Goal: Transaction & Acquisition: Purchase product/service

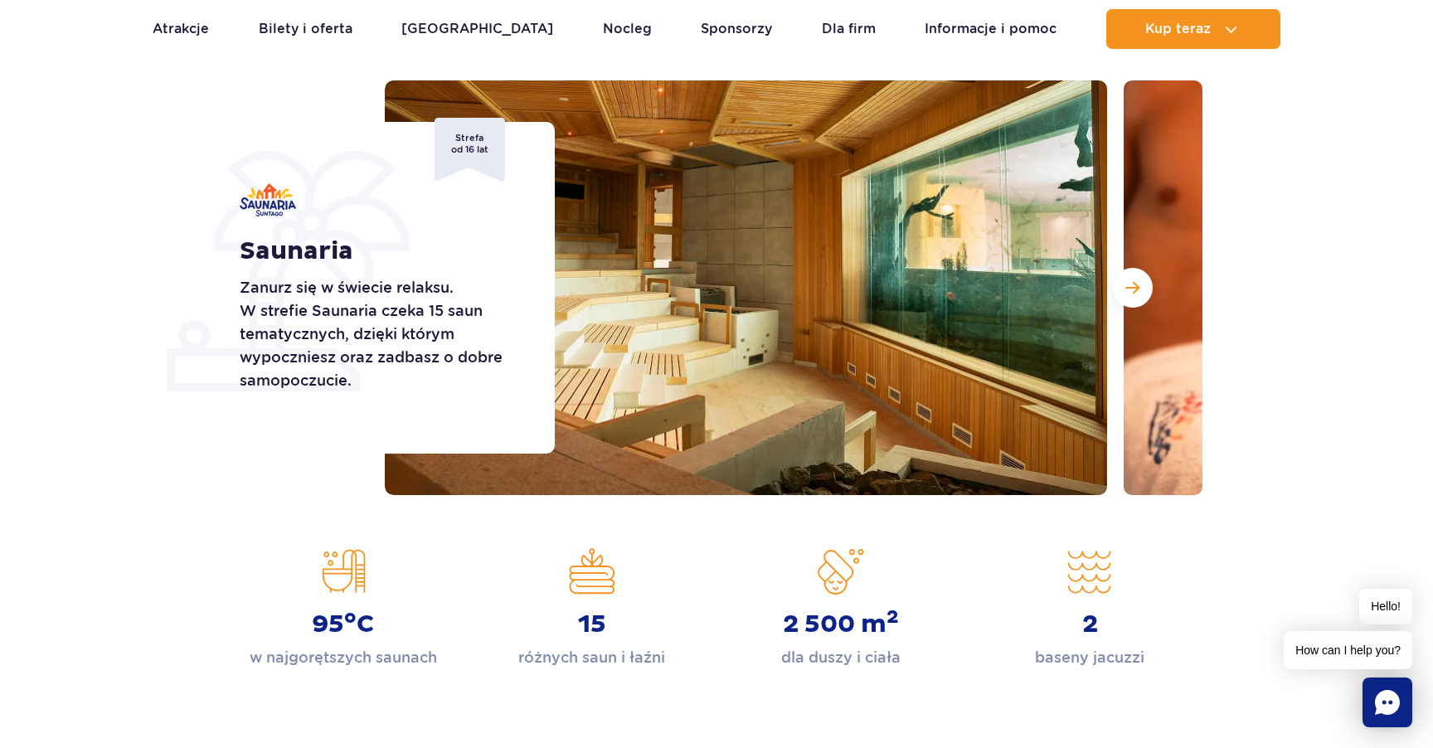
scroll to position [170, 0]
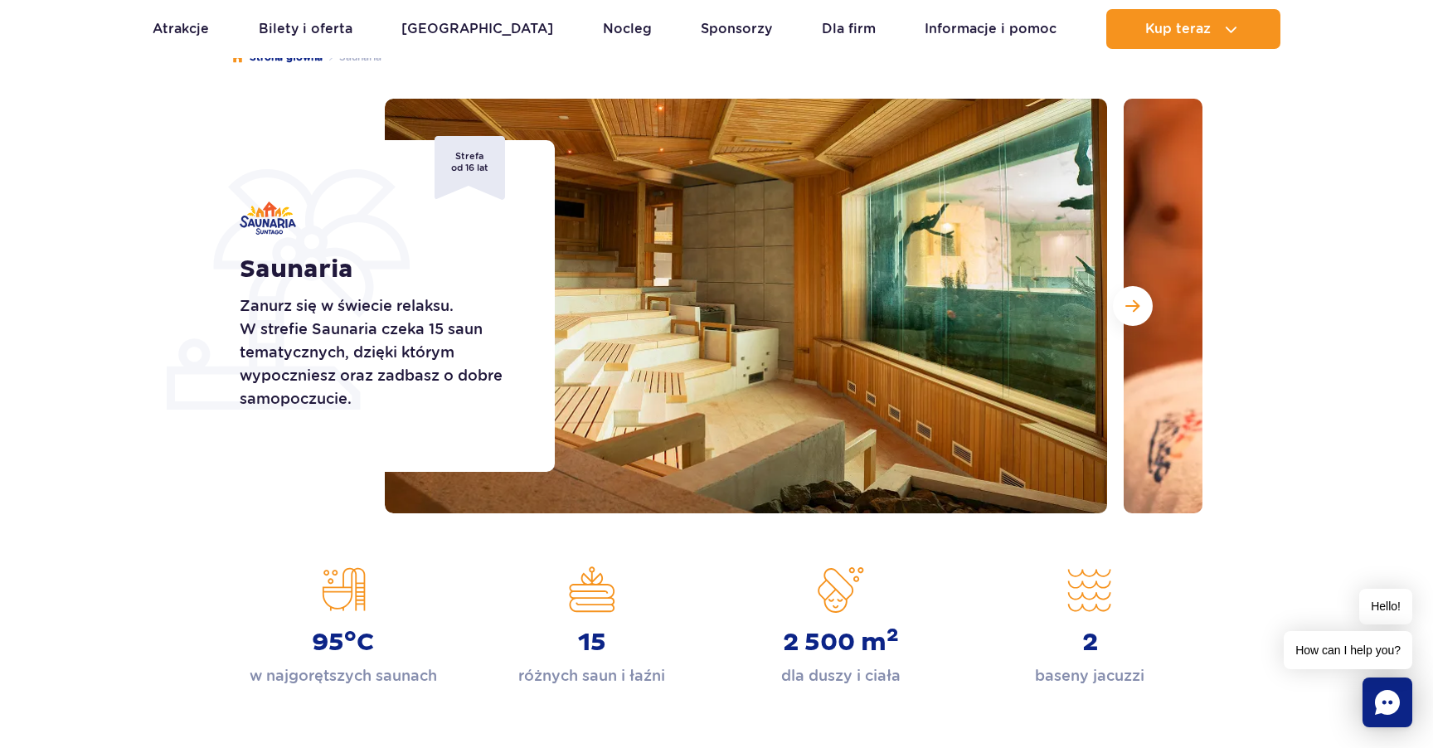
click at [1132, 315] on button "Następny slajd" at bounding box center [1133, 306] width 40 height 40
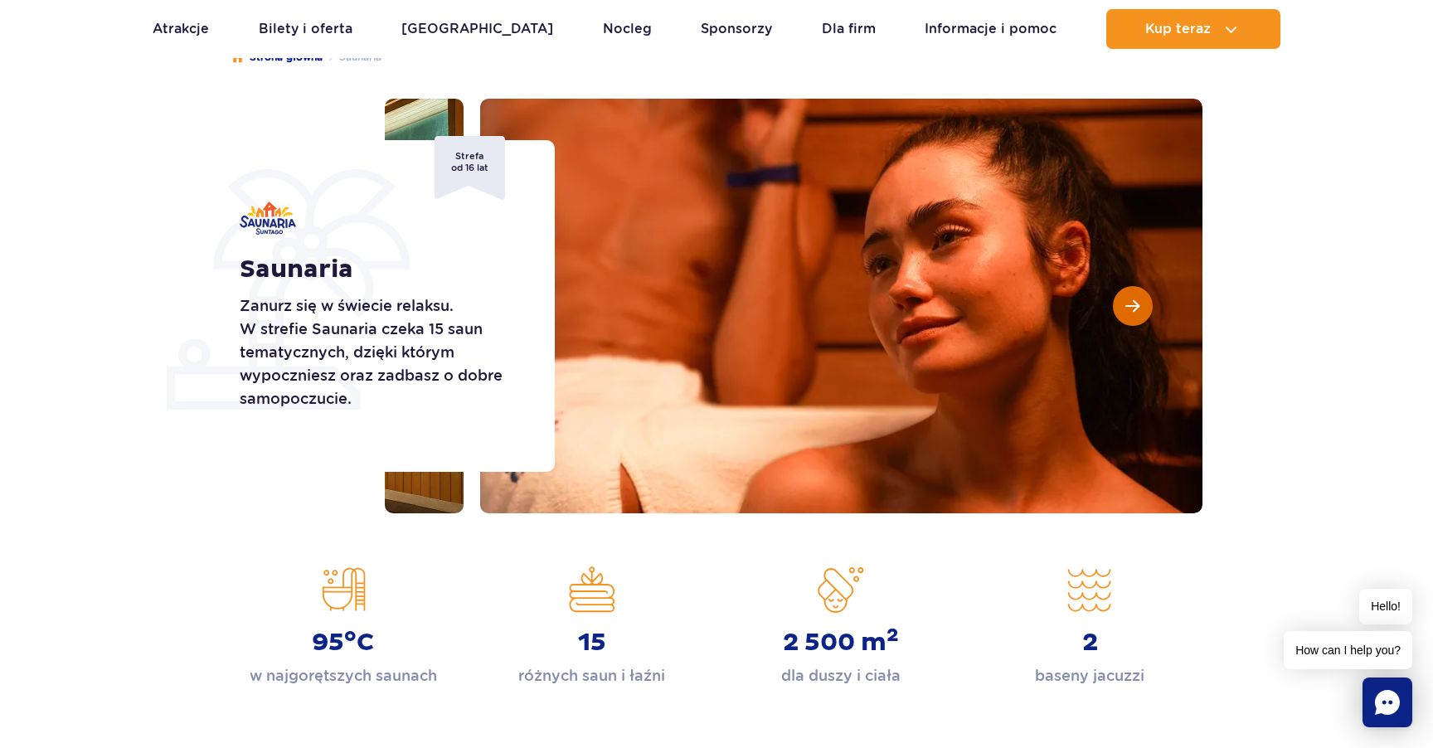
click at [1132, 315] on button "Następny slajd" at bounding box center [1133, 306] width 40 height 40
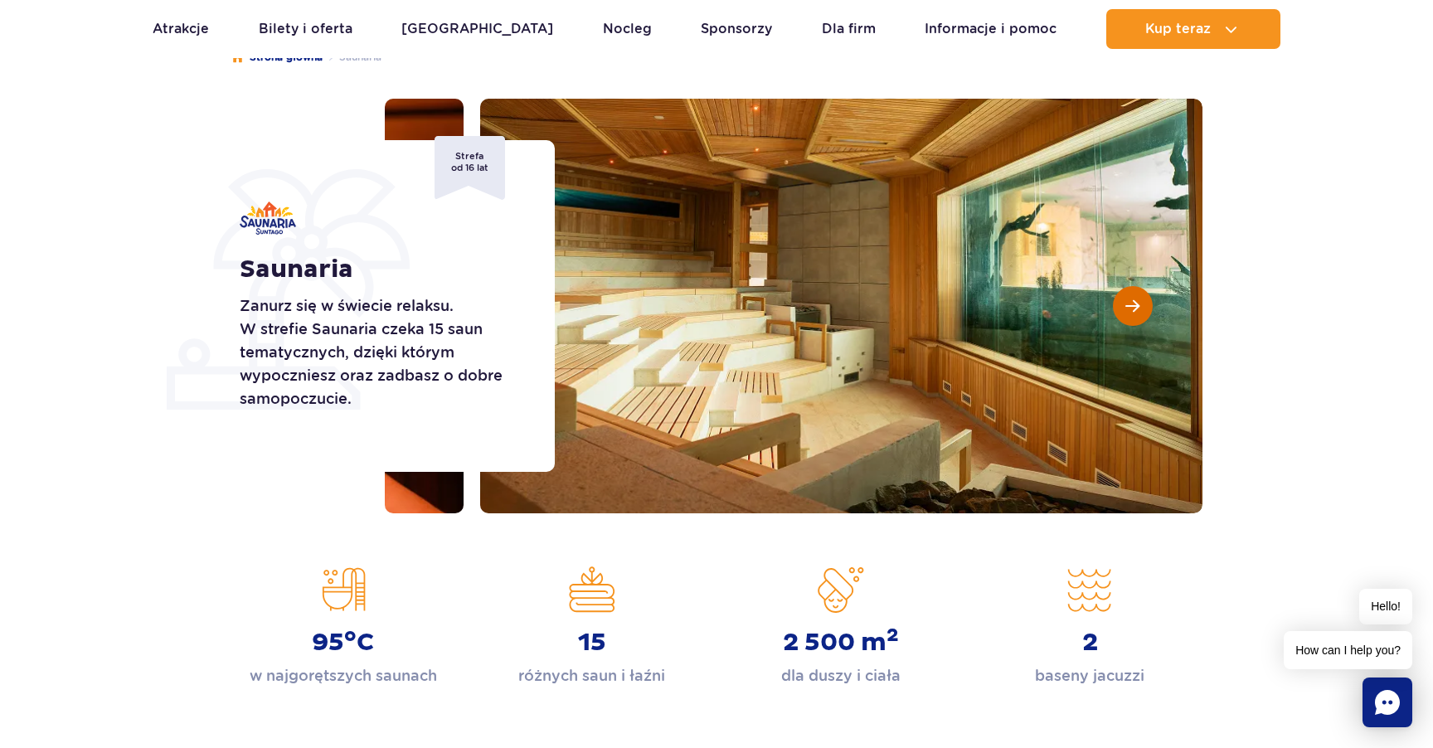
click at [1132, 315] on button "Następny slajd" at bounding box center [1133, 306] width 40 height 40
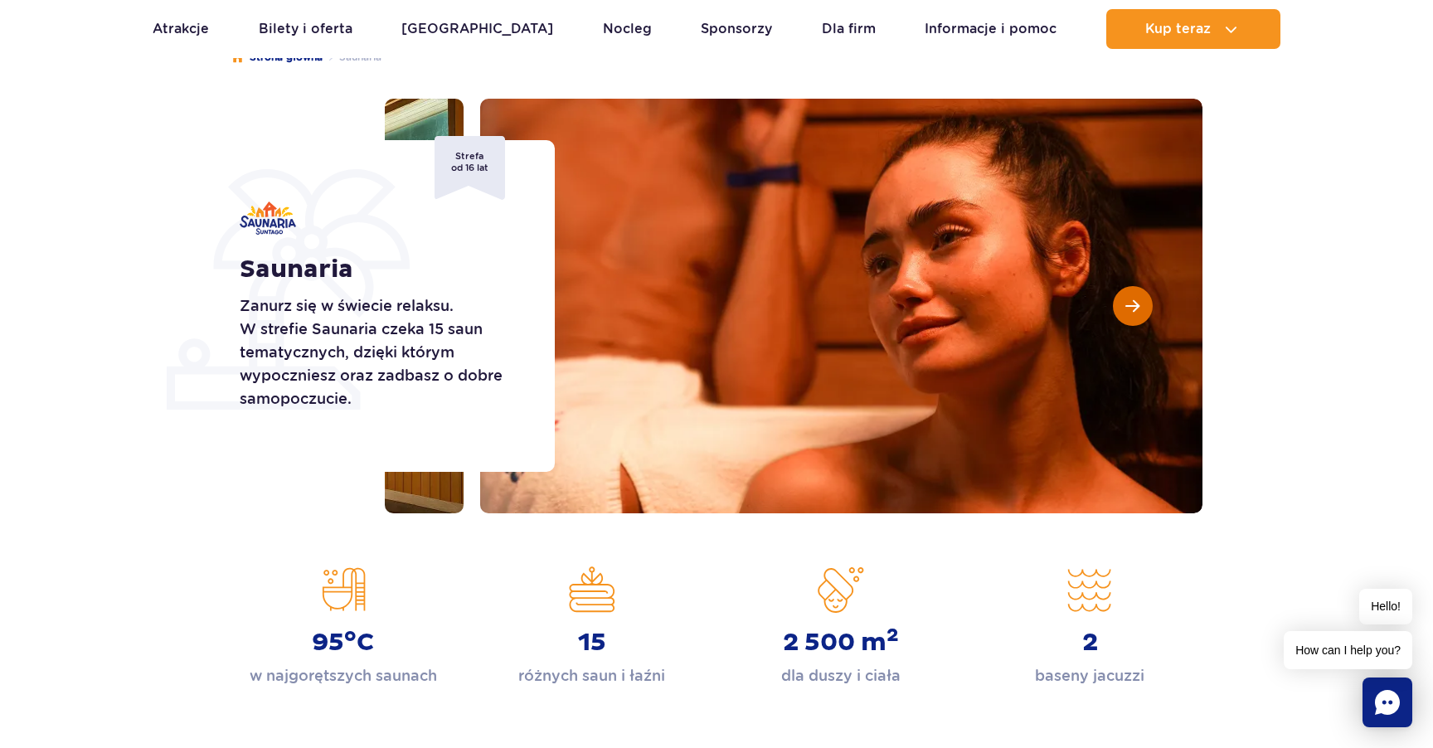
click at [1132, 315] on button "Następny slajd" at bounding box center [1133, 306] width 40 height 40
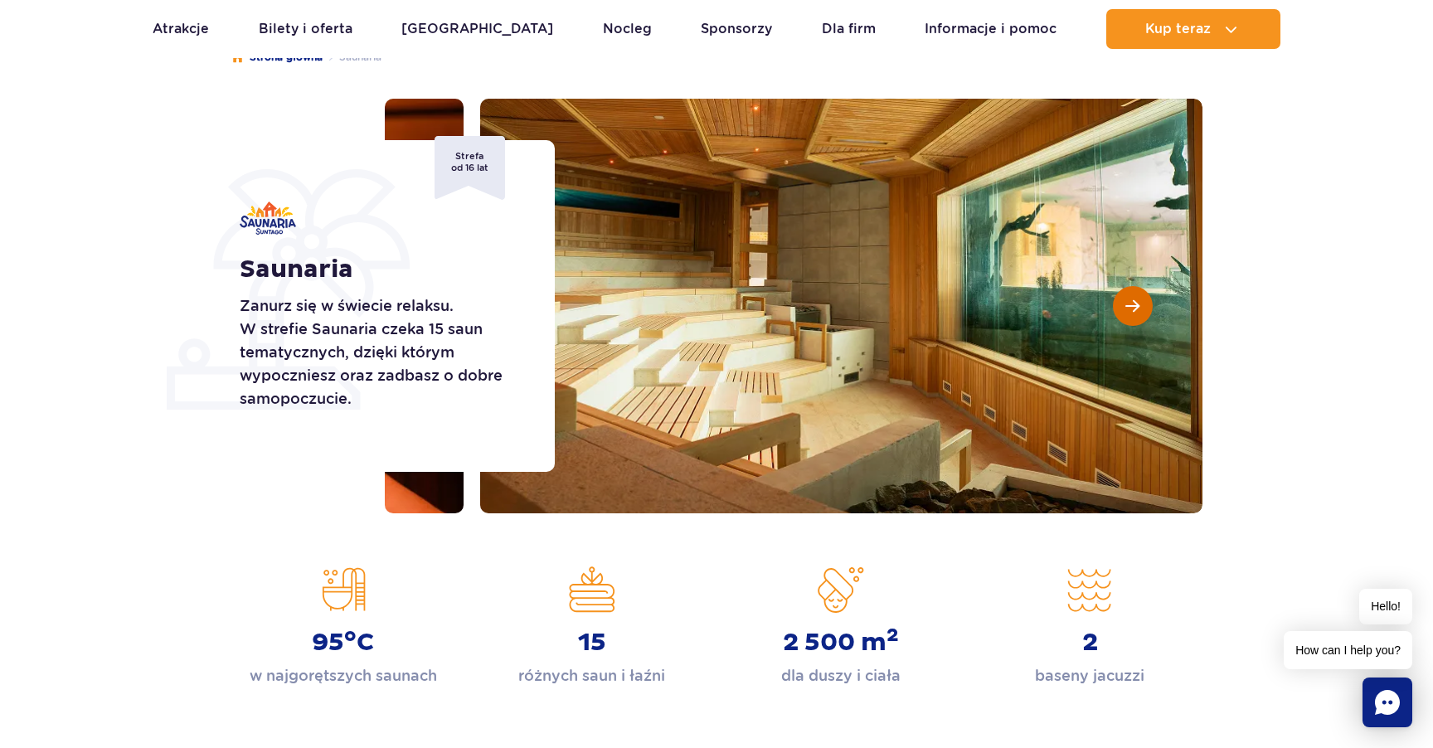
click at [1132, 315] on button "Następny slajd" at bounding box center [1133, 306] width 40 height 40
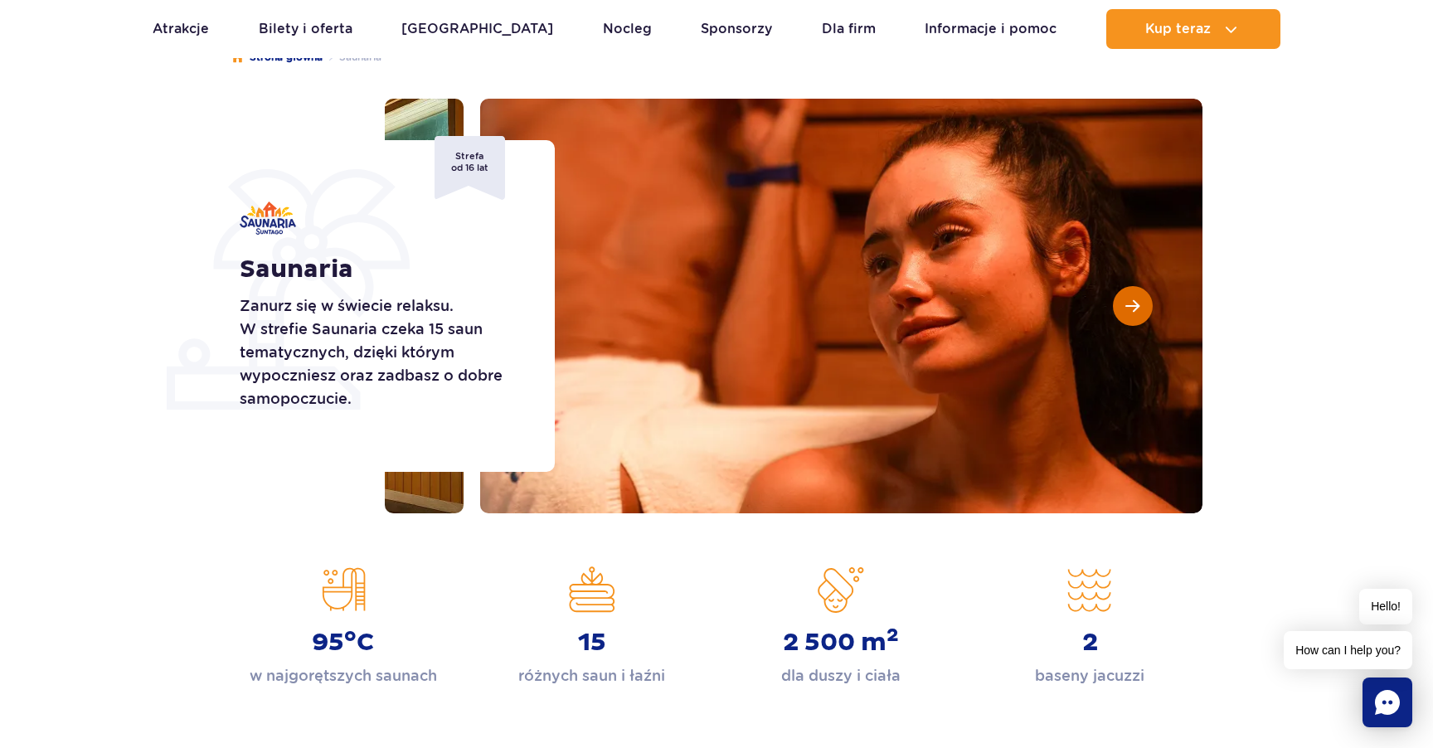
click at [1132, 315] on button "Następny slajd" at bounding box center [1133, 306] width 40 height 40
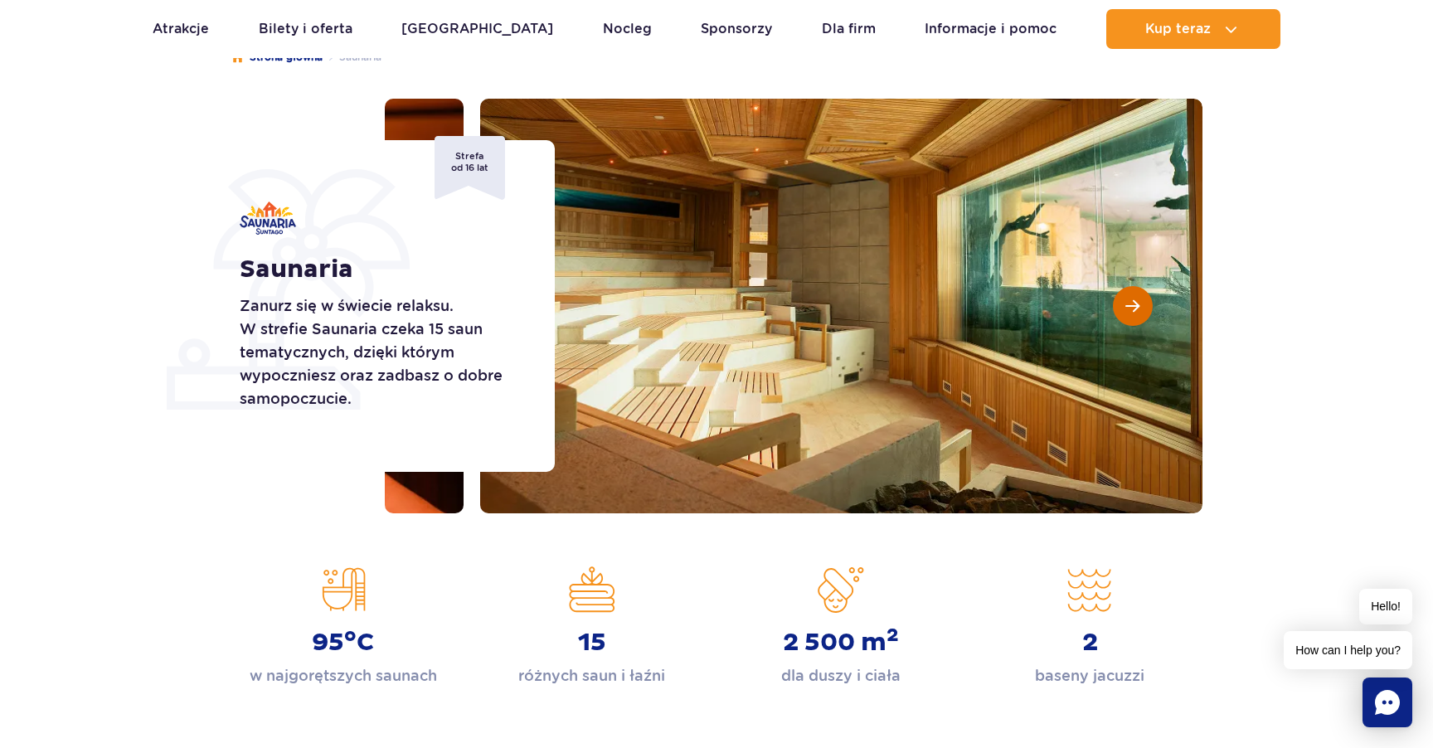
click at [1132, 315] on button "Następny slajd" at bounding box center [1133, 306] width 40 height 40
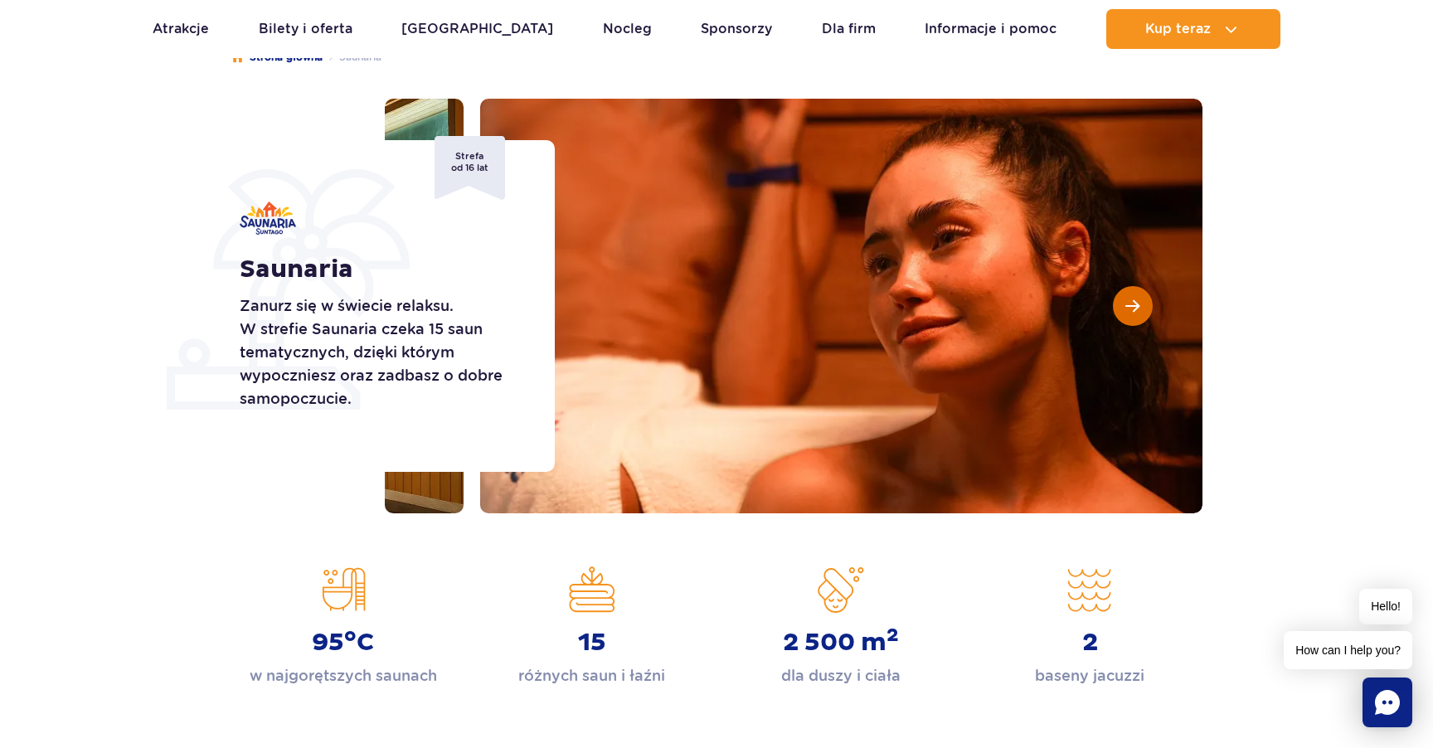
click at [1132, 315] on button "Następny slajd" at bounding box center [1133, 306] width 40 height 40
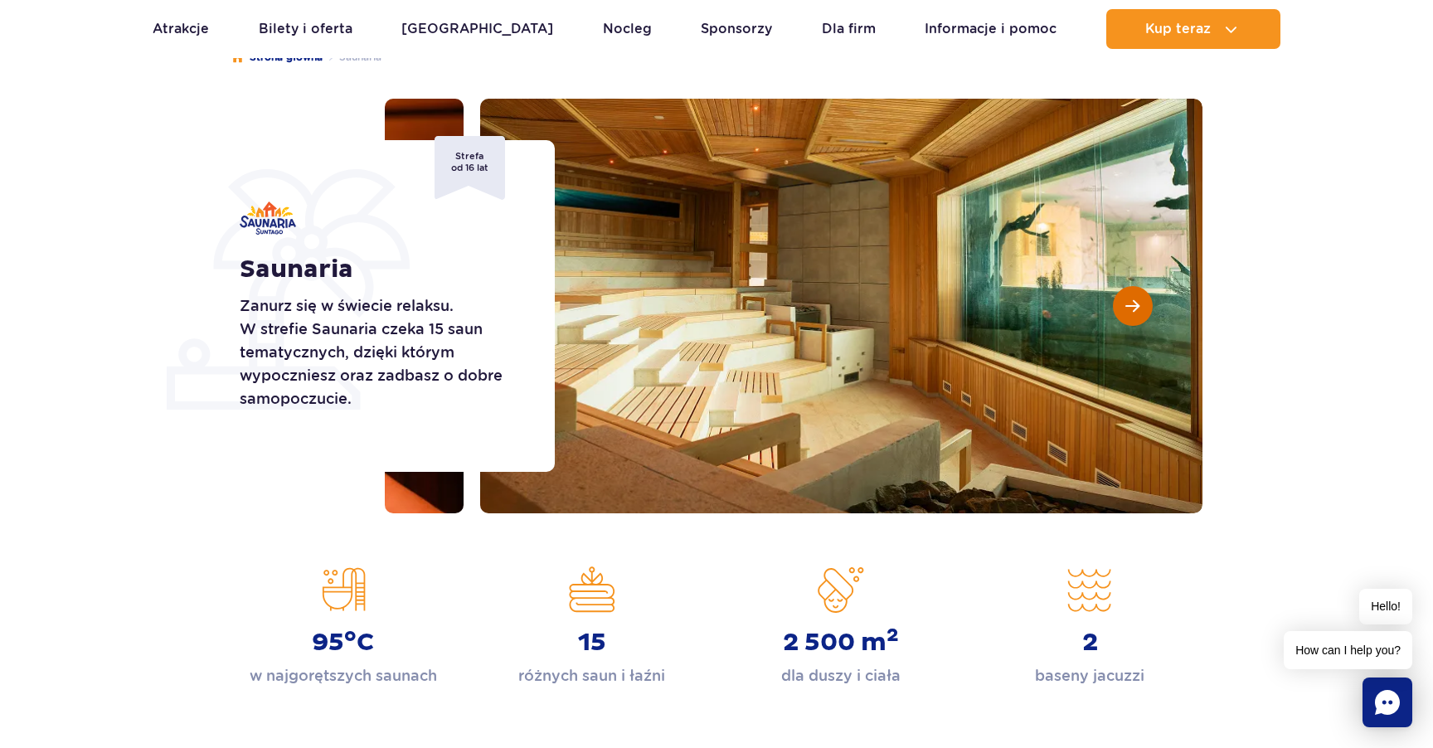
click at [1132, 315] on button "Następny slajd" at bounding box center [1133, 306] width 40 height 40
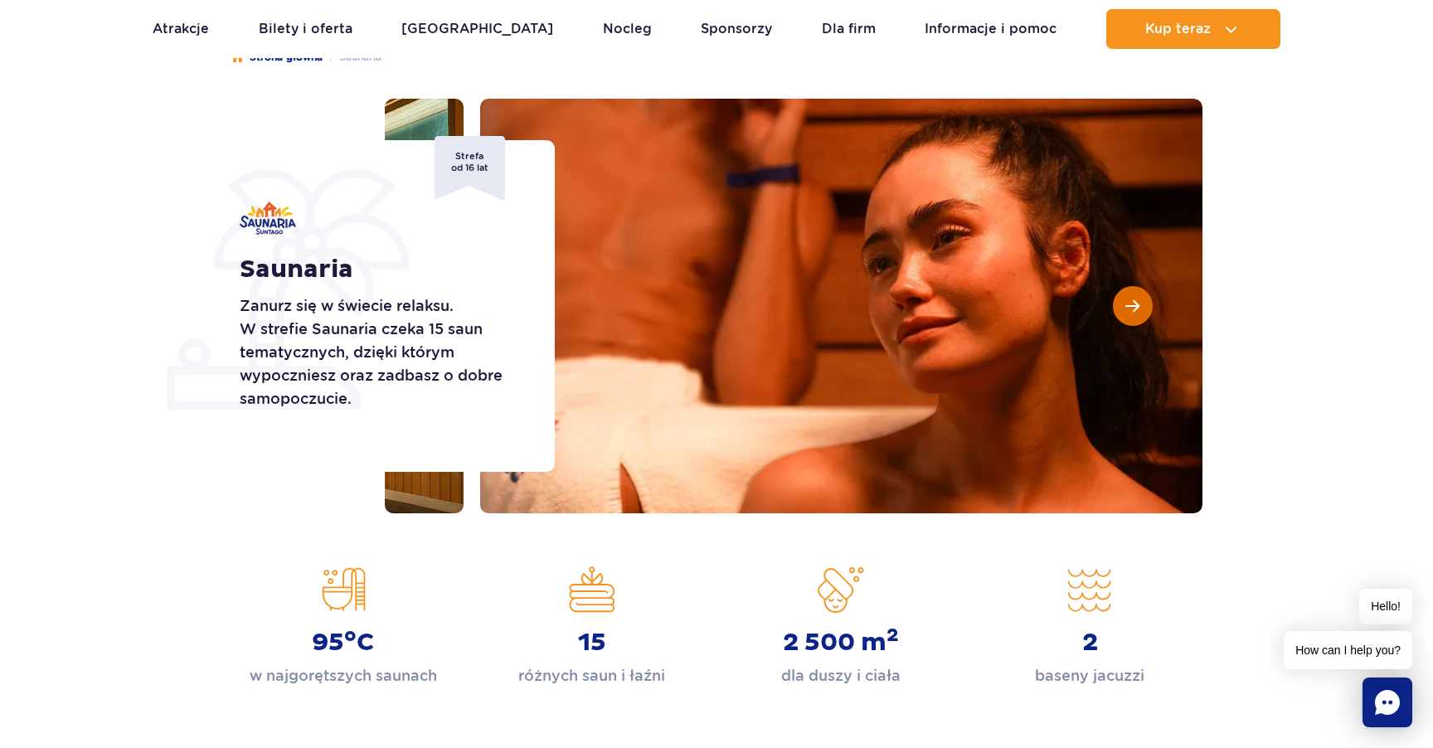
click at [1132, 315] on button "Następny slajd" at bounding box center [1133, 306] width 40 height 40
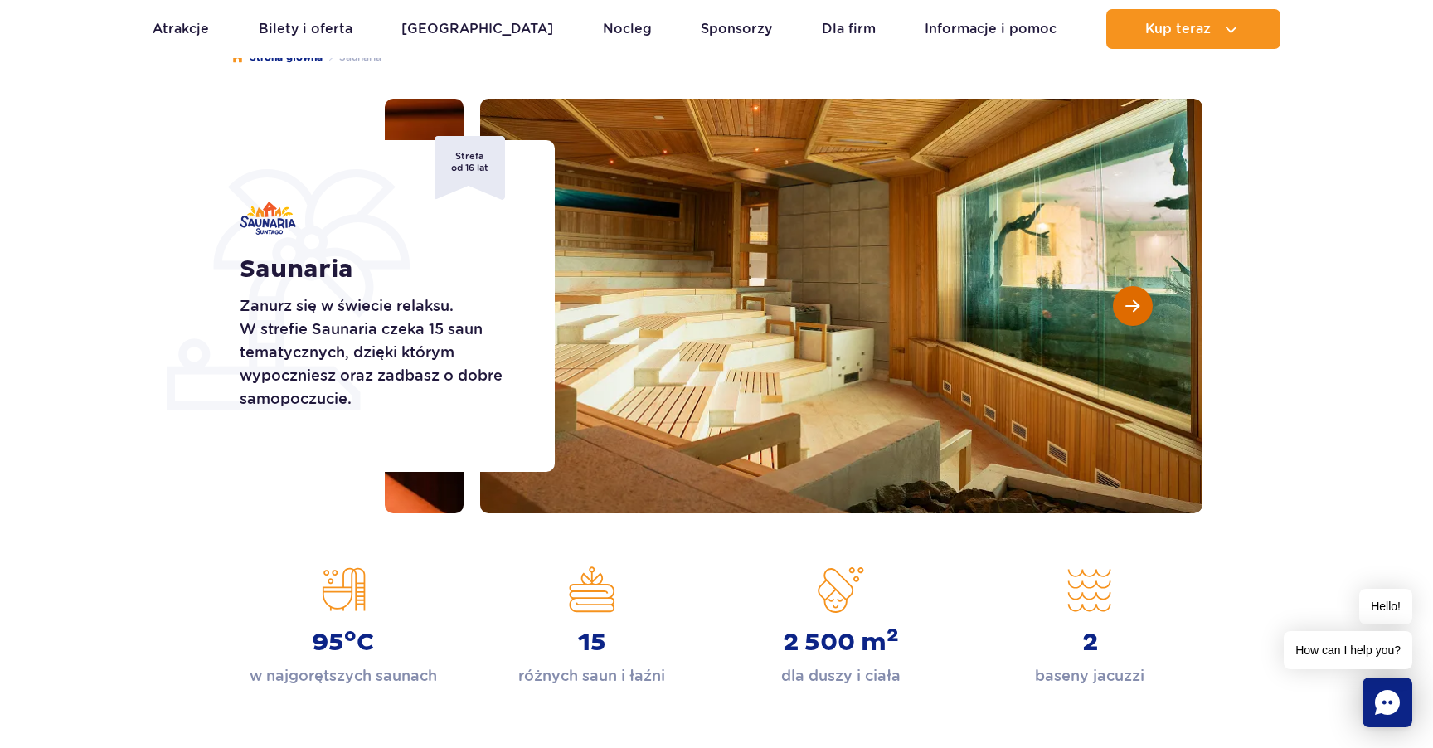
click at [1132, 315] on button "Następny slajd" at bounding box center [1133, 306] width 40 height 40
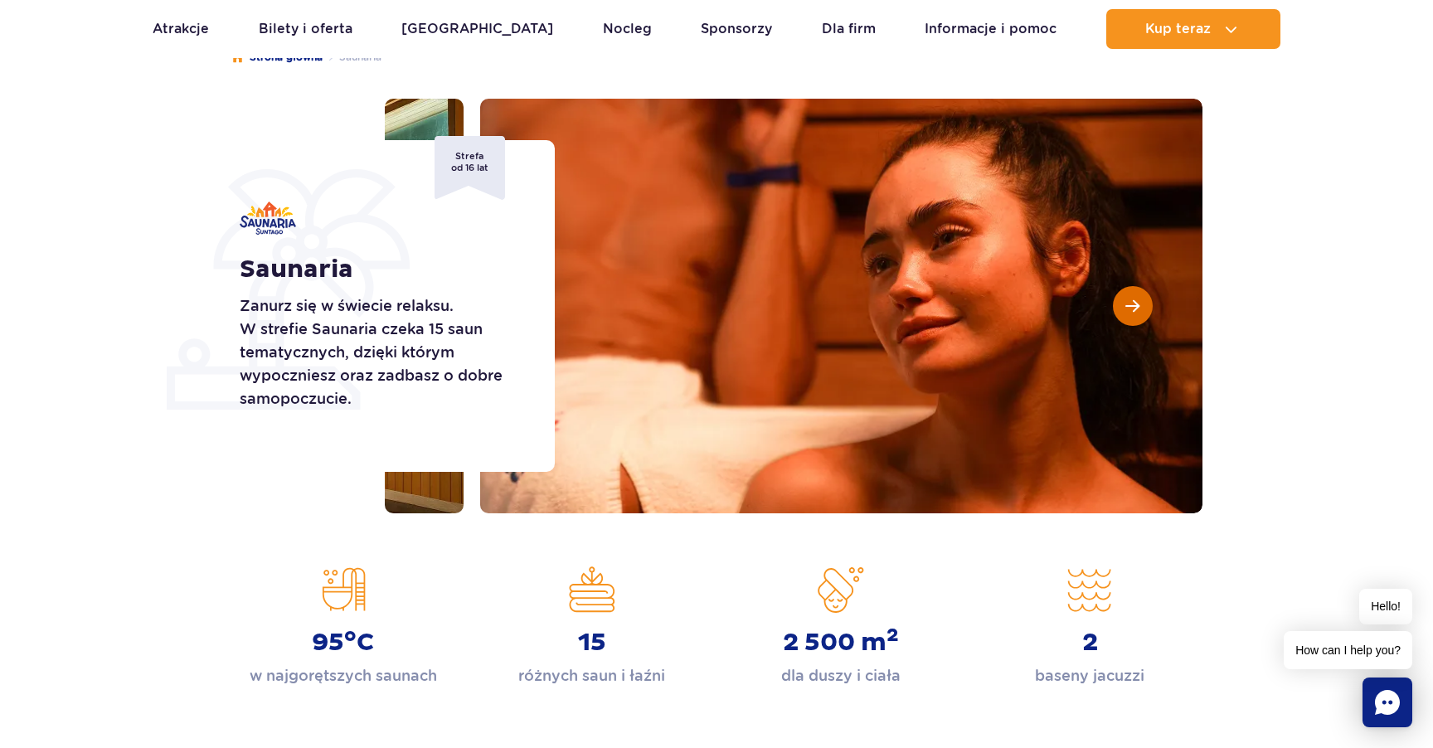
click at [1132, 315] on button "Następny slajd" at bounding box center [1133, 306] width 40 height 40
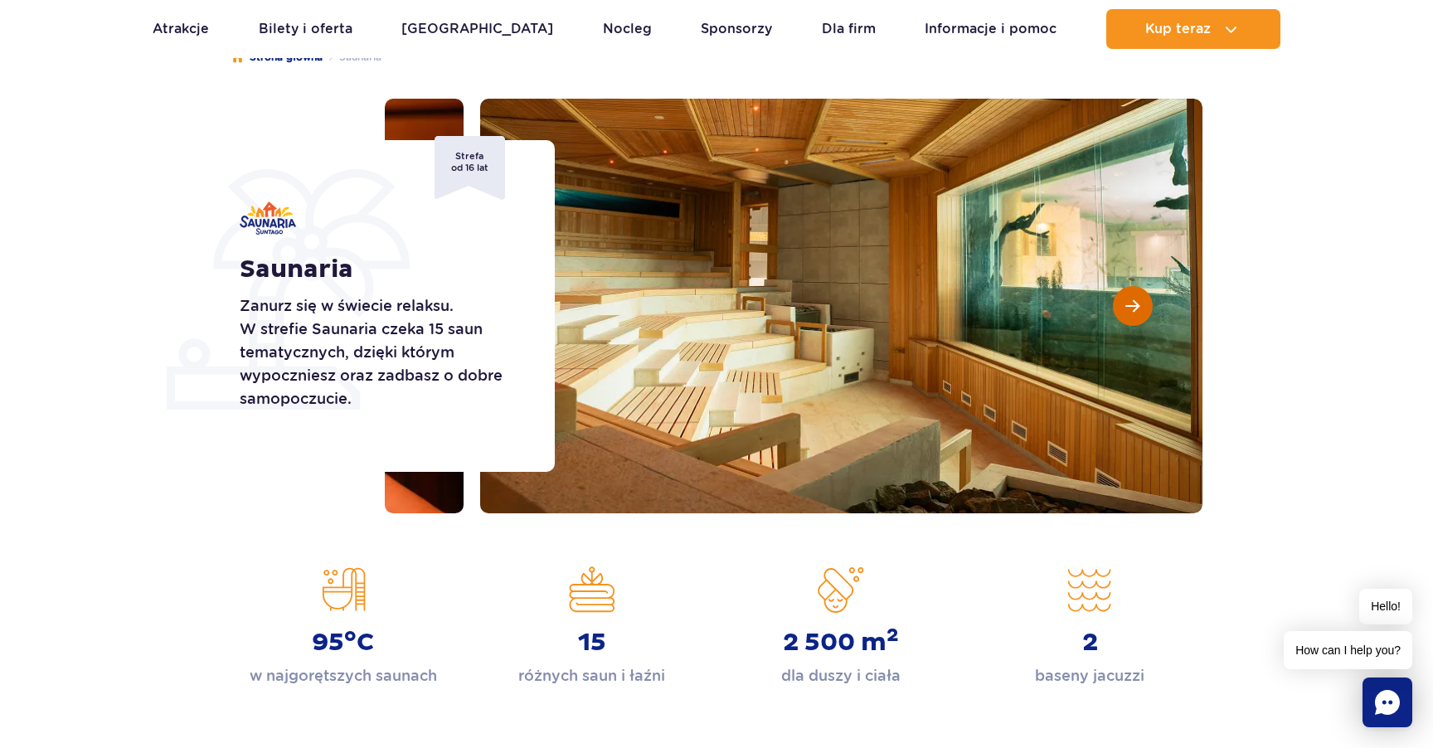
click at [1132, 315] on button "Następny slajd" at bounding box center [1133, 306] width 40 height 40
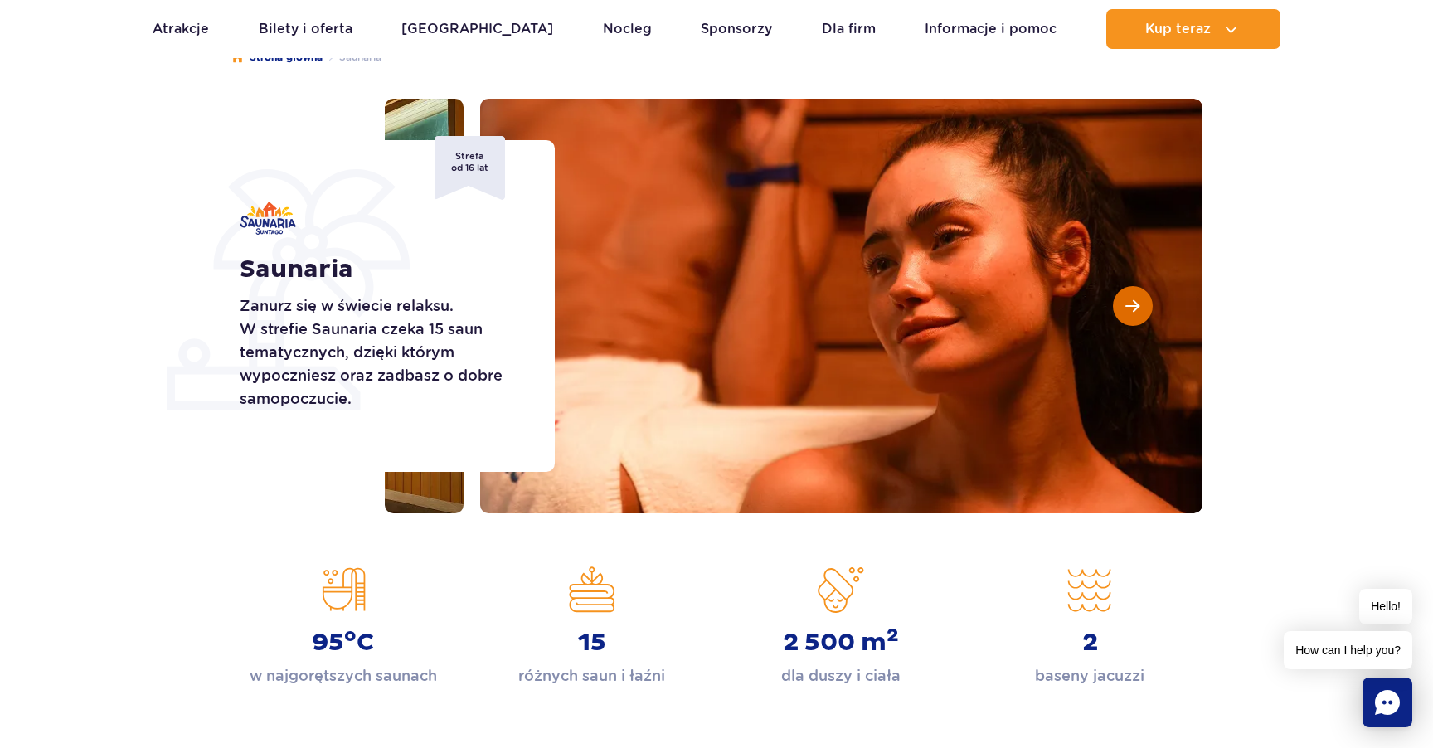
click at [1132, 315] on button "Następny slajd" at bounding box center [1133, 306] width 40 height 40
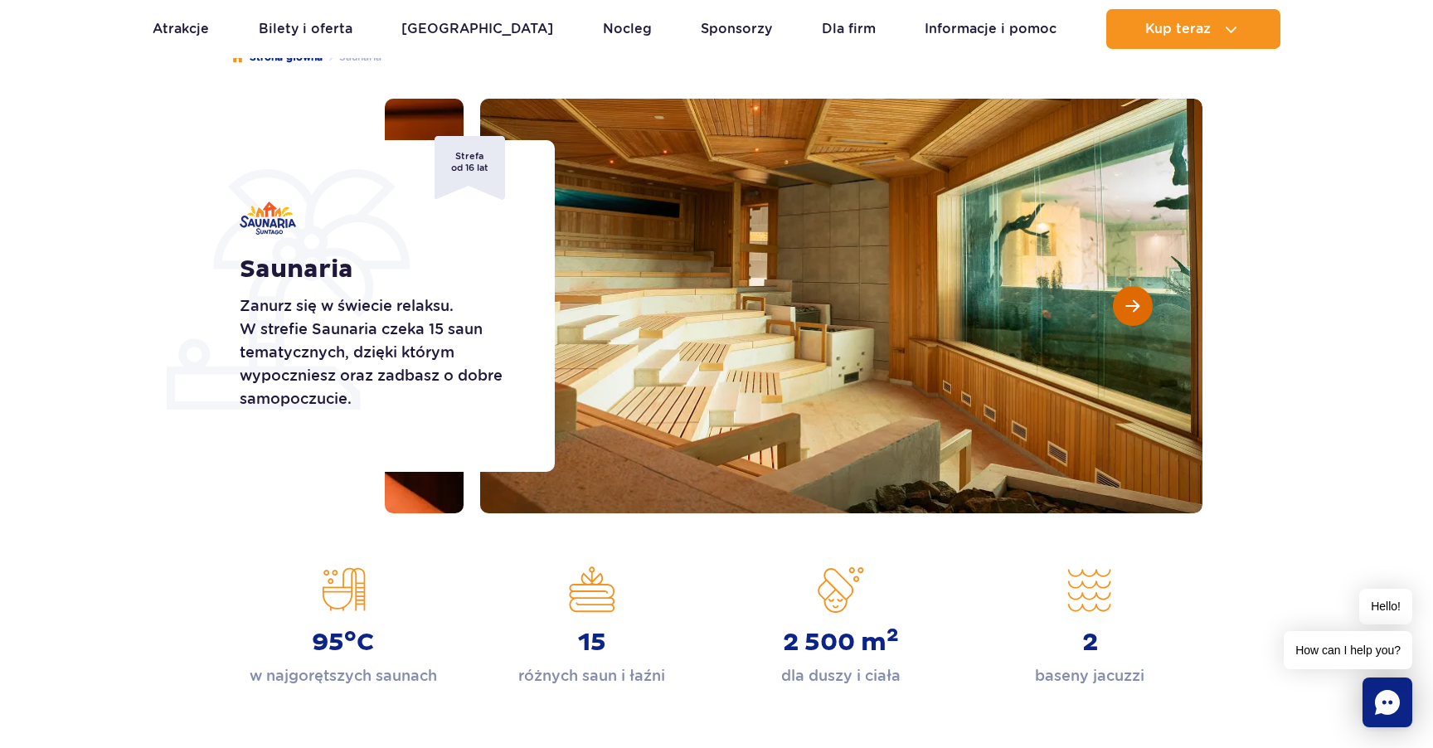
click at [1132, 315] on button "Następny slajd" at bounding box center [1133, 306] width 40 height 40
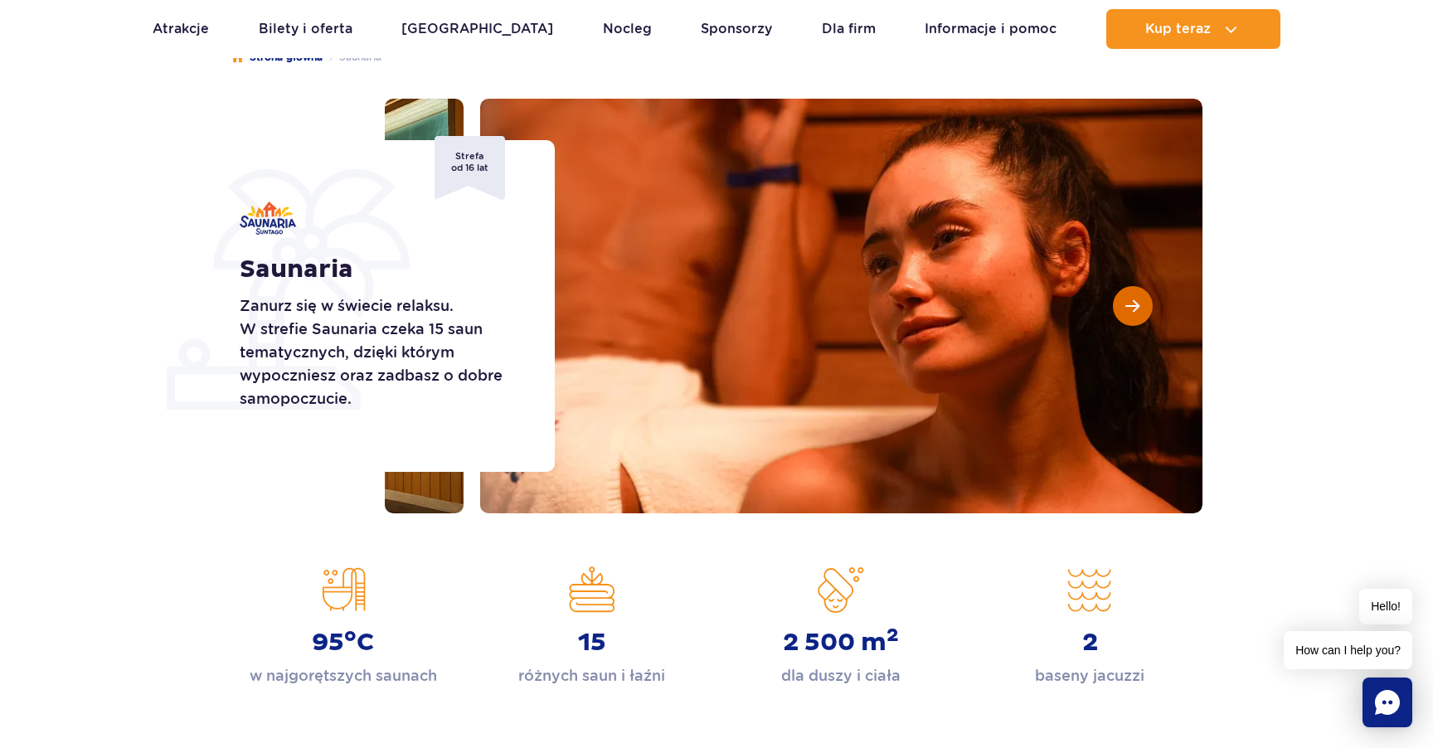
click at [1132, 315] on button "Następny slajd" at bounding box center [1133, 306] width 40 height 40
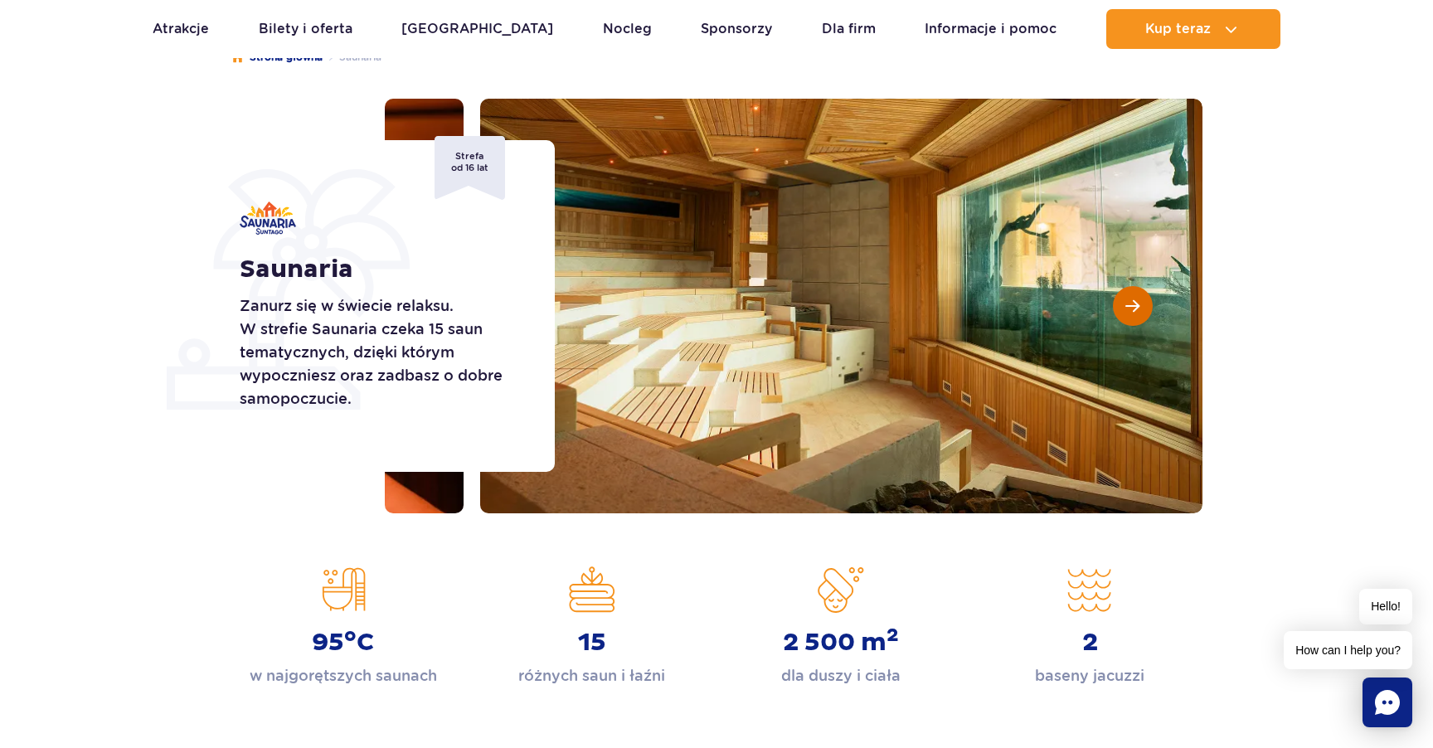
click at [1132, 315] on button "Następny slajd" at bounding box center [1133, 306] width 40 height 40
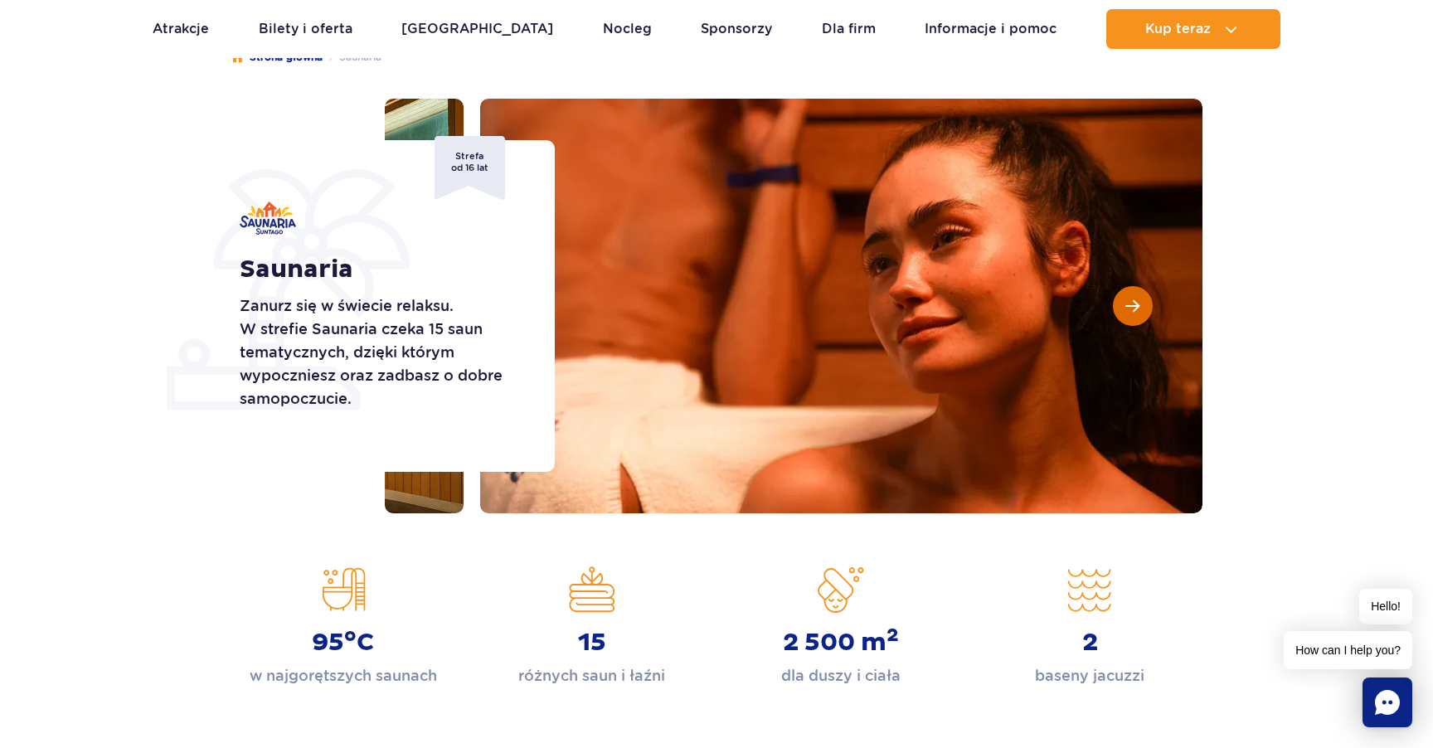
click at [1132, 315] on button "Następny slajd" at bounding box center [1133, 306] width 40 height 40
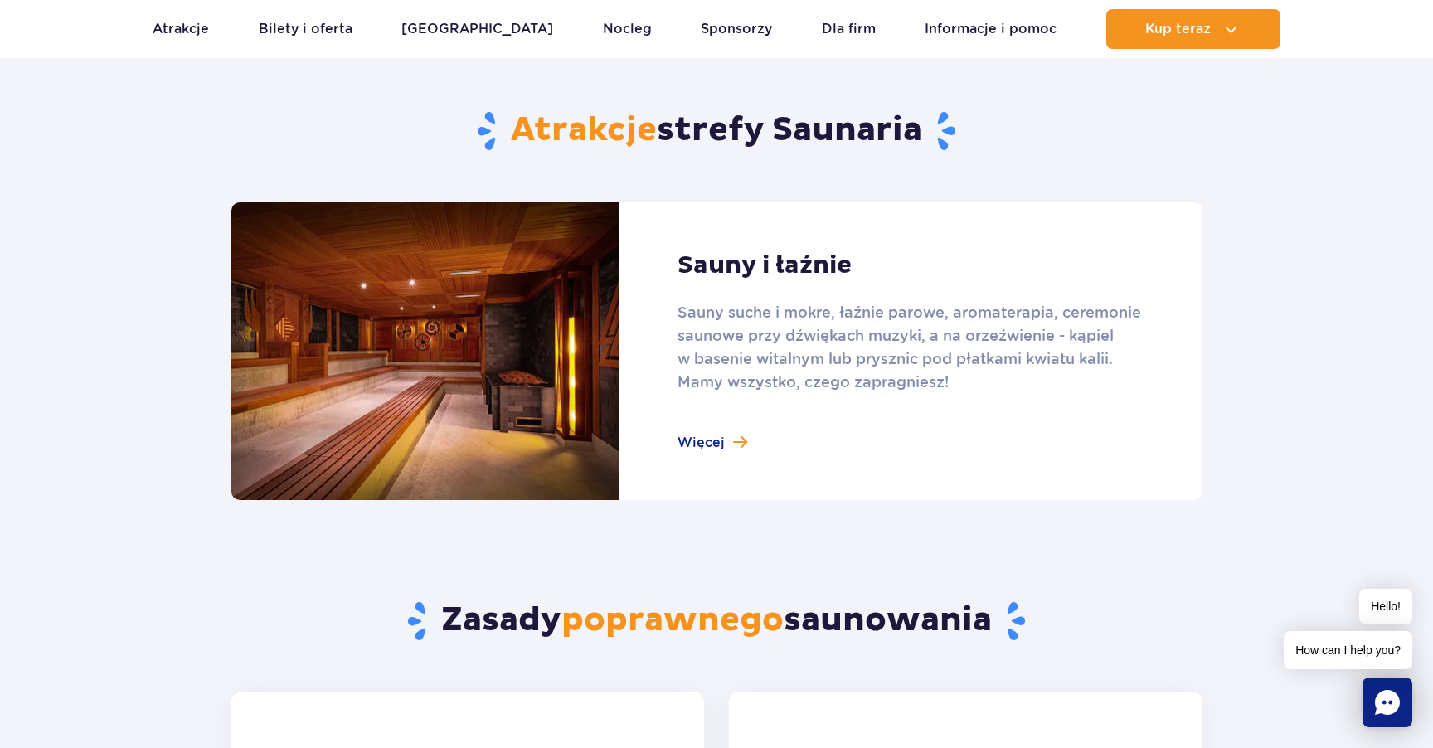
scroll to position [1023, 0]
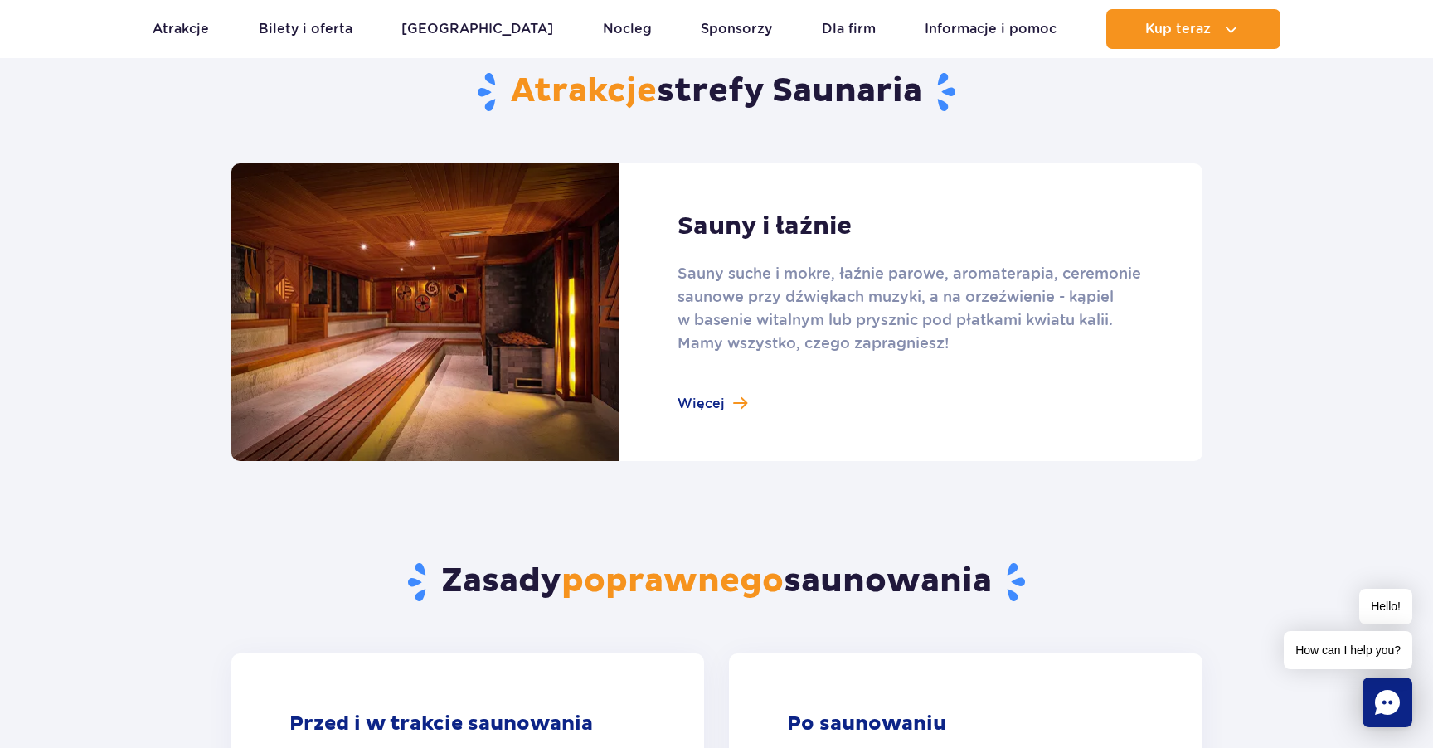
click at [707, 397] on link at bounding box center [716, 312] width 971 height 298
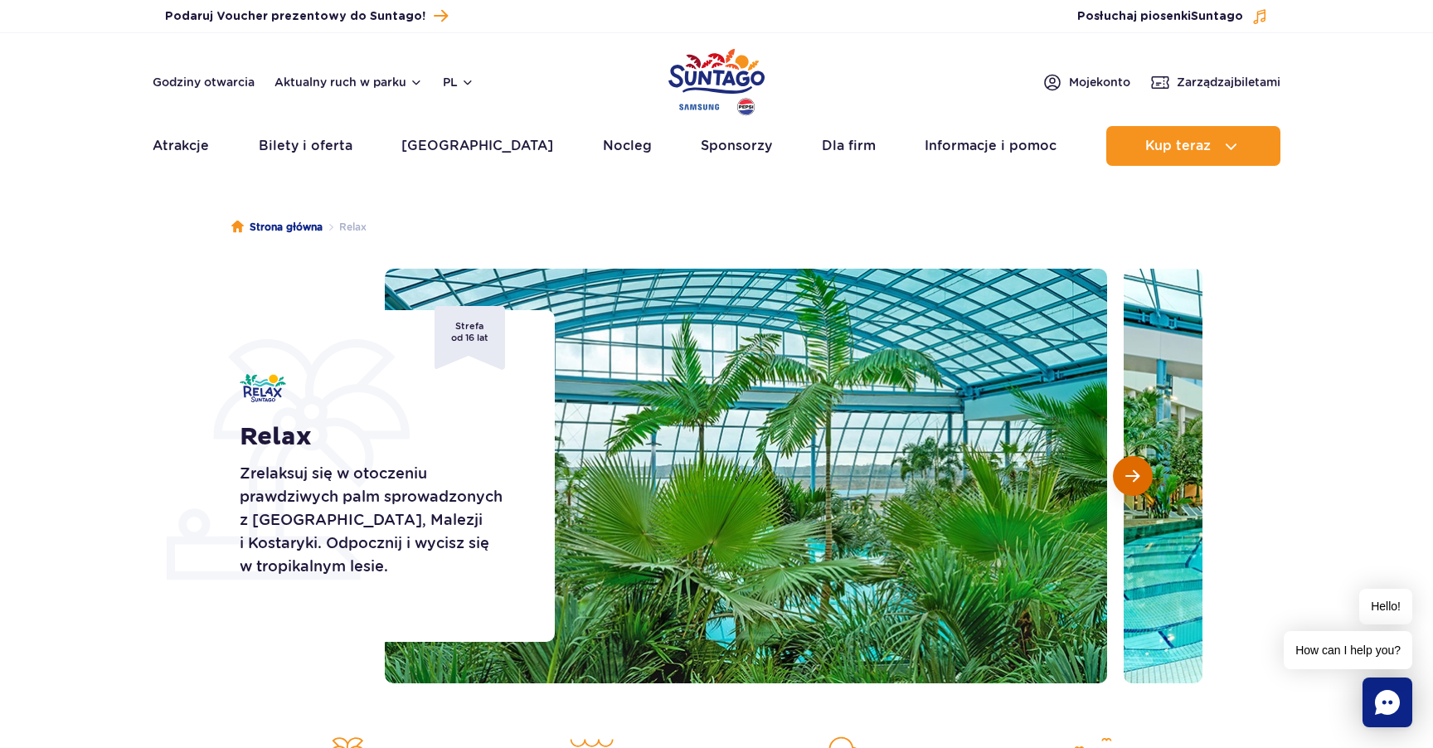
click at [1125, 480] on span "Następny slajd" at bounding box center [1132, 476] width 14 height 15
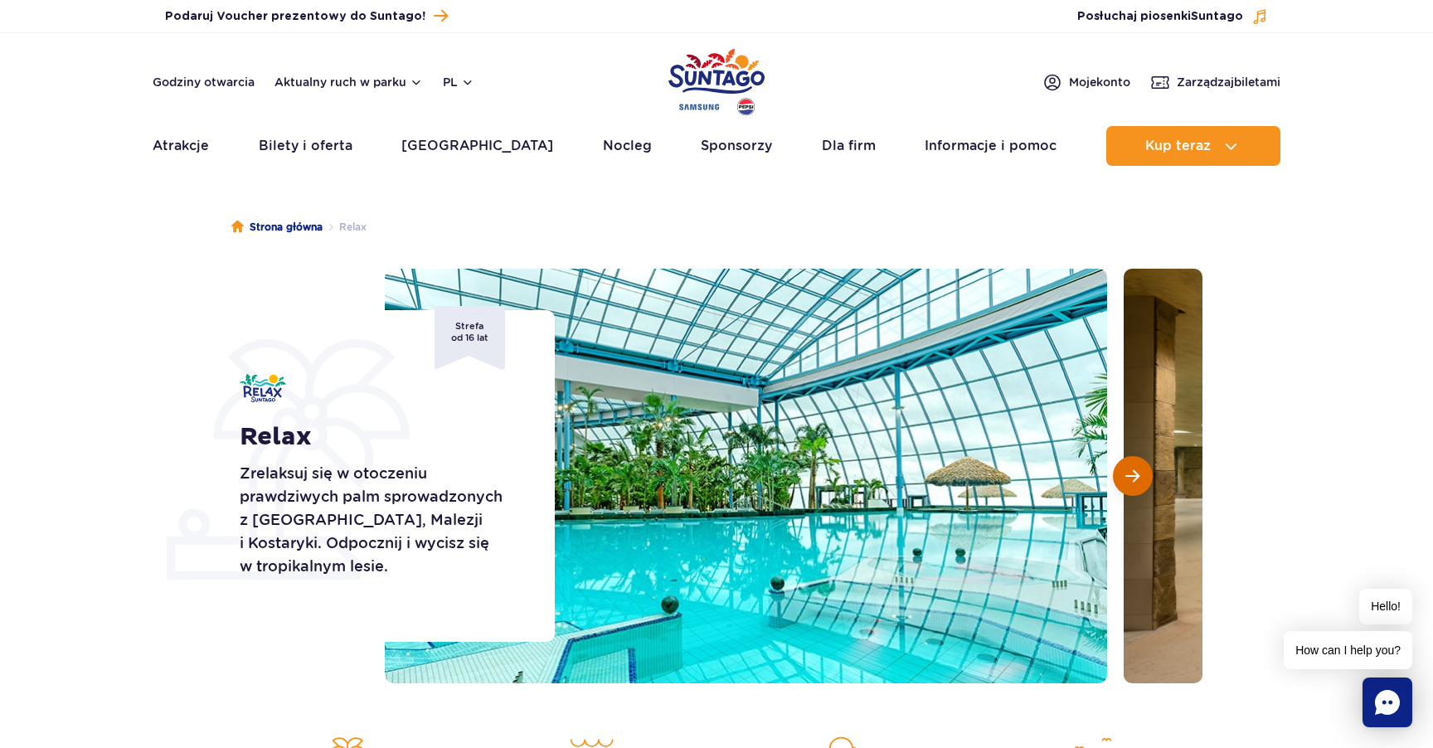
click at [1125, 480] on span "Następny slajd" at bounding box center [1132, 476] width 14 height 15
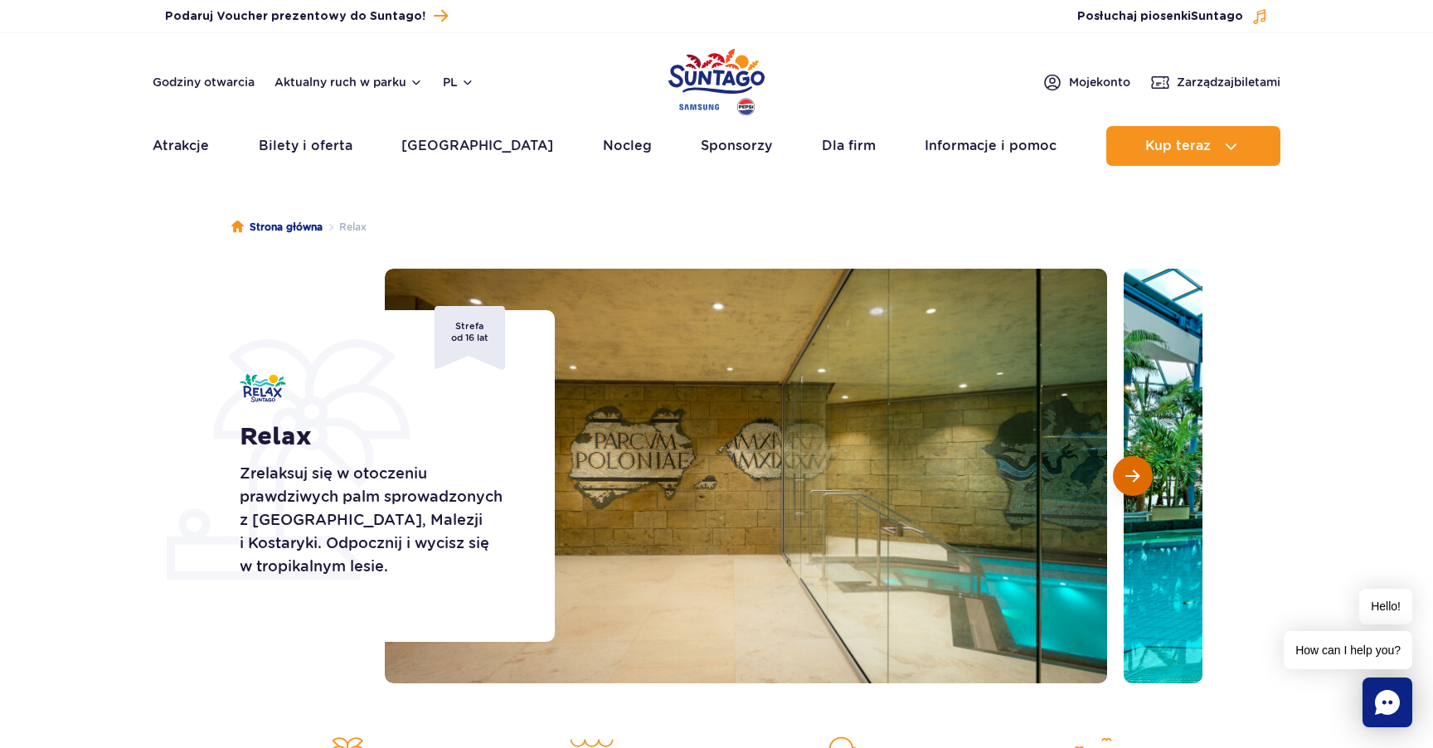
click at [1125, 480] on span "Następny slajd" at bounding box center [1132, 476] width 14 height 15
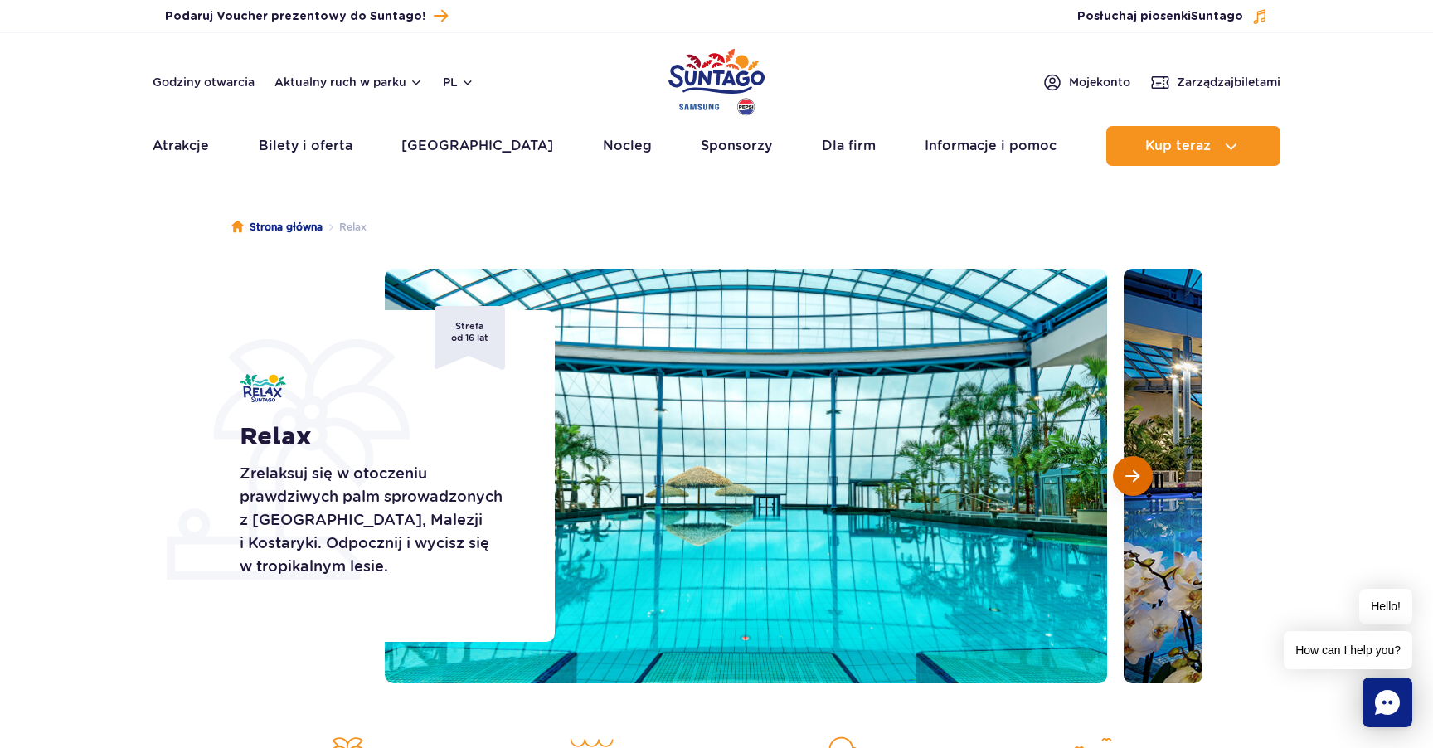
click at [1125, 480] on span "Następny slajd" at bounding box center [1132, 476] width 14 height 15
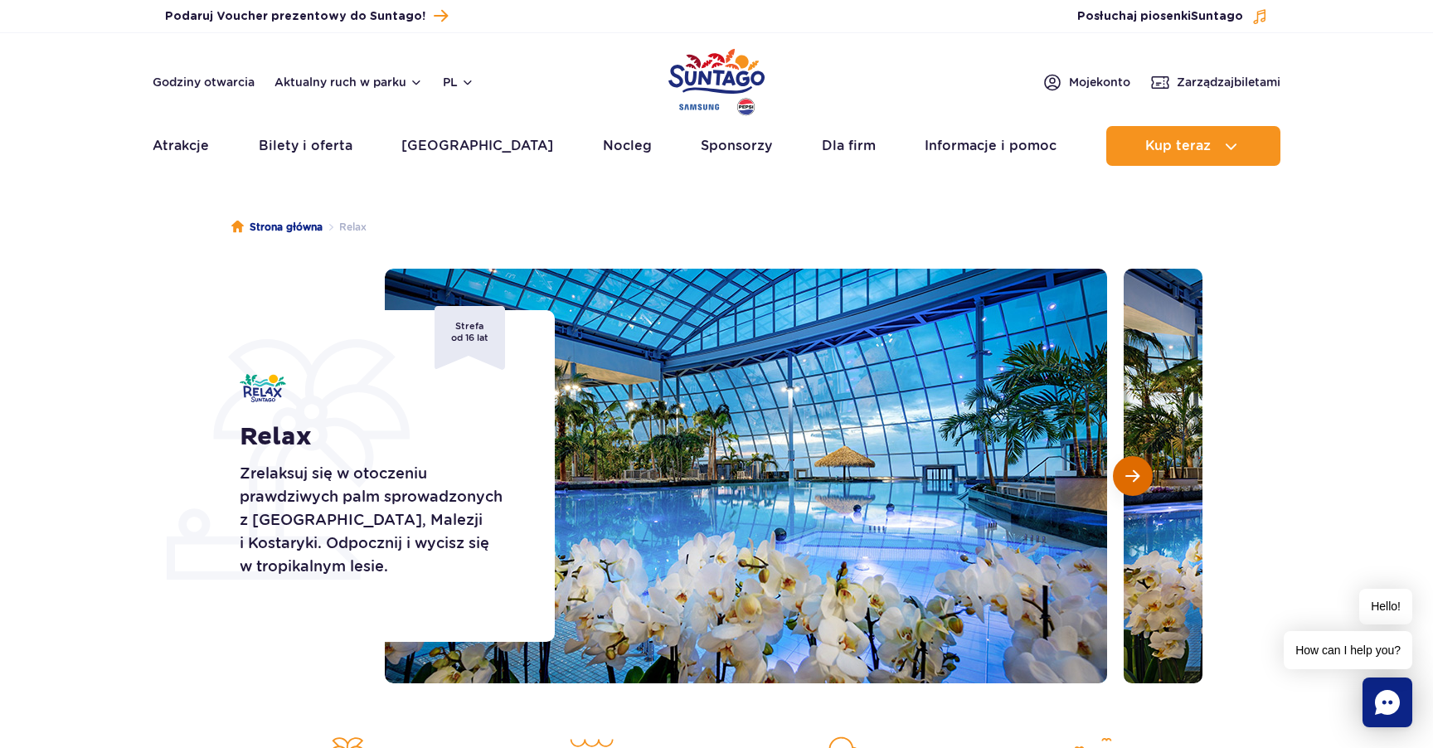
click at [1125, 480] on span "Następny slajd" at bounding box center [1132, 476] width 14 height 15
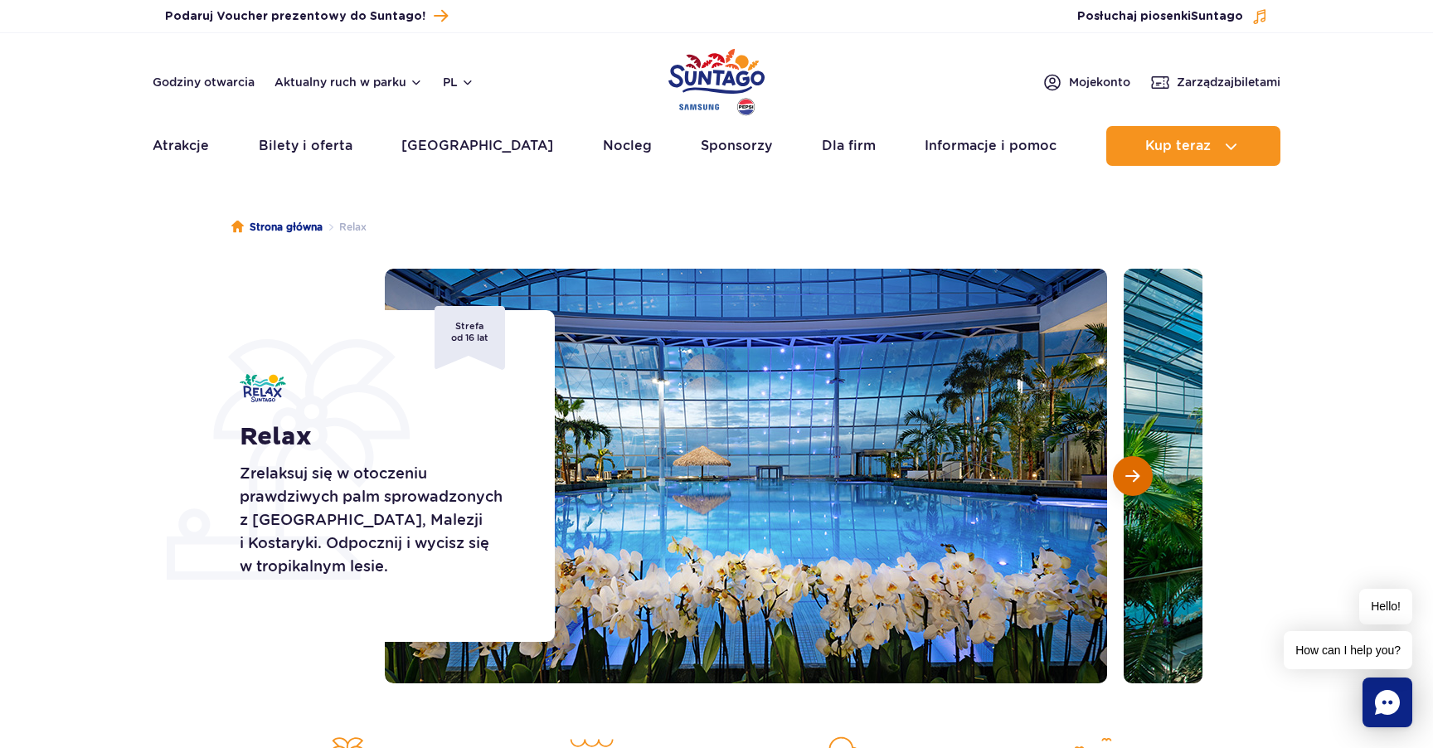
click at [1125, 480] on span "Następny slajd" at bounding box center [1132, 476] width 14 height 15
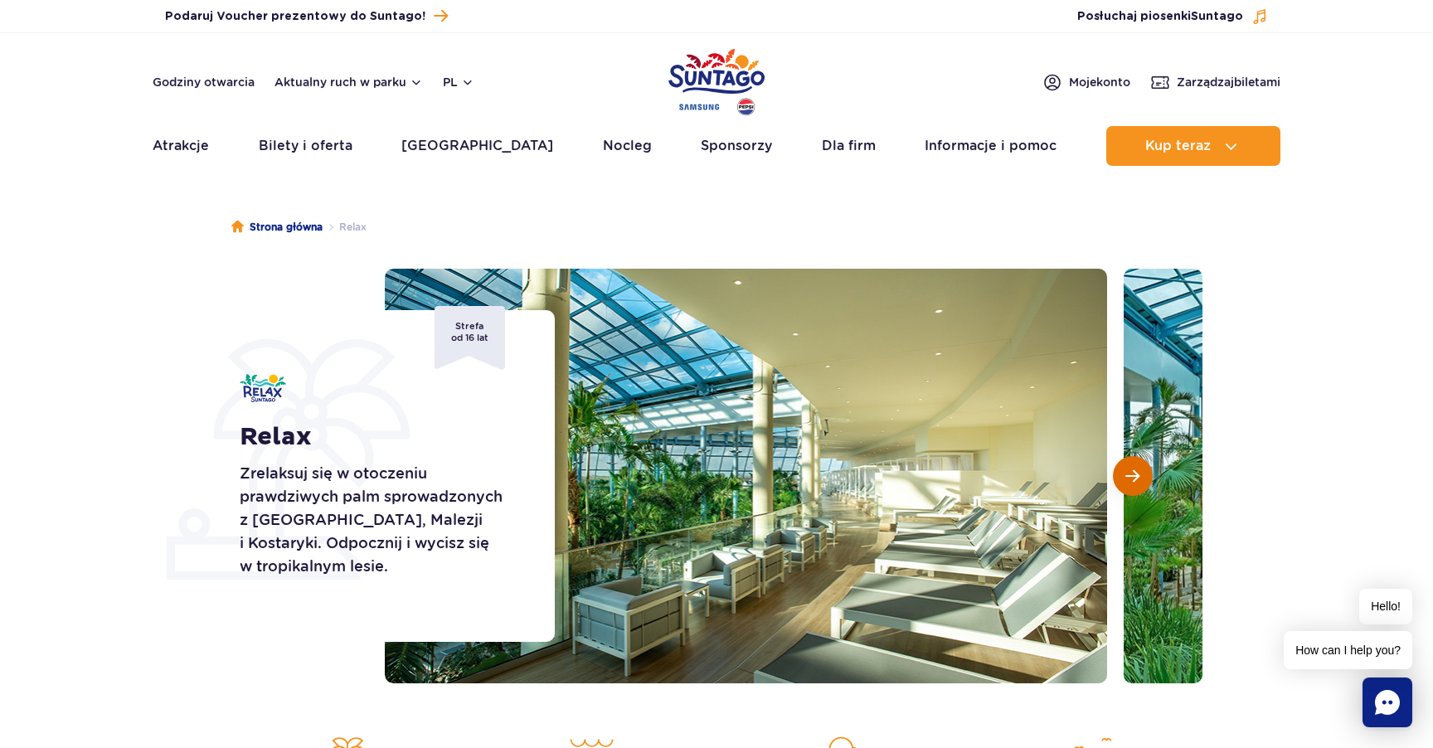
click at [1125, 480] on span "Następny slajd" at bounding box center [1132, 476] width 14 height 15
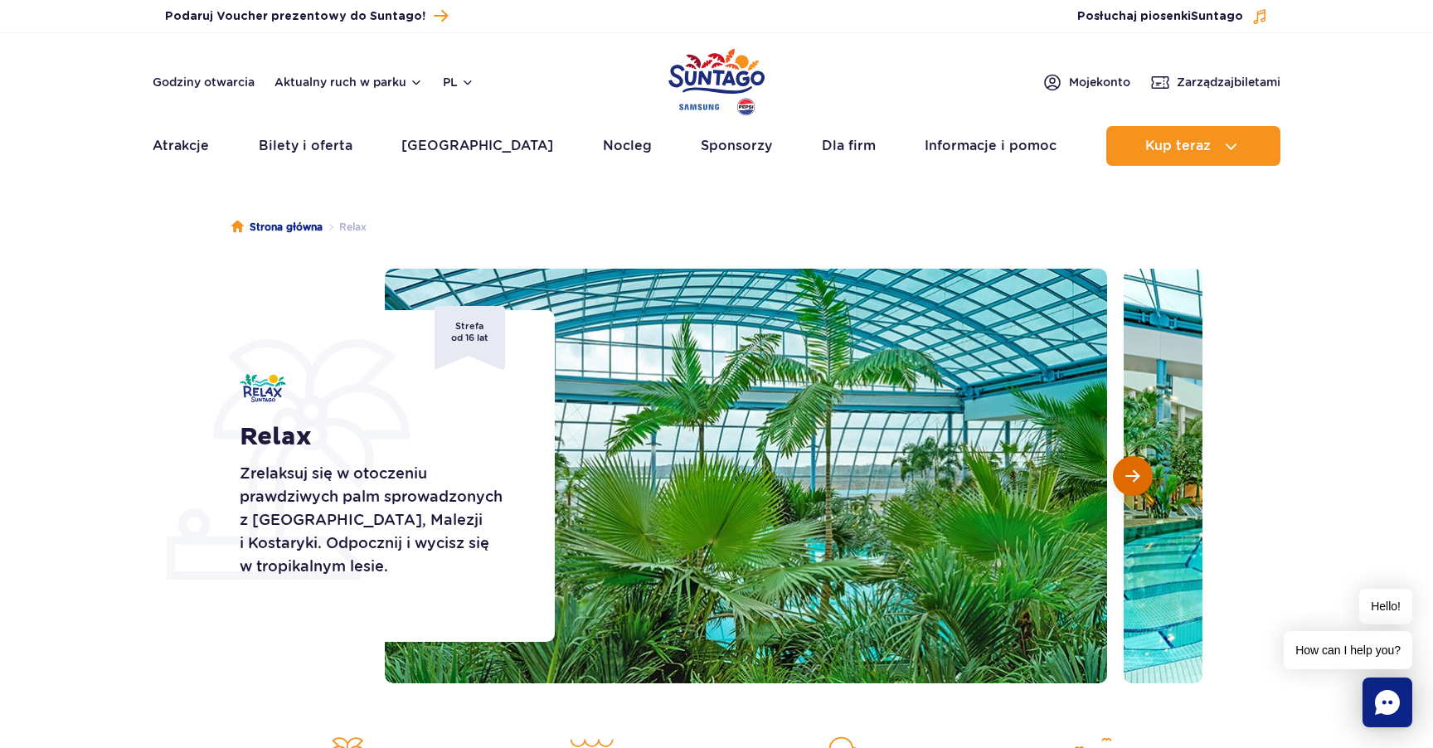
click at [1125, 480] on span "Następny slajd" at bounding box center [1132, 476] width 14 height 15
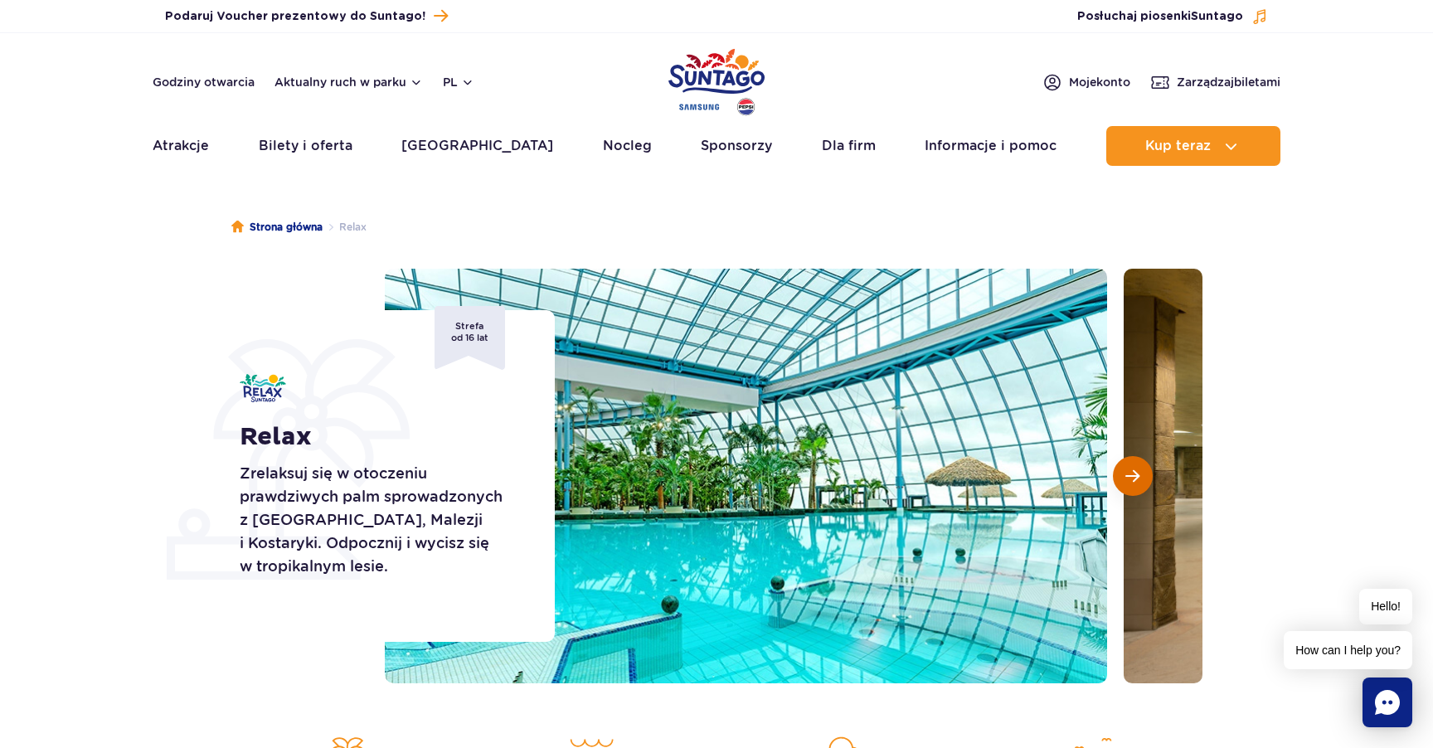
click at [1125, 480] on span "Następny slajd" at bounding box center [1132, 476] width 14 height 15
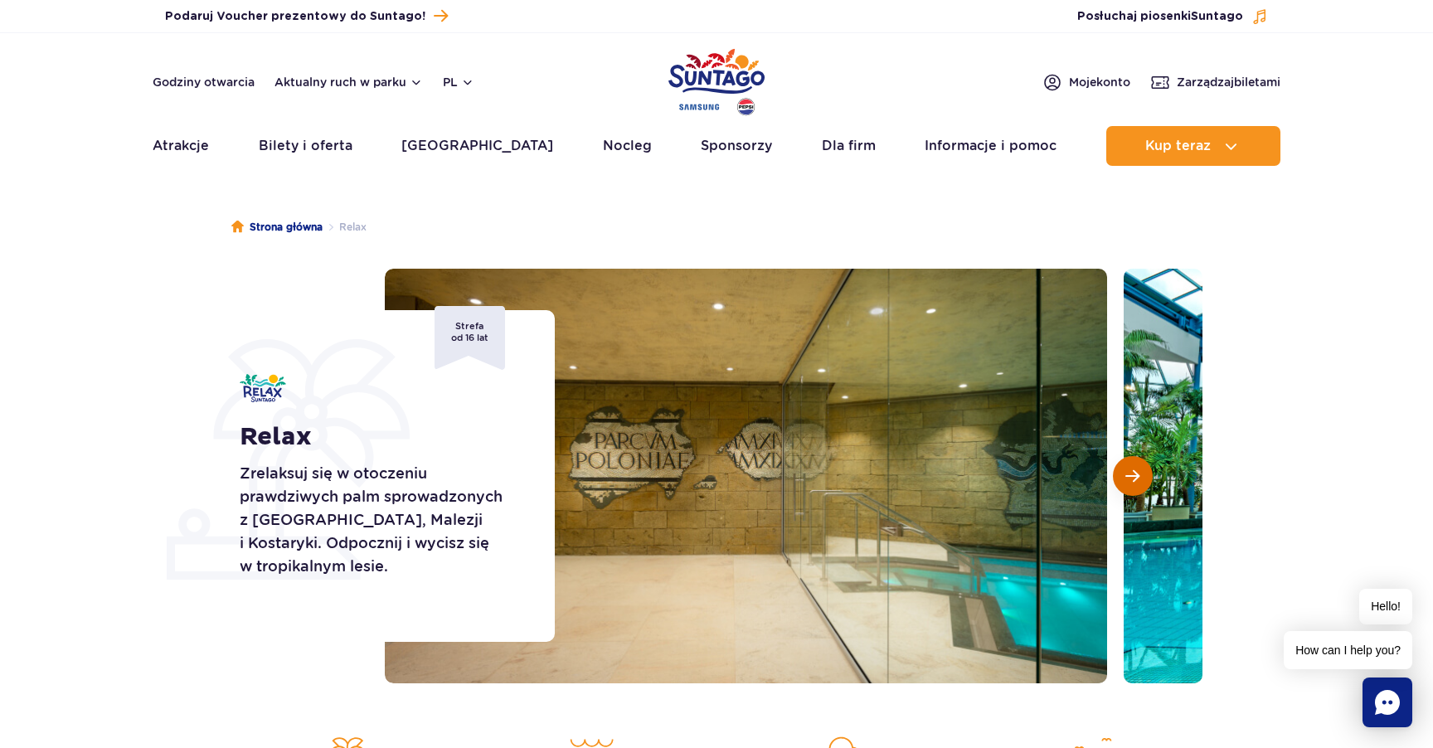
click at [1125, 480] on span "Następny slajd" at bounding box center [1132, 476] width 14 height 15
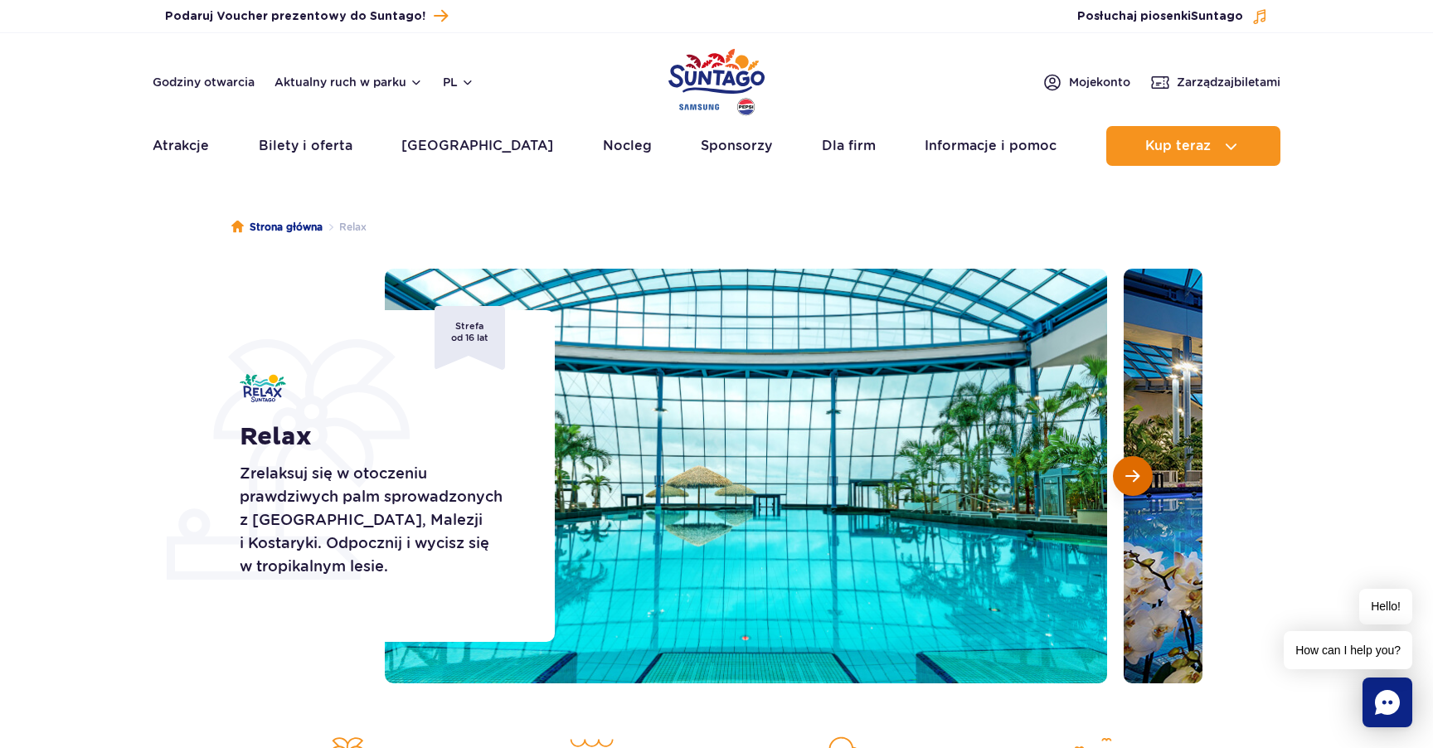
click at [1125, 480] on span "Następny slajd" at bounding box center [1132, 476] width 14 height 15
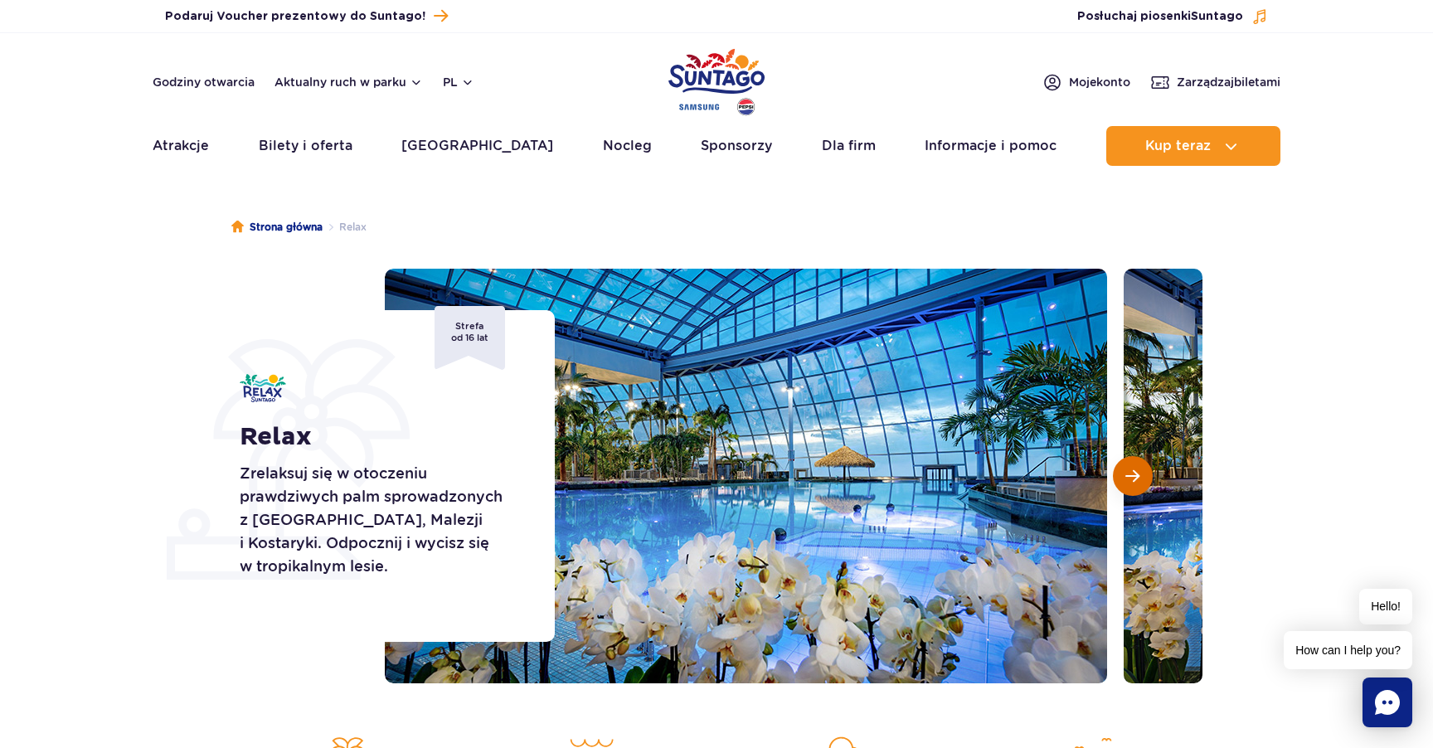
click at [1125, 480] on span "Następny slajd" at bounding box center [1132, 476] width 14 height 15
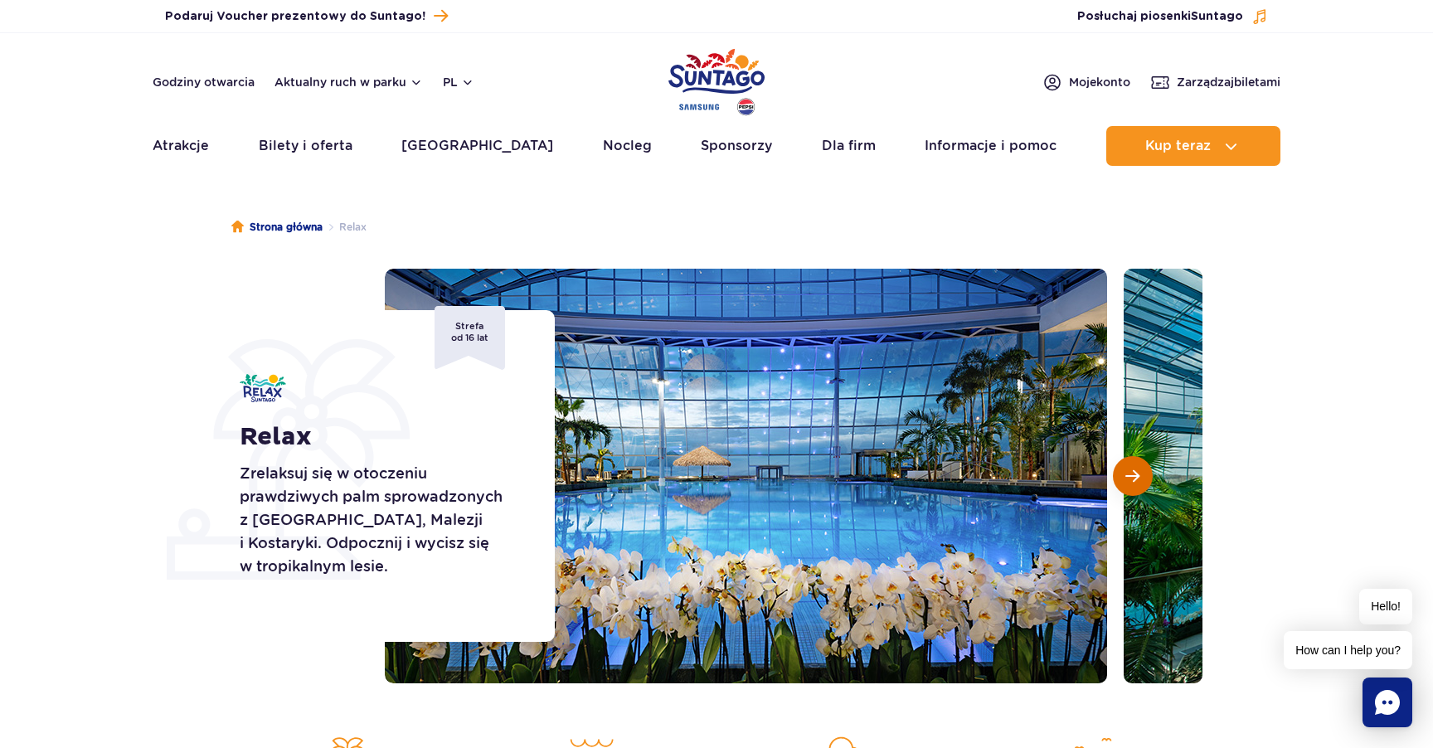
click at [1125, 480] on span "Następny slajd" at bounding box center [1132, 476] width 14 height 15
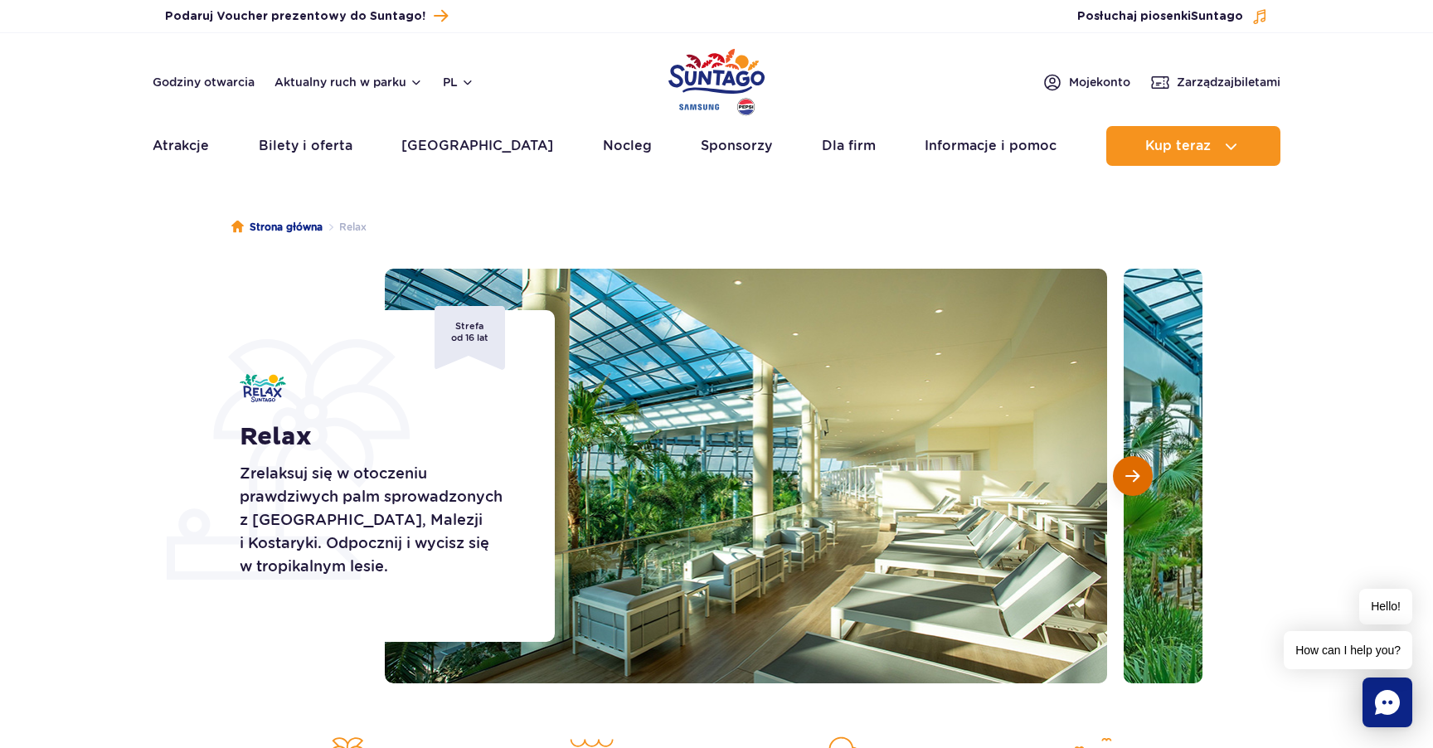
click at [1125, 480] on span "Następny slajd" at bounding box center [1132, 476] width 14 height 15
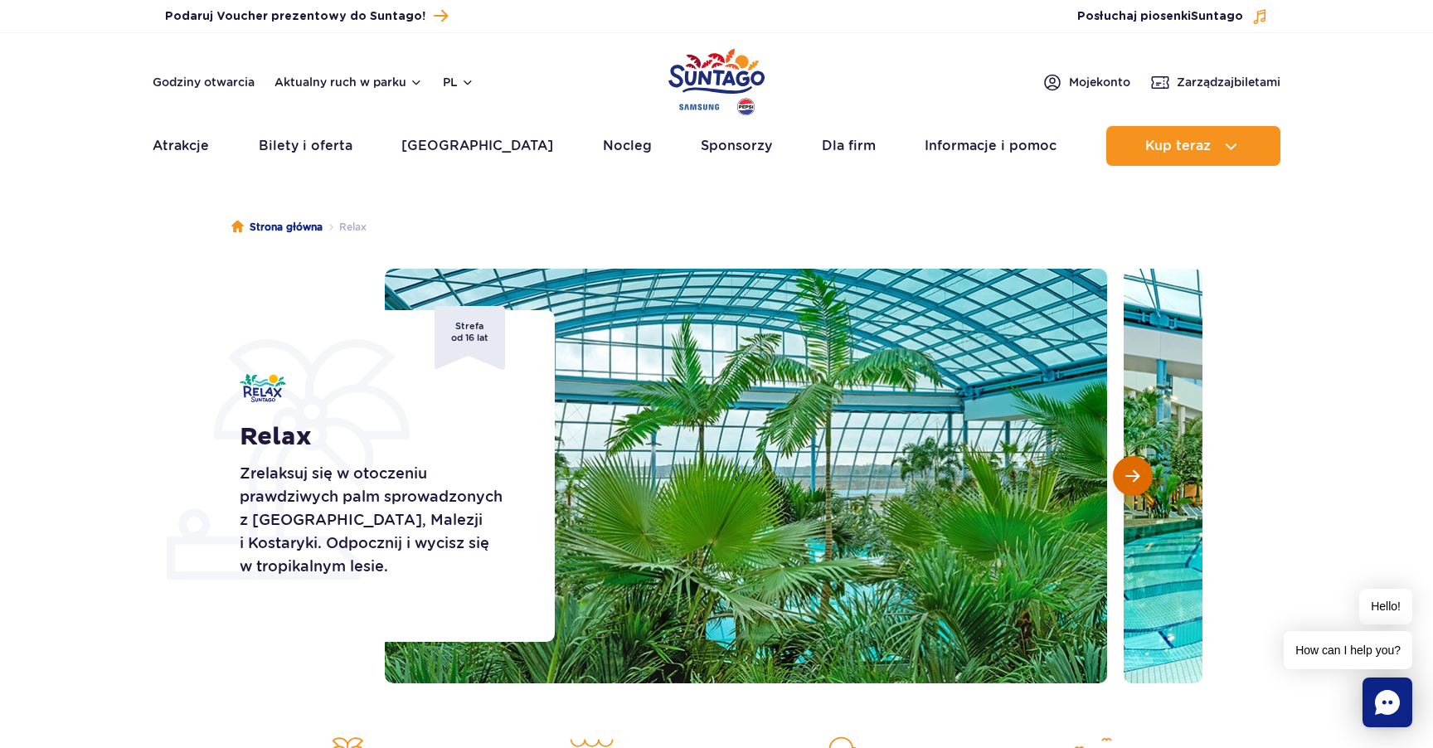
click at [1125, 480] on span "Następny slajd" at bounding box center [1132, 476] width 14 height 15
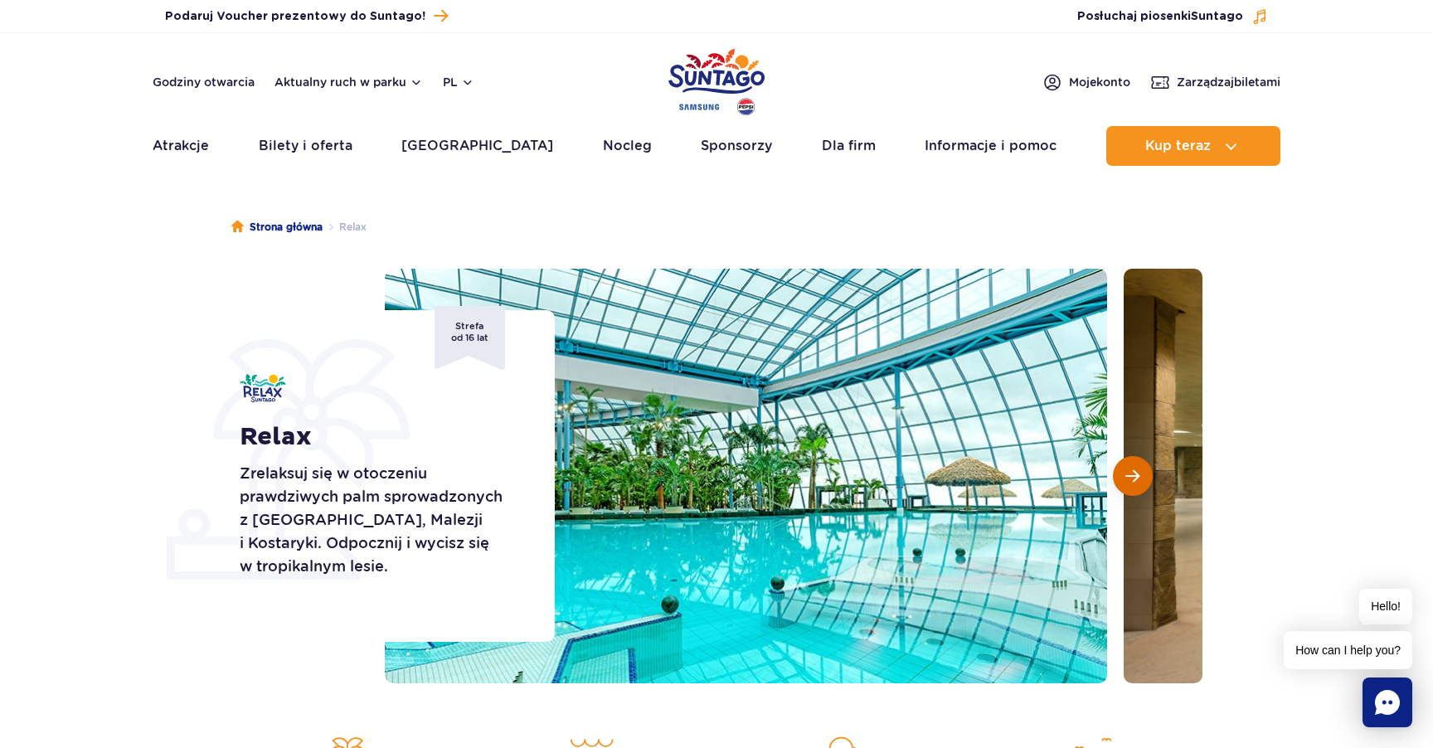
click at [1125, 480] on span "Następny slajd" at bounding box center [1132, 476] width 14 height 15
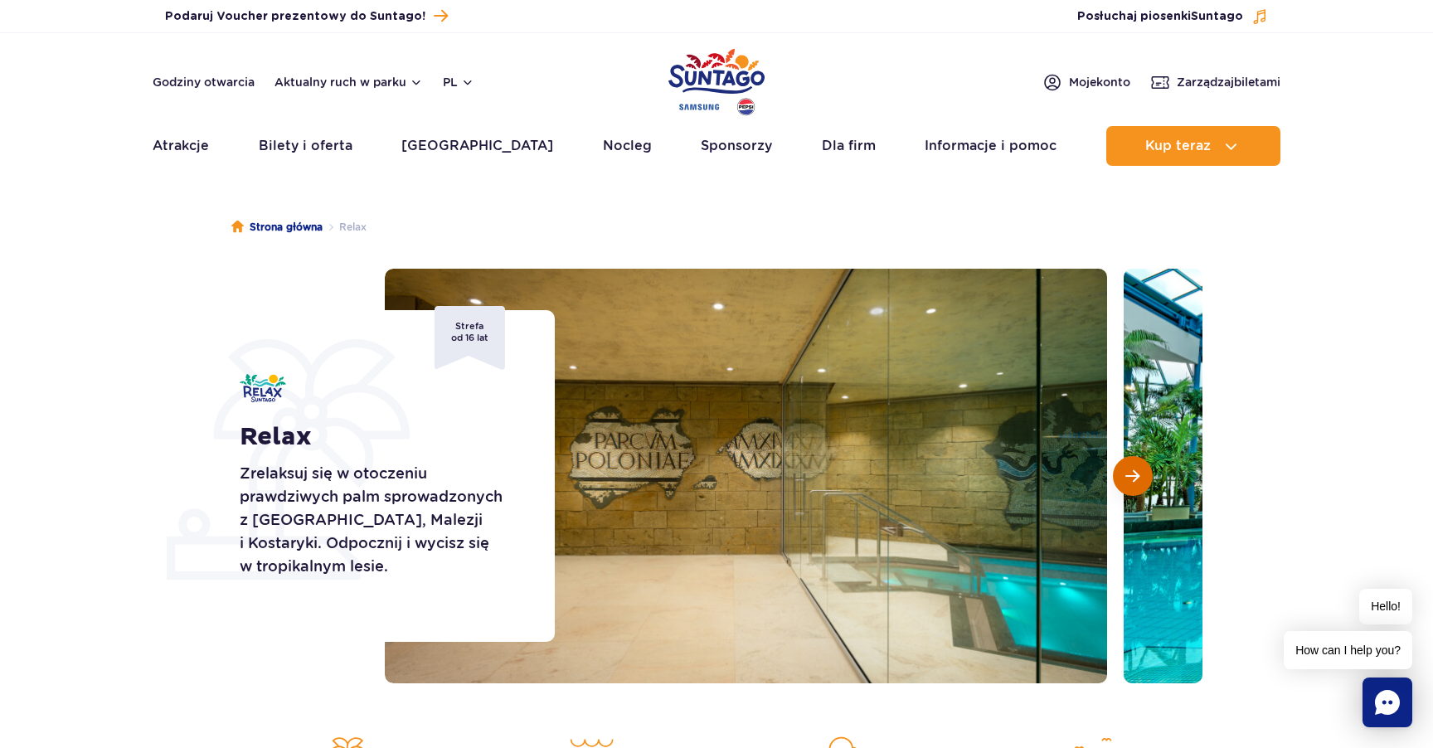
click at [1125, 480] on span "Następny slajd" at bounding box center [1132, 476] width 14 height 15
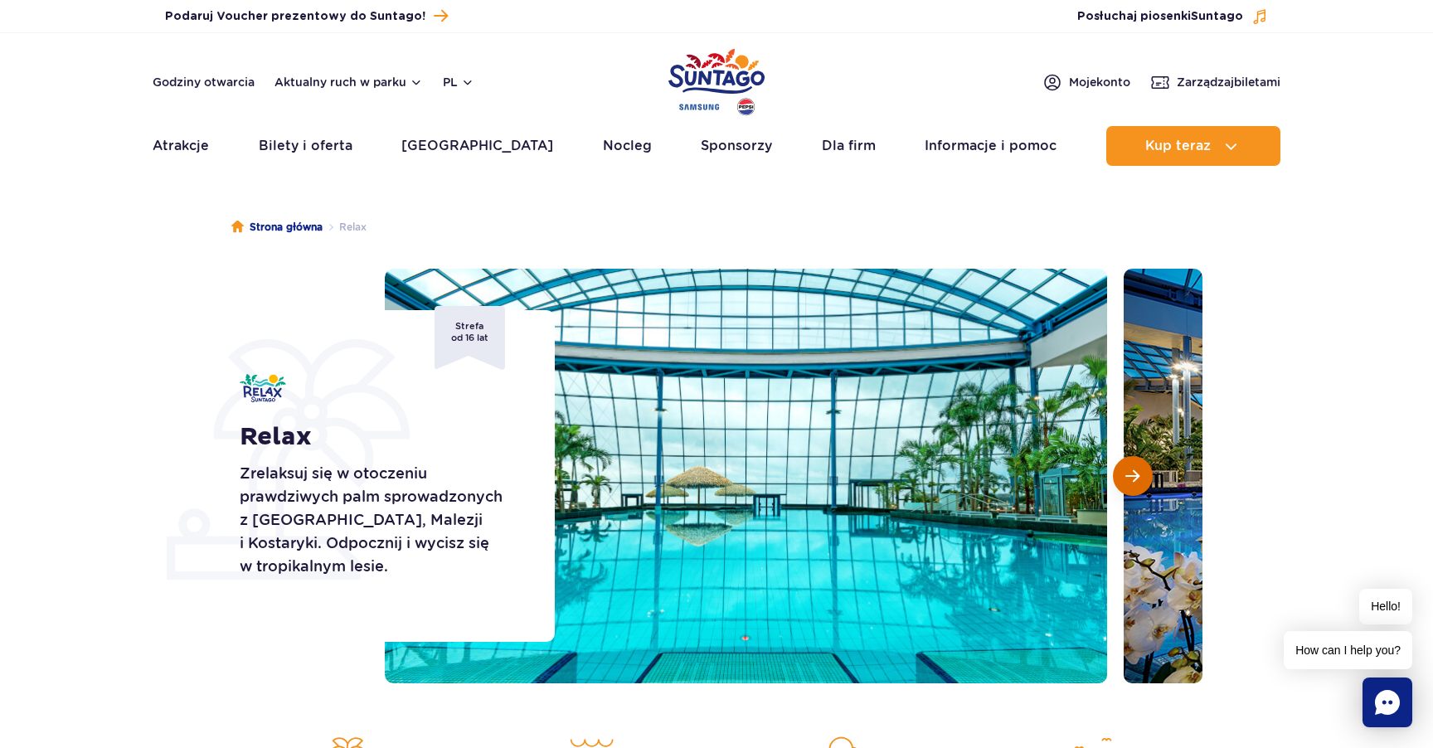
click at [1125, 480] on span "Następny slajd" at bounding box center [1132, 476] width 14 height 15
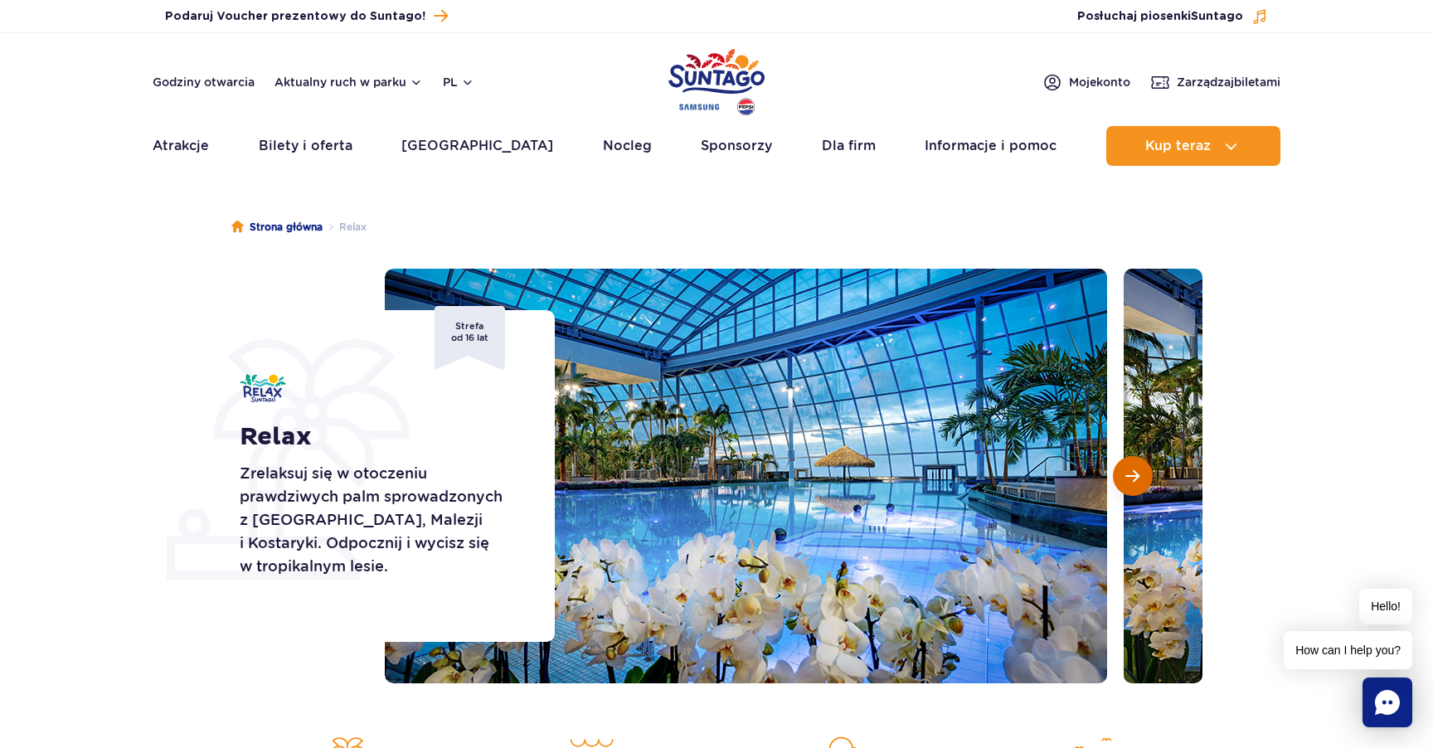
click at [1125, 480] on span "Następny slajd" at bounding box center [1132, 476] width 14 height 15
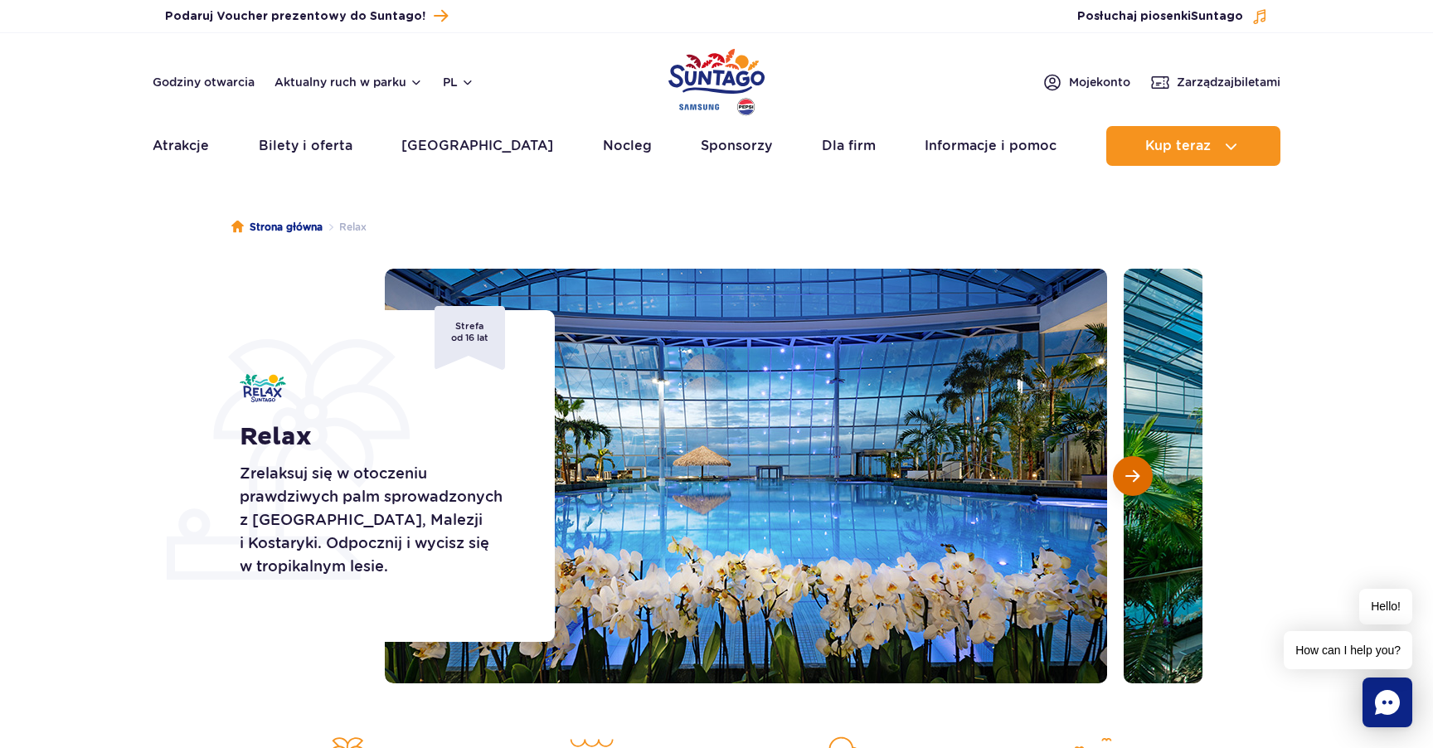
click at [1125, 480] on span "Następny slajd" at bounding box center [1132, 476] width 14 height 15
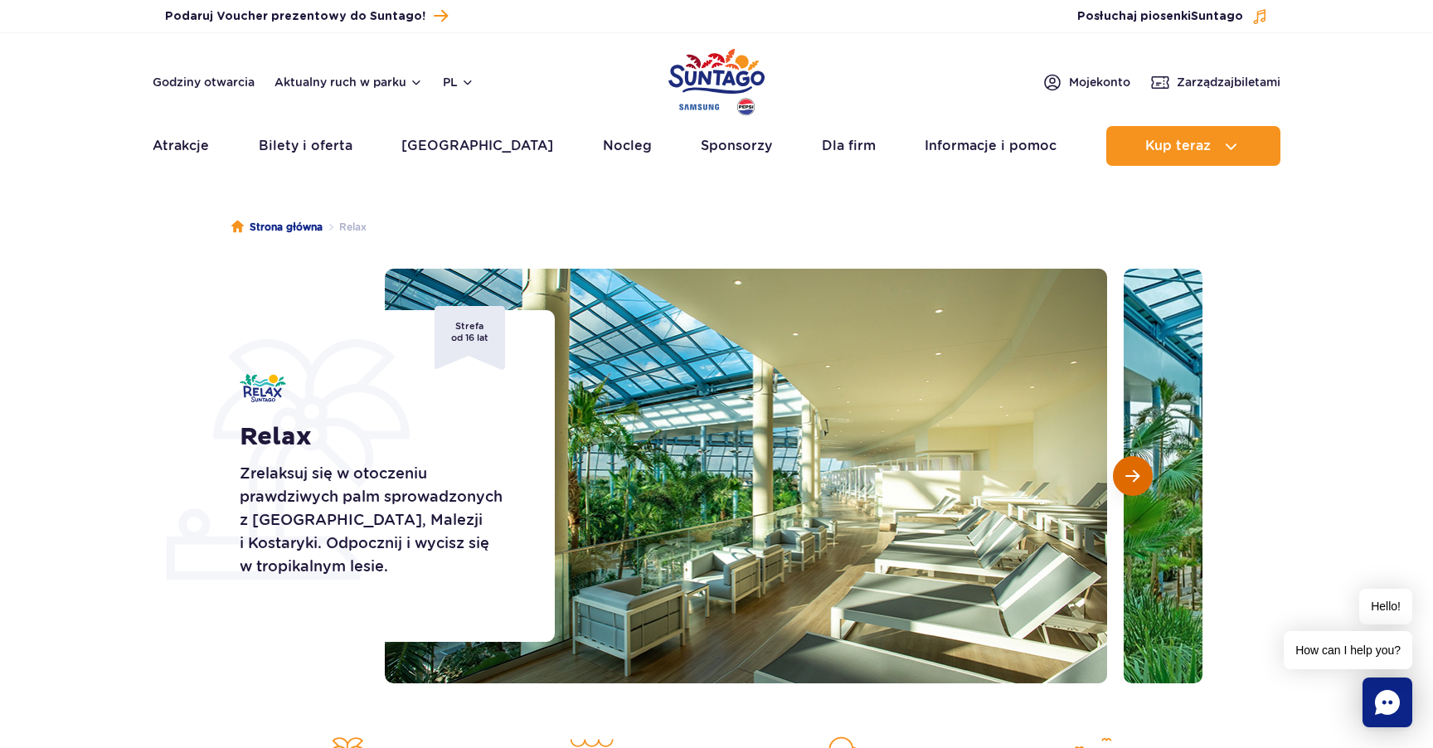
click at [1125, 480] on span "Następny slajd" at bounding box center [1132, 476] width 14 height 15
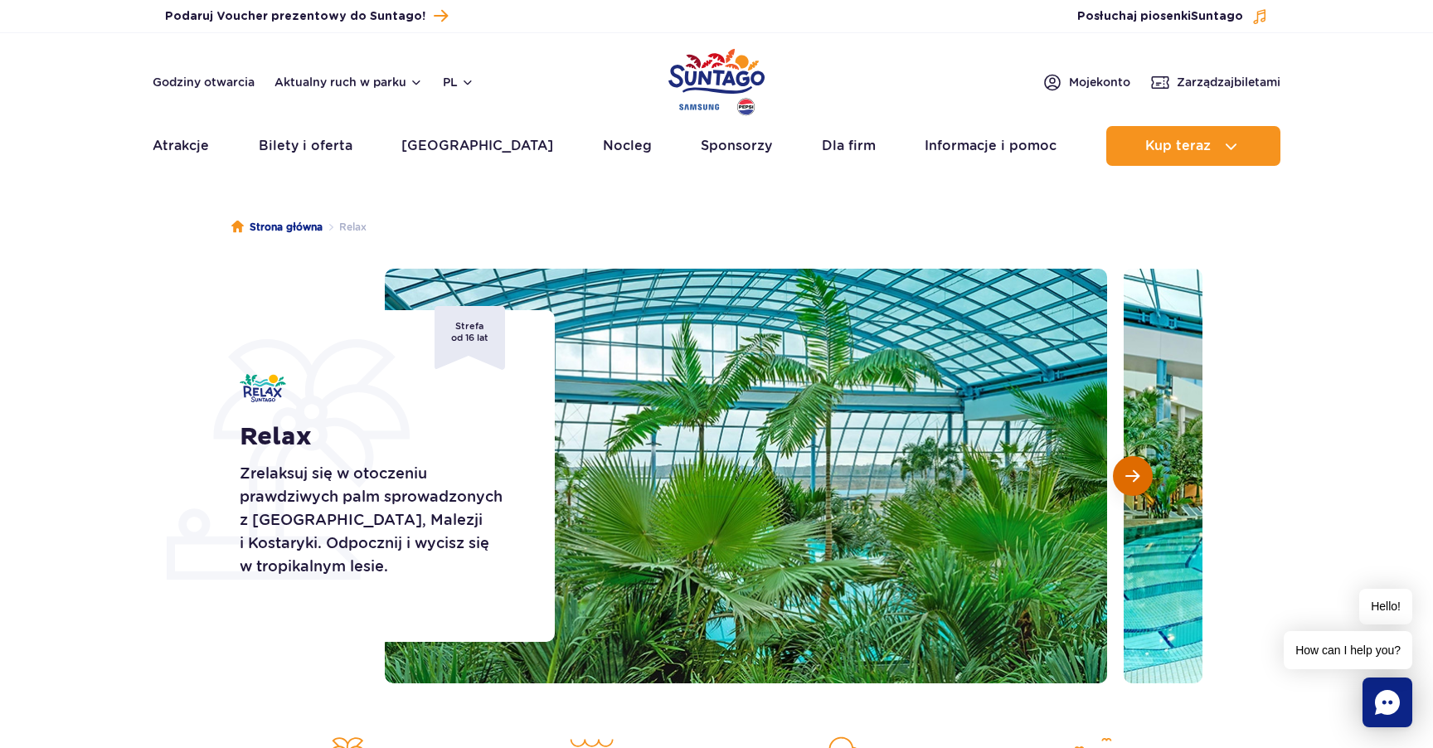
click at [1125, 480] on span "Następny slajd" at bounding box center [1132, 476] width 14 height 15
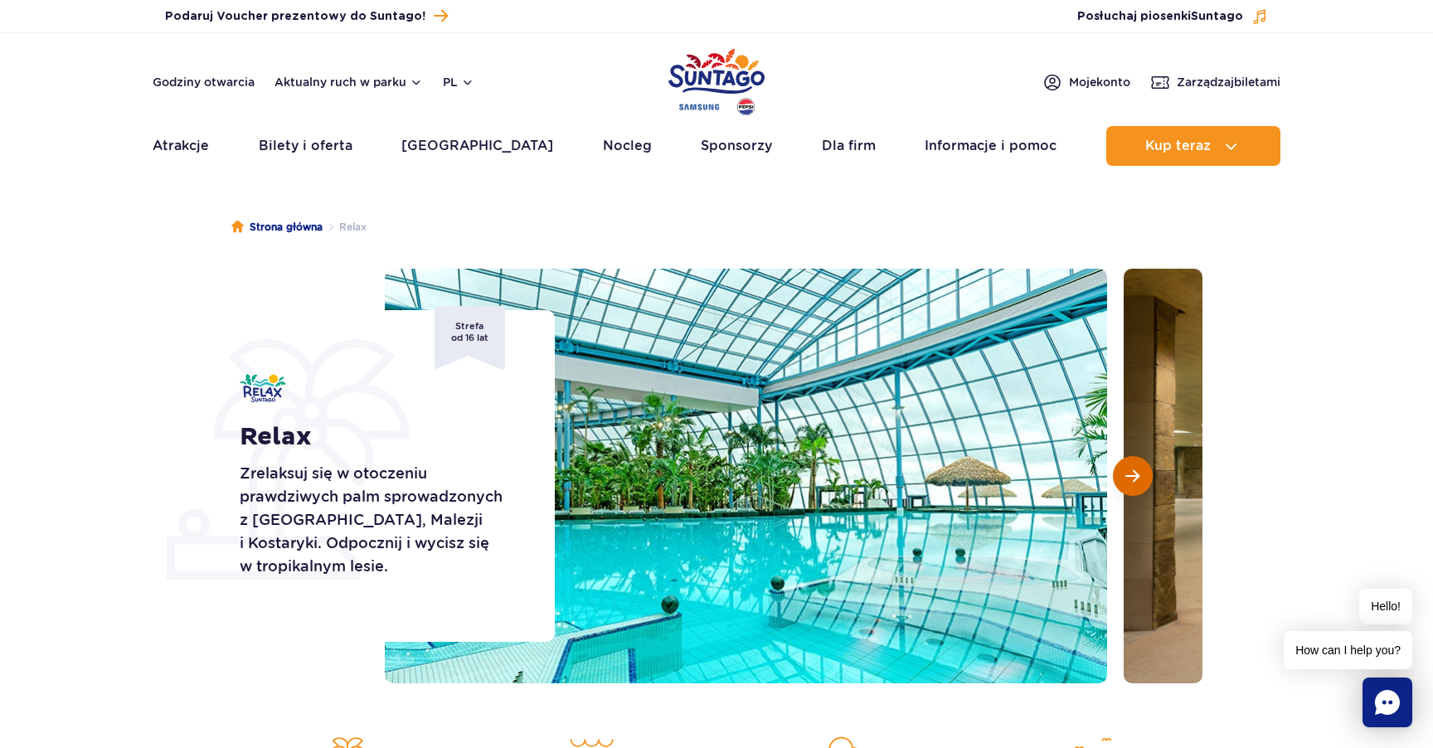
click at [1125, 480] on span "Następny slajd" at bounding box center [1132, 476] width 14 height 15
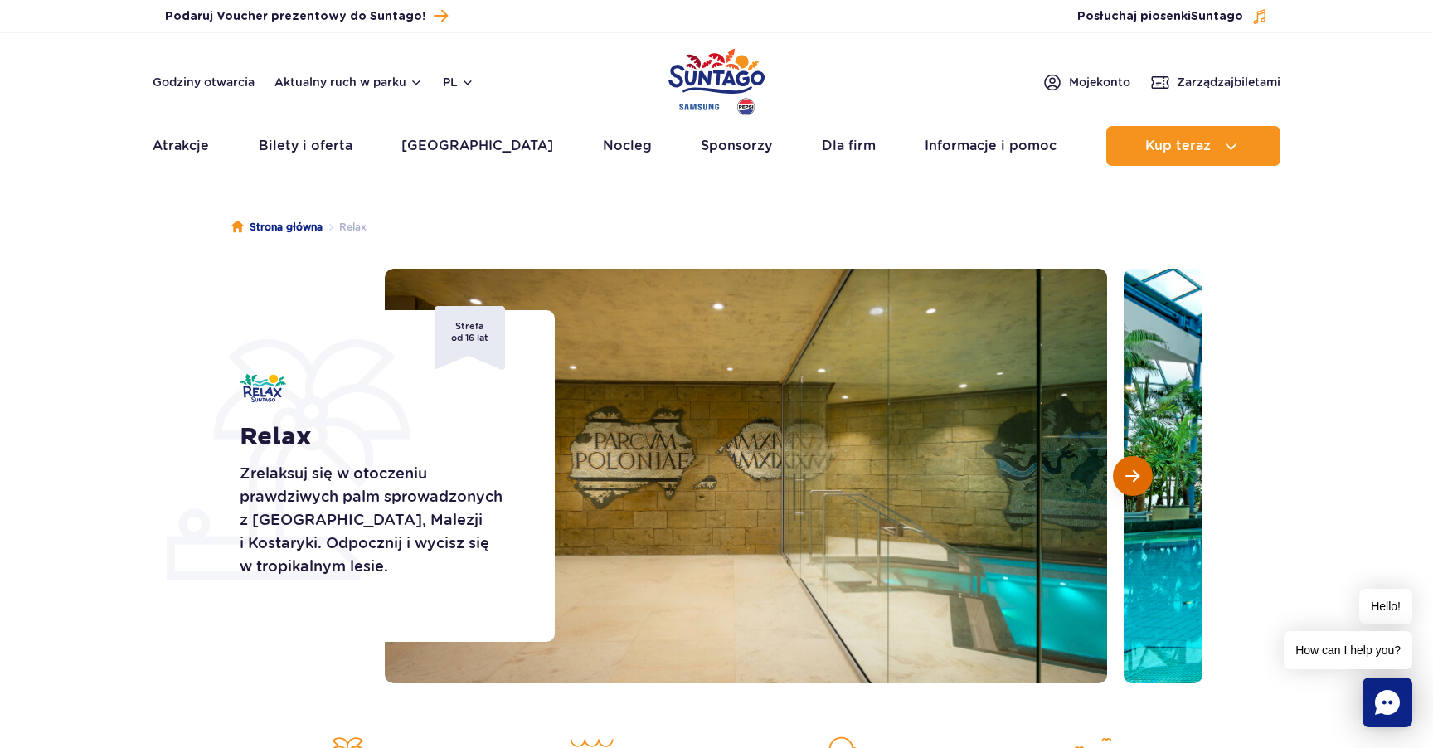
click at [1125, 480] on span "Następny slajd" at bounding box center [1132, 476] width 14 height 15
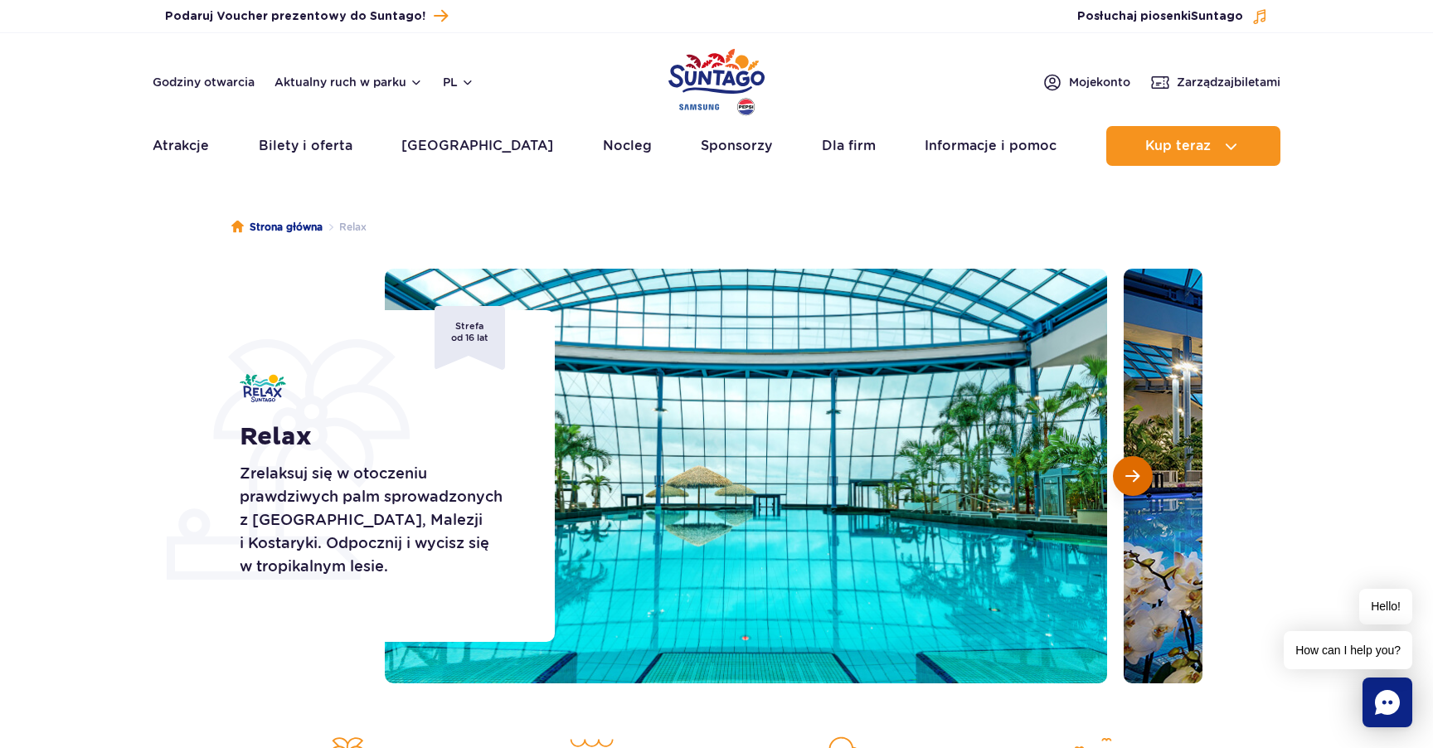
click at [1125, 480] on span "Następny slajd" at bounding box center [1132, 476] width 14 height 15
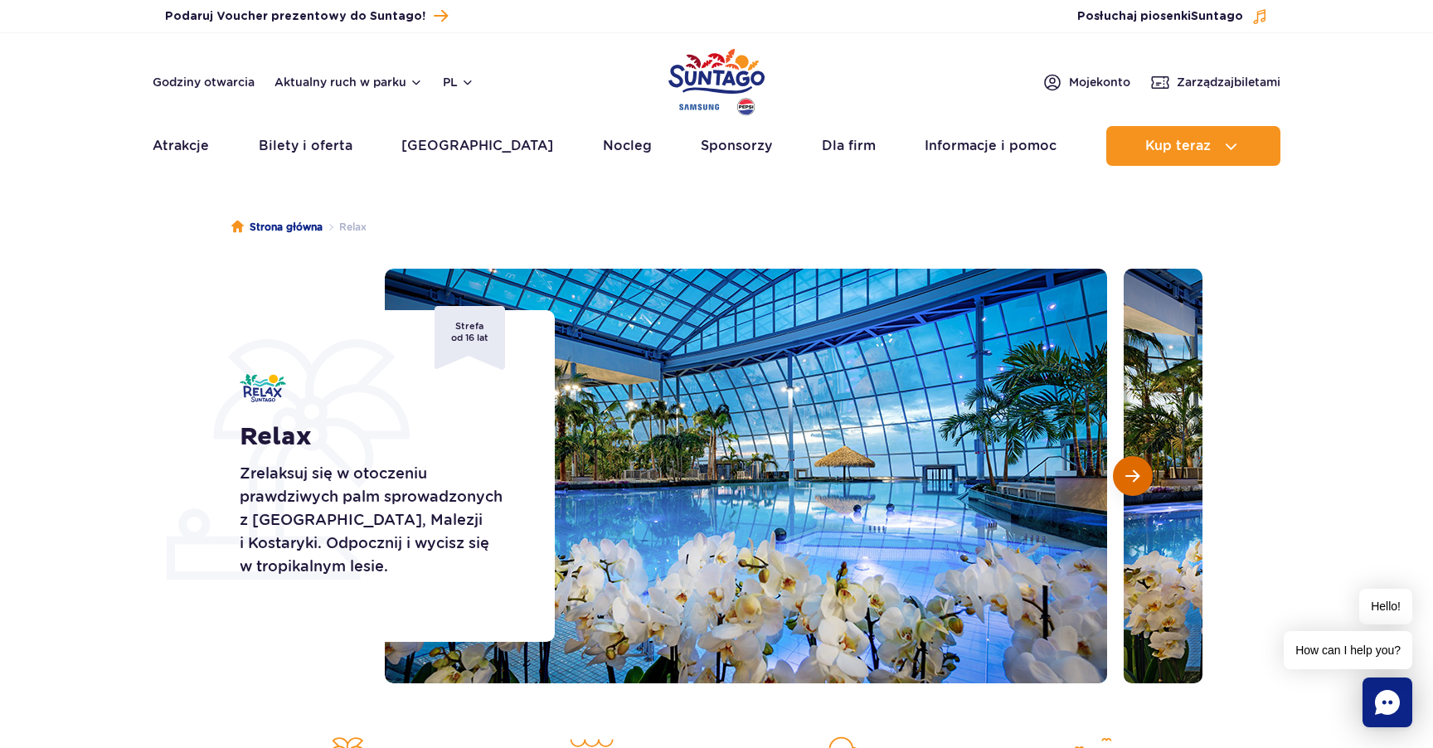
click at [1125, 480] on span "Następny slajd" at bounding box center [1132, 476] width 14 height 15
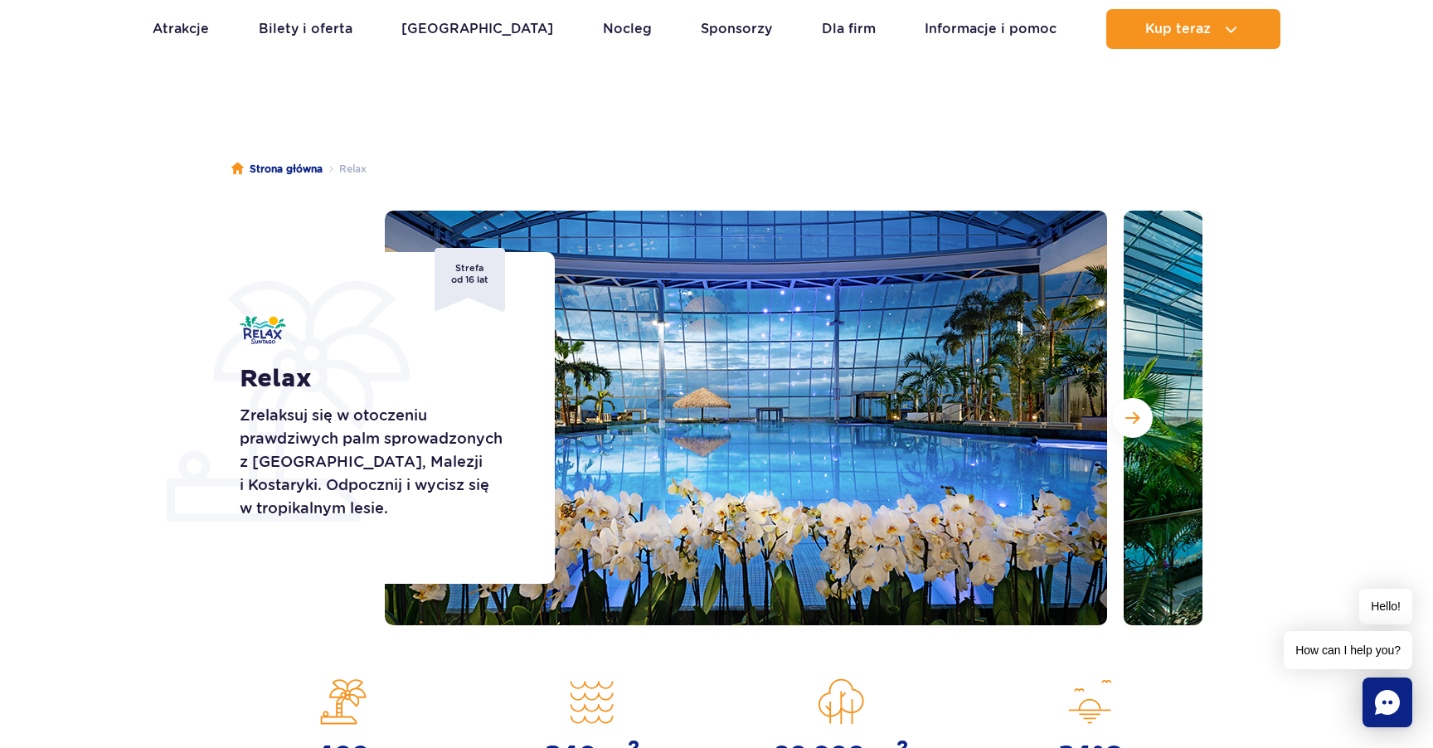
scroll to position [9, 0]
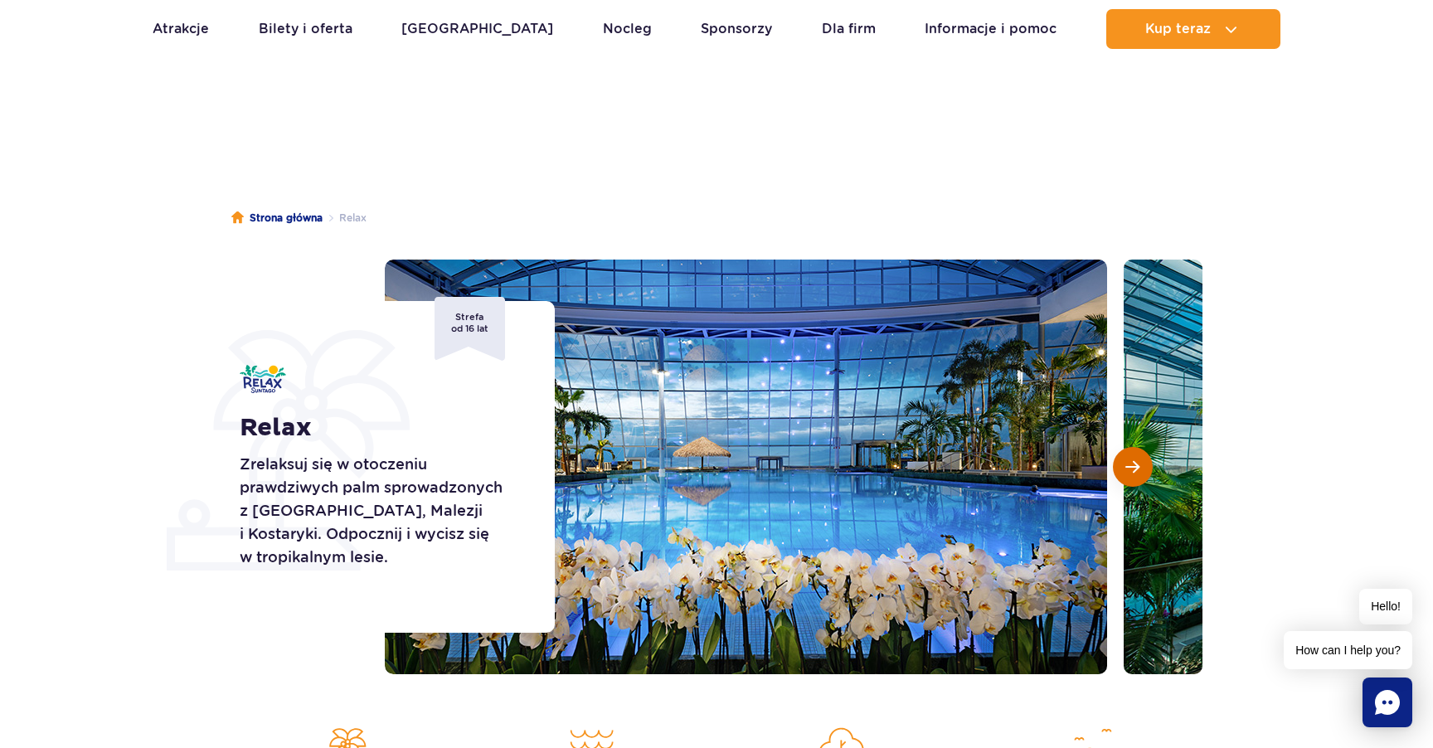
click at [1131, 469] on span "Następny slajd" at bounding box center [1132, 466] width 14 height 15
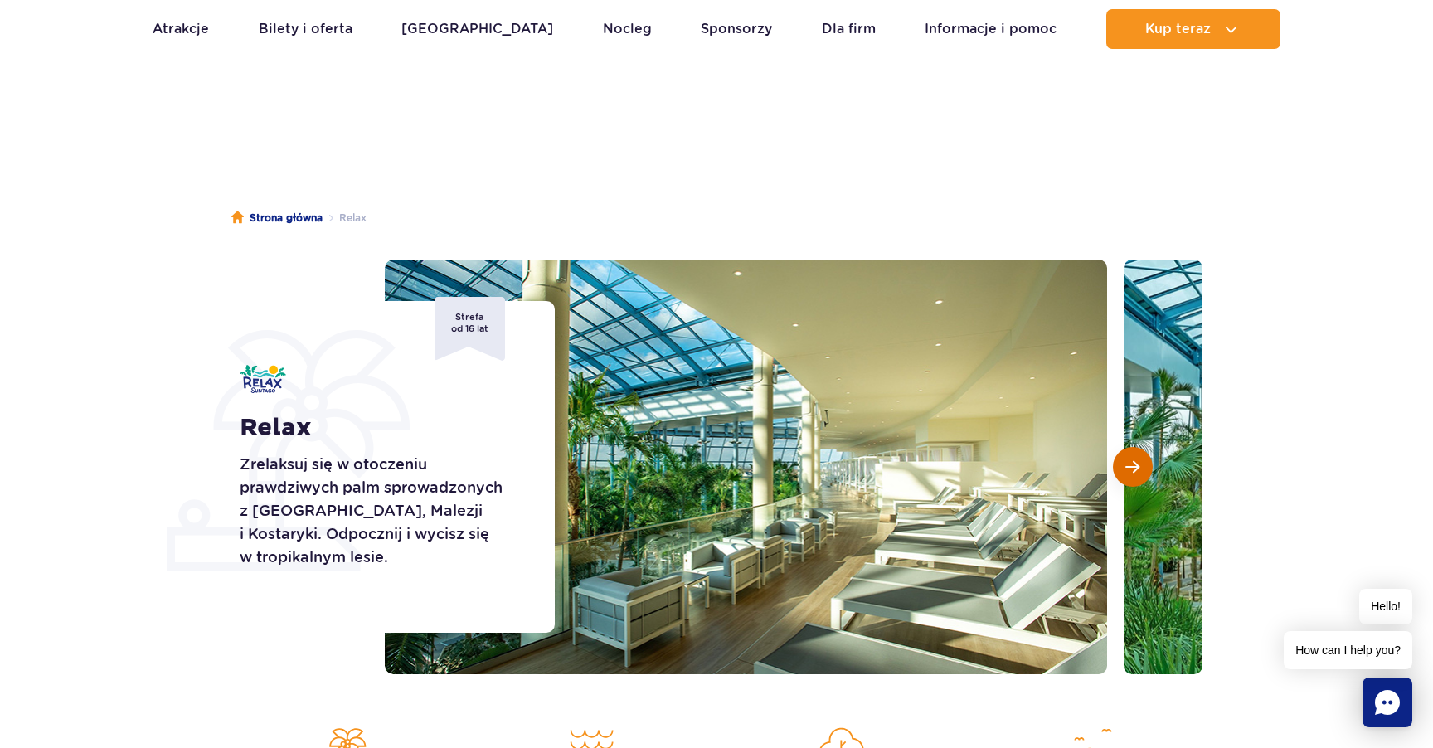
click at [1131, 469] on span "Następny slajd" at bounding box center [1132, 466] width 14 height 15
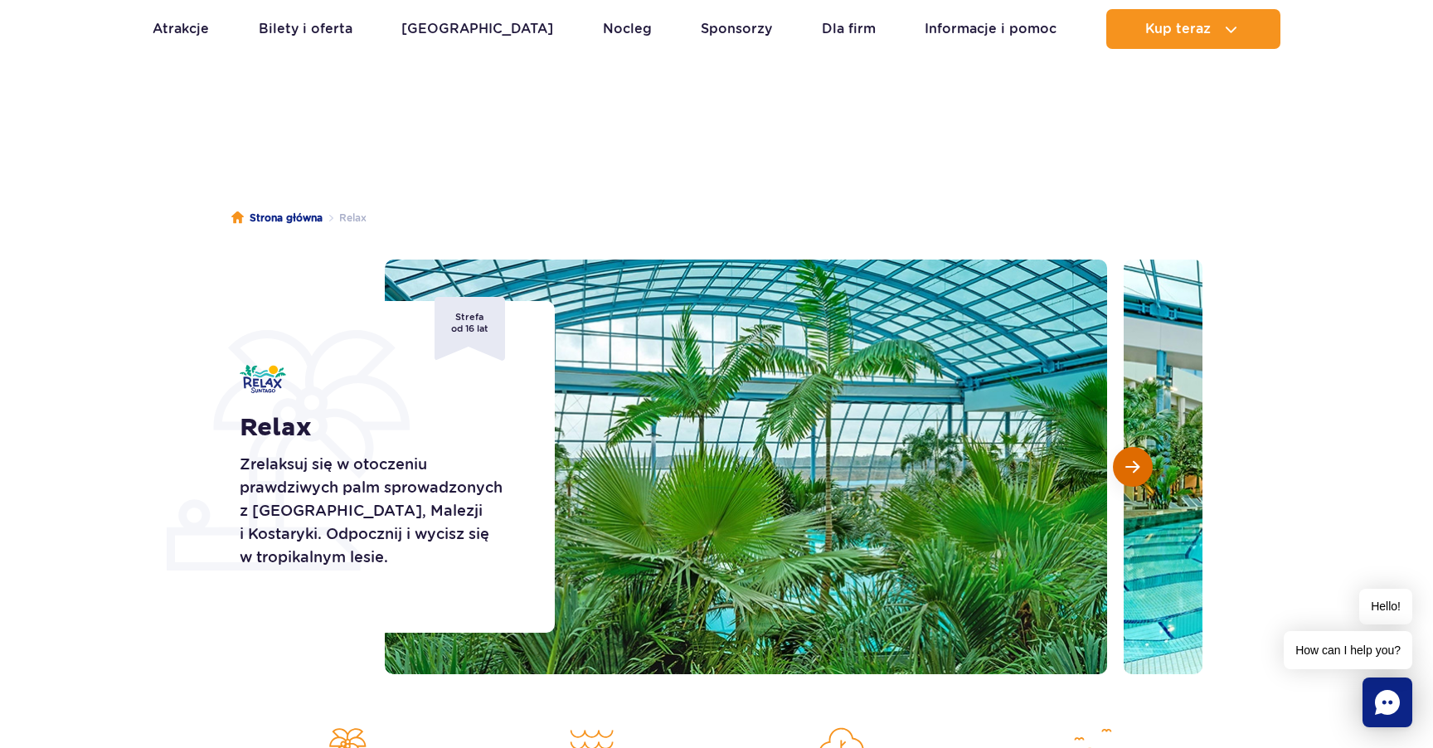
click at [1131, 469] on span "Następny slajd" at bounding box center [1132, 466] width 14 height 15
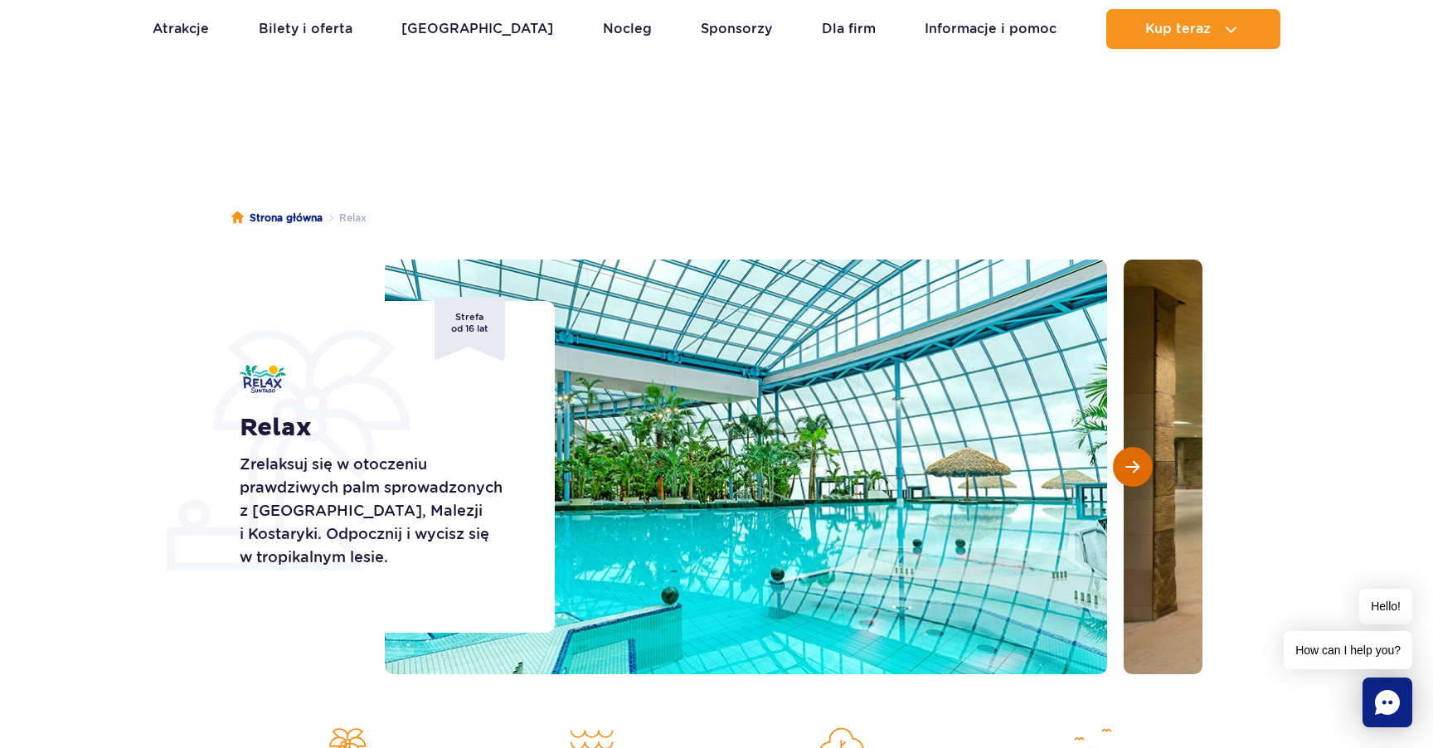
click at [1131, 469] on span "Następny slajd" at bounding box center [1132, 466] width 14 height 15
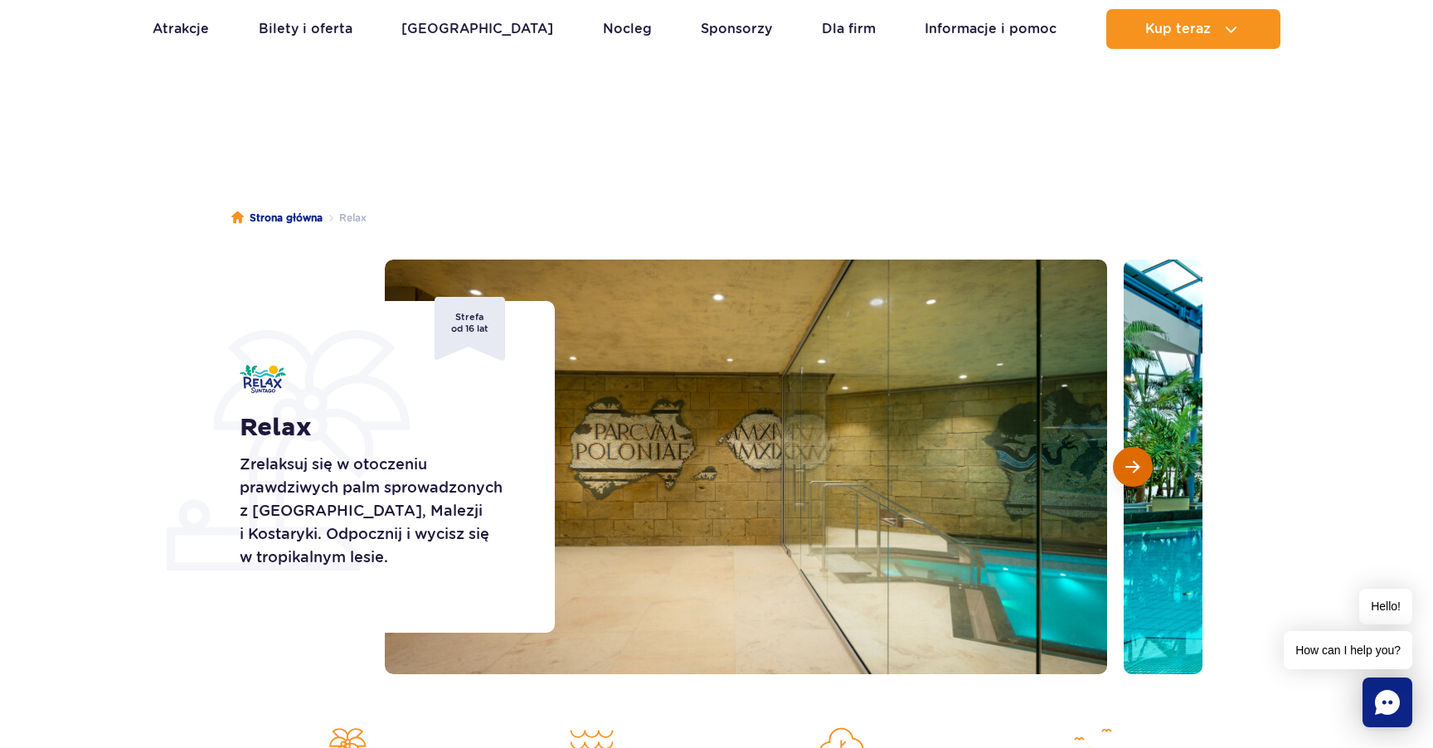
click at [1131, 469] on span "Następny slajd" at bounding box center [1132, 466] width 14 height 15
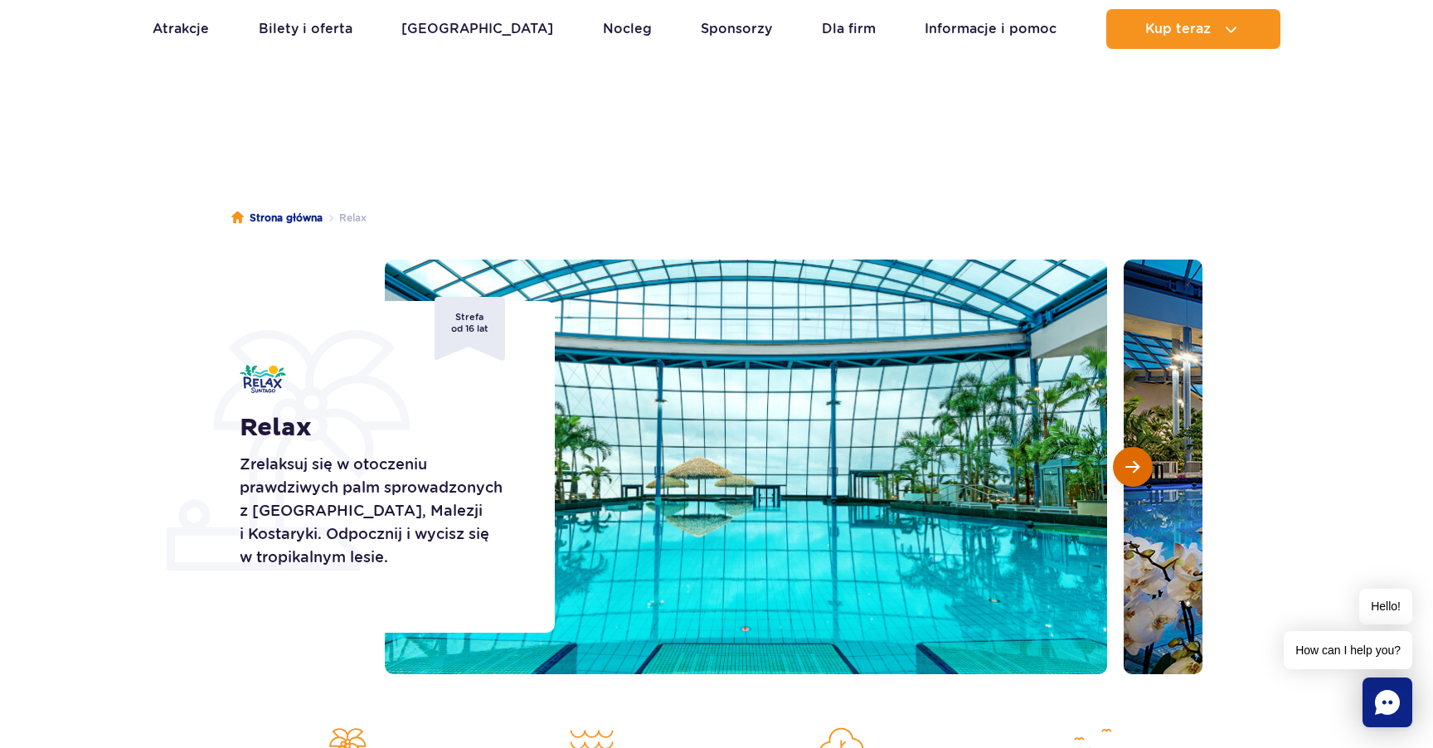
click at [1131, 469] on span "Następny slajd" at bounding box center [1132, 466] width 14 height 15
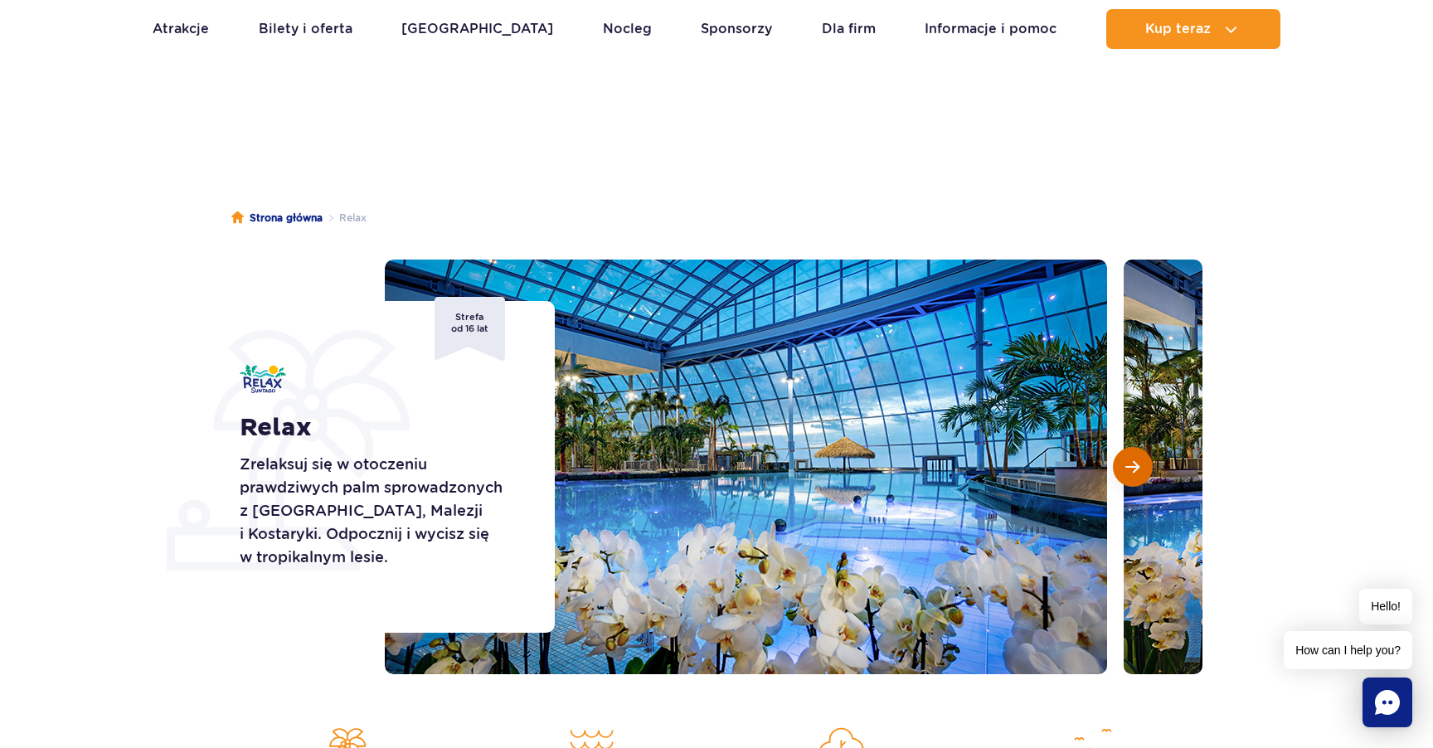
click at [1131, 469] on span "Następny slajd" at bounding box center [1132, 466] width 14 height 15
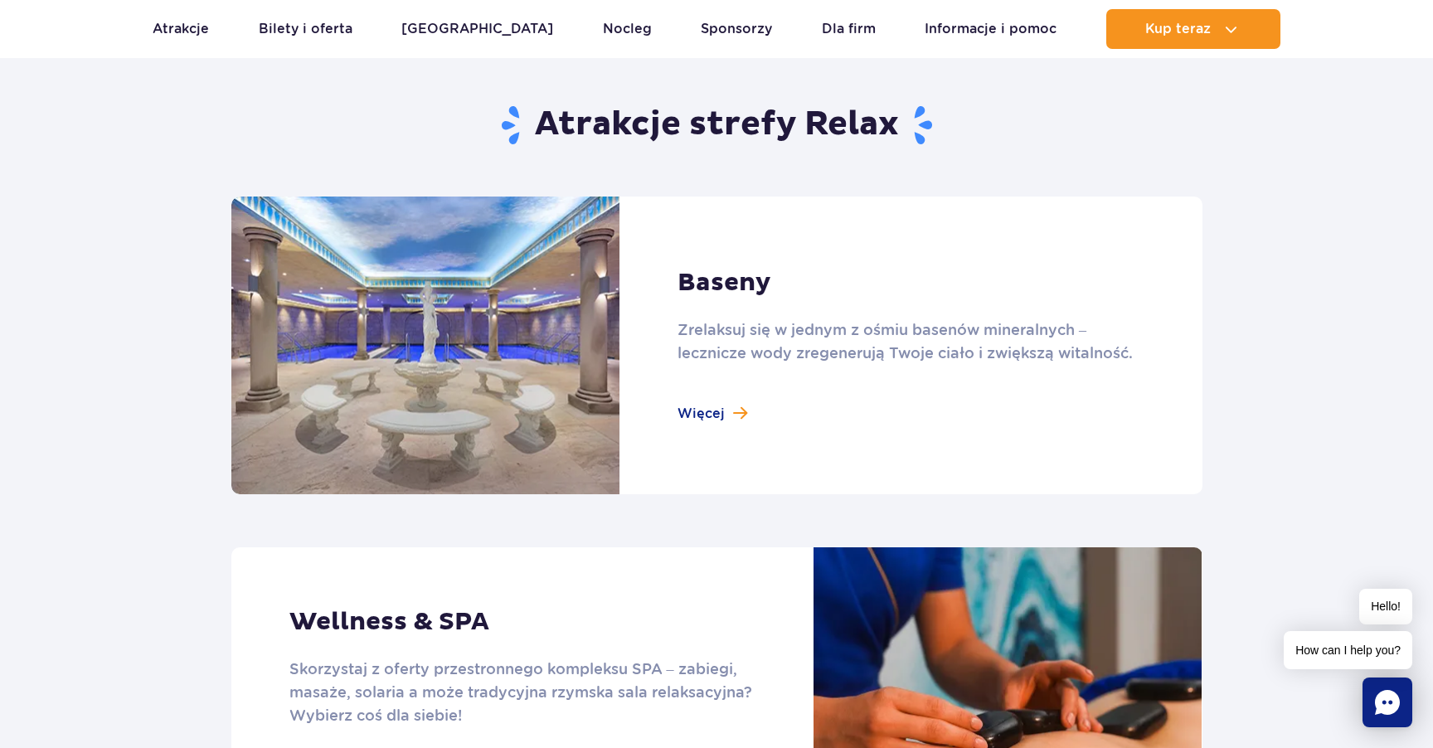
scroll to position [1014, 0]
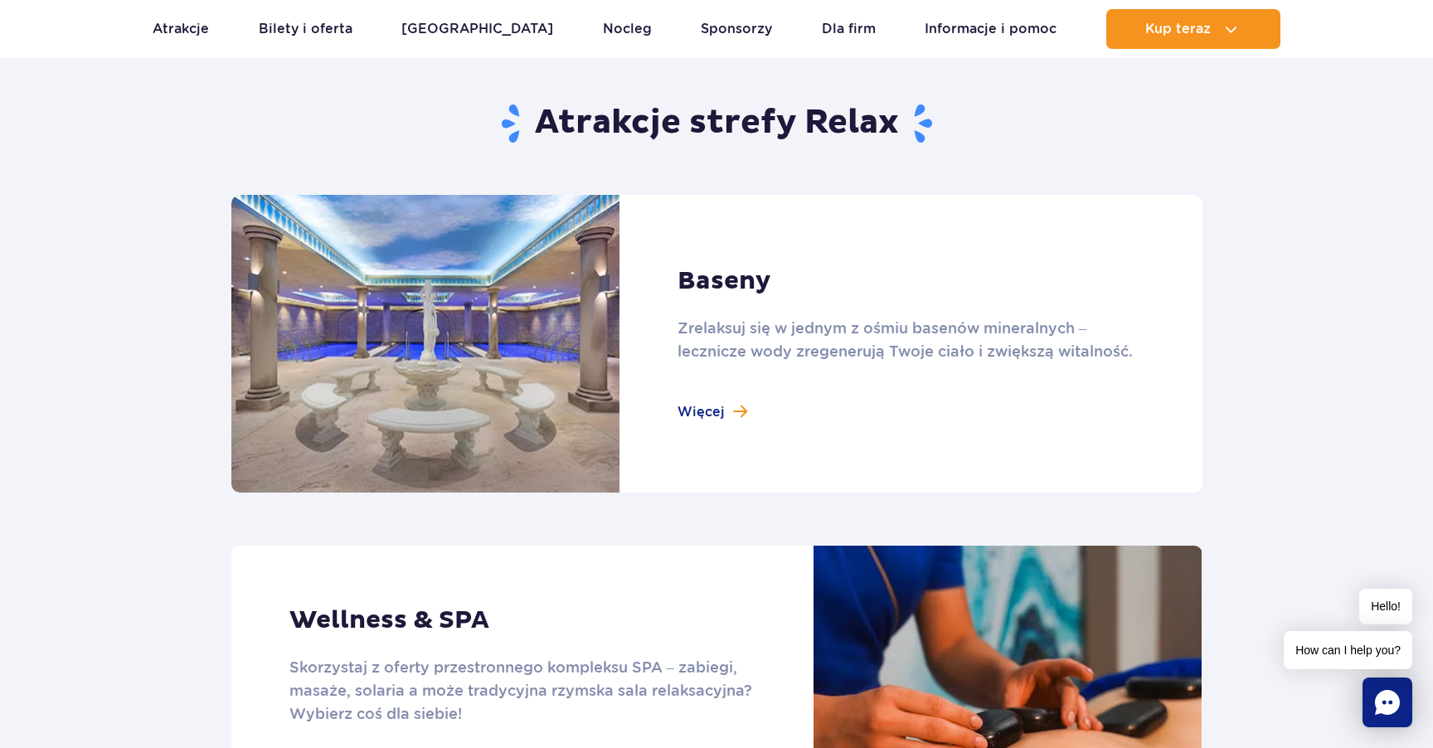
click at [712, 418] on link at bounding box center [716, 344] width 971 height 298
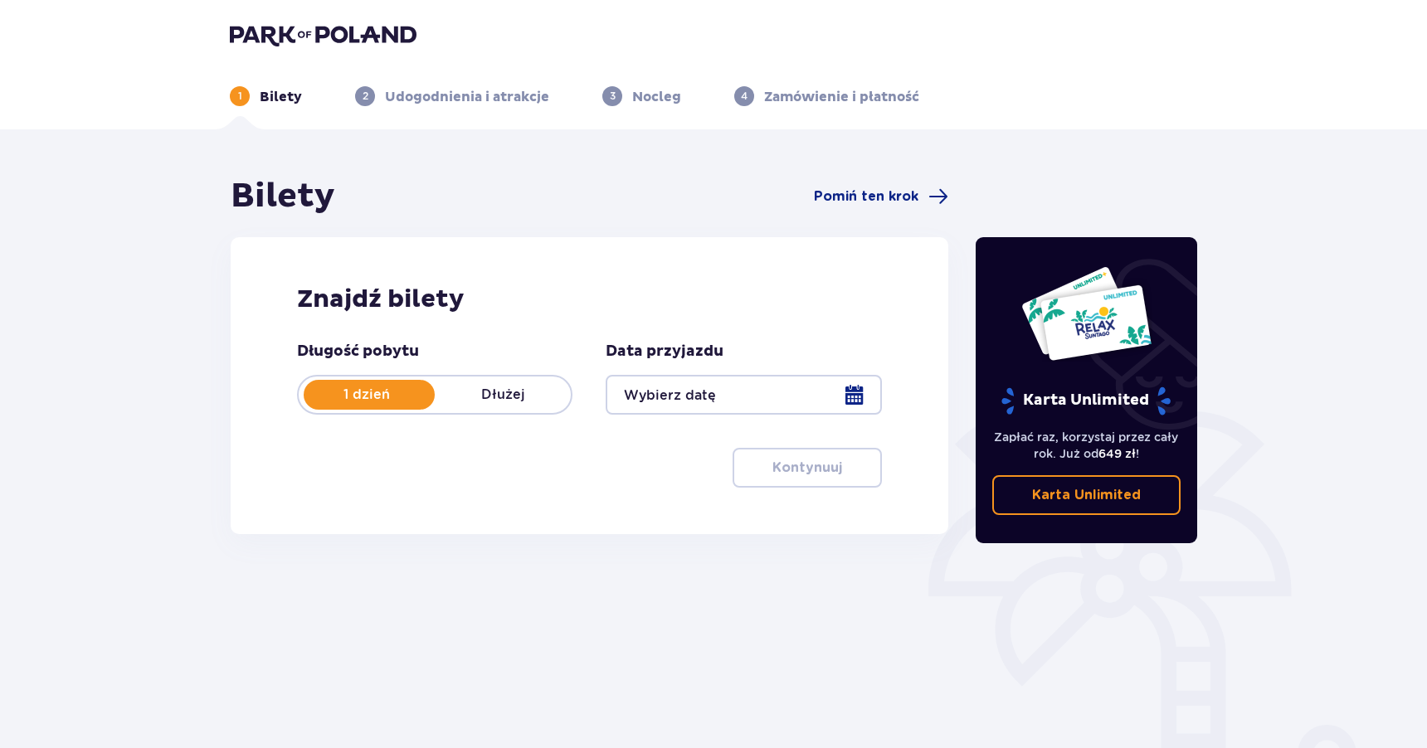
click at [620, 296] on h2 "Znajdź bilety" at bounding box center [589, 300] width 585 height 32
click at [765, 365] on div "Data przyjazdu" at bounding box center [742, 378] width 275 height 73
click at [762, 403] on div at bounding box center [742, 395] width 275 height 40
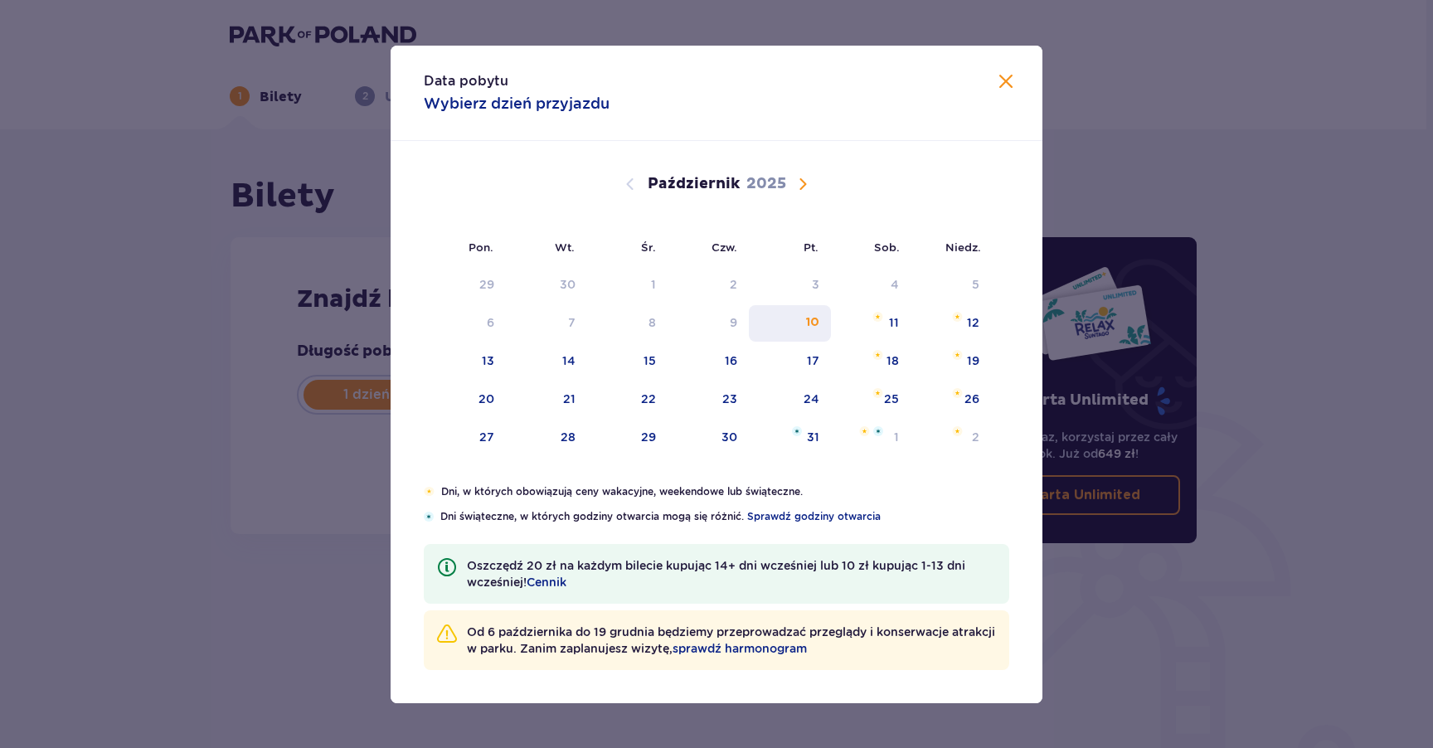
click at [821, 321] on div "10" at bounding box center [790, 323] width 82 height 36
type input "10.10.25"
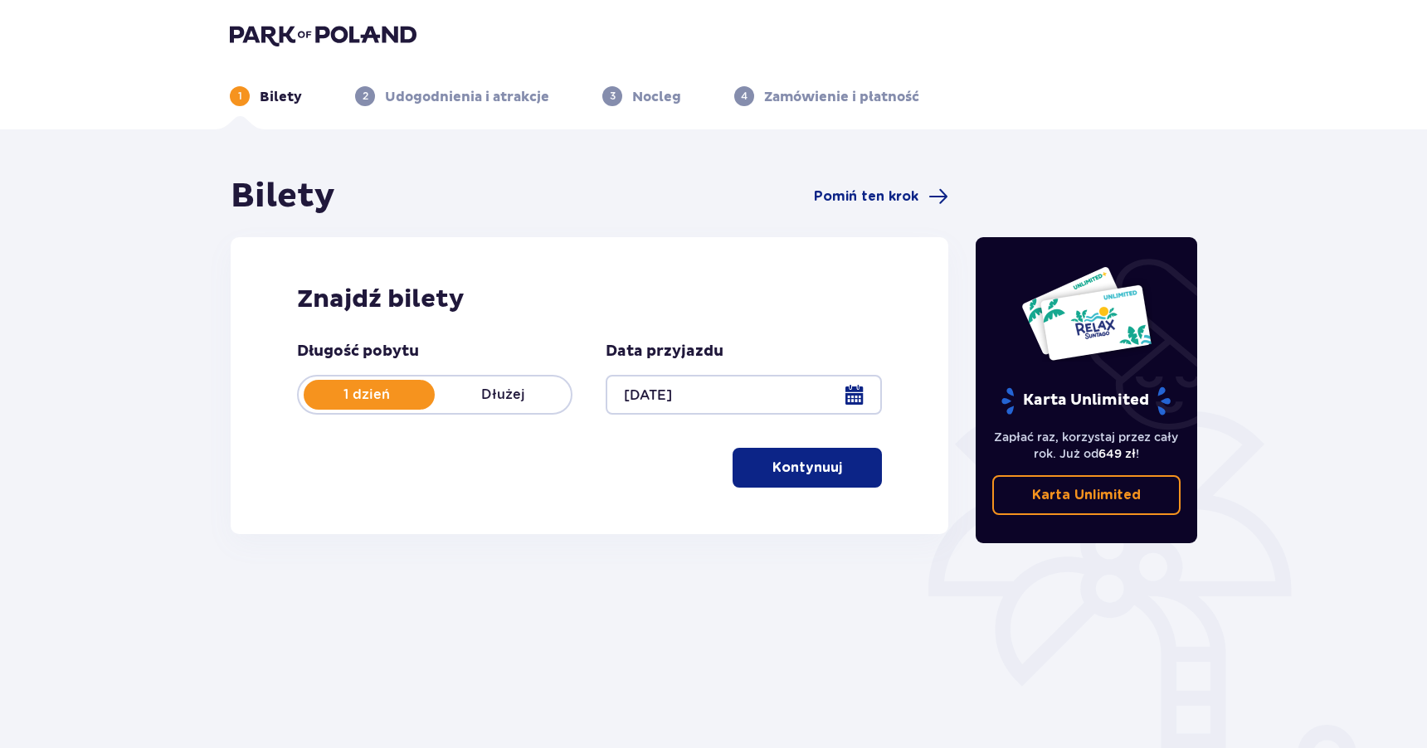
click at [321, 499] on div "Znajdź bilety Długość pobytu 1 dzień Dłużej Data przyjazdu 10.10.25 Kontynuuj P…" at bounding box center [589, 385] width 717 height 297
click at [839, 457] on button "Kontynuuj" at bounding box center [806, 468] width 149 height 40
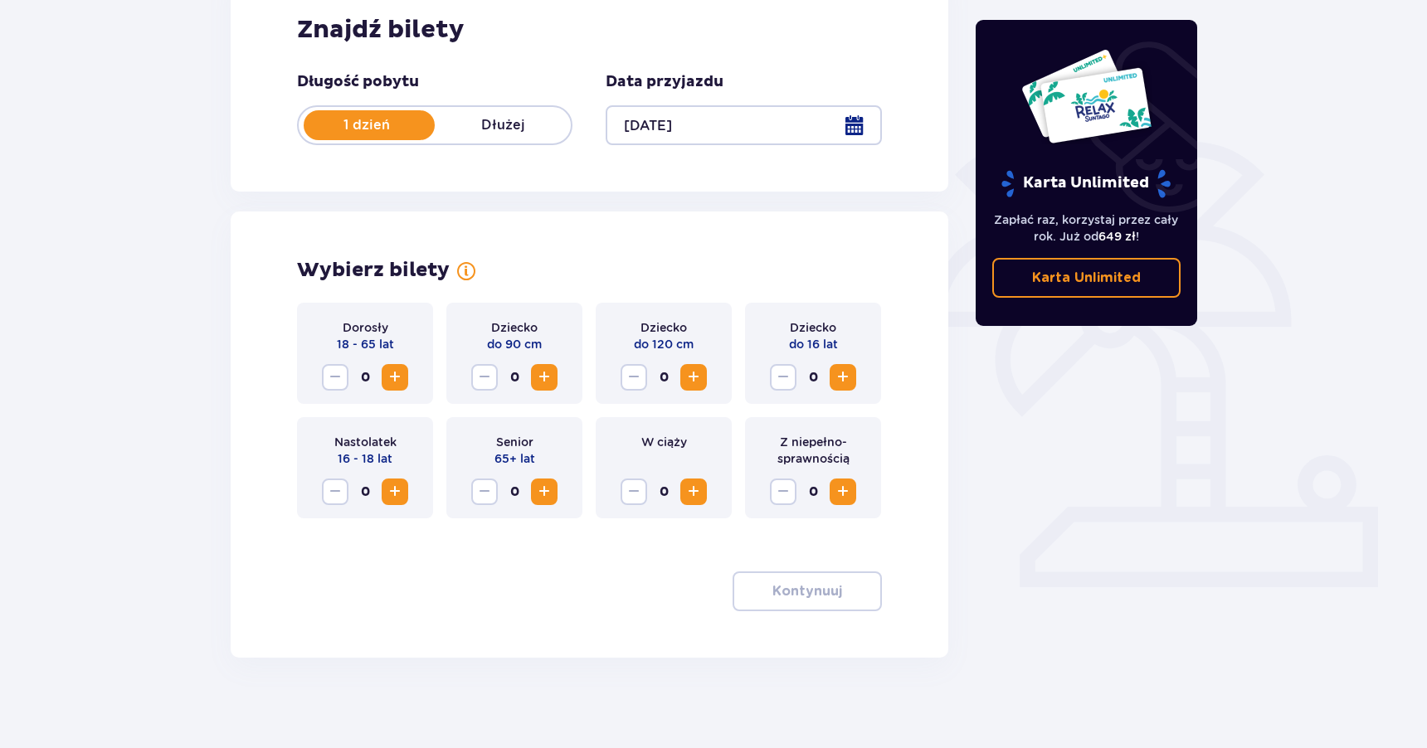
scroll to position [279, 0]
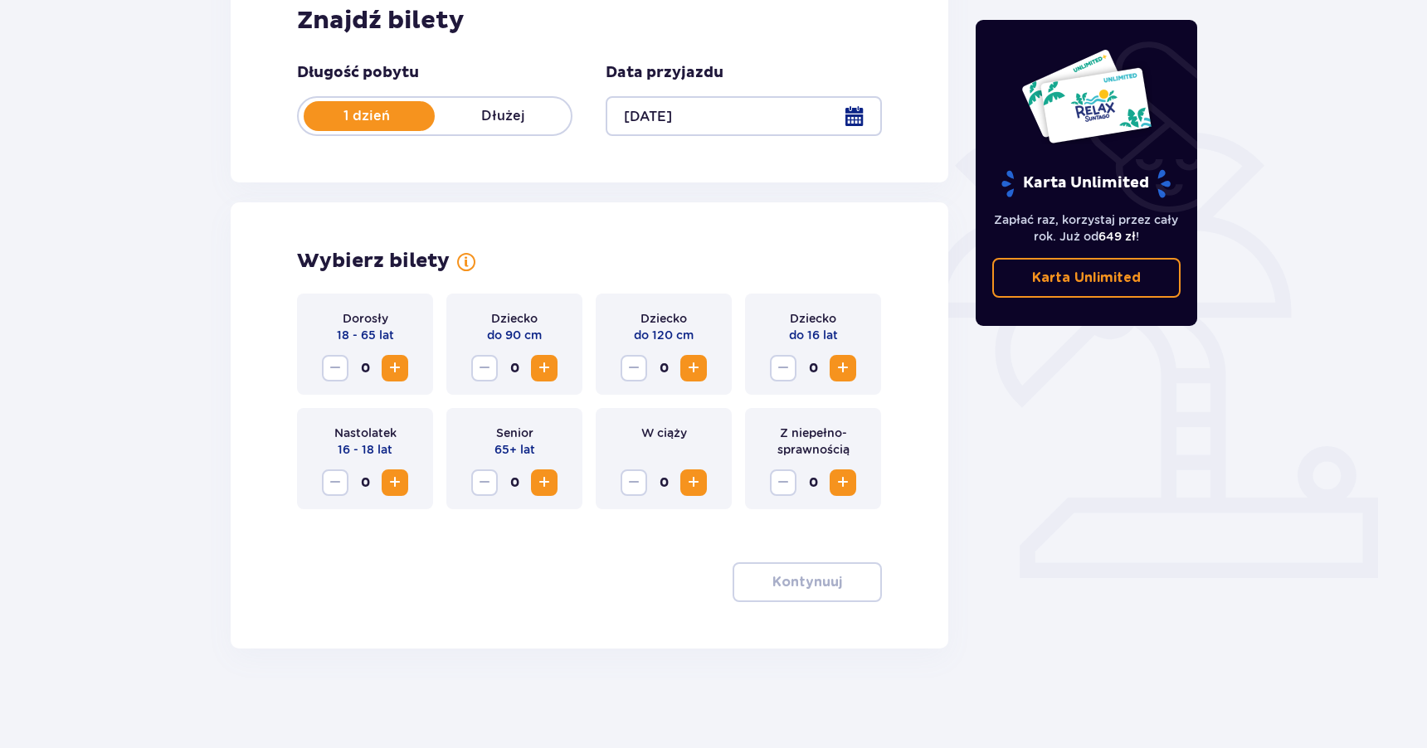
click at [397, 371] on span "Zwiększ" at bounding box center [395, 368] width 20 height 20
click at [800, 568] on button "Kontynuuj" at bounding box center [806, 582] width 149 height 40
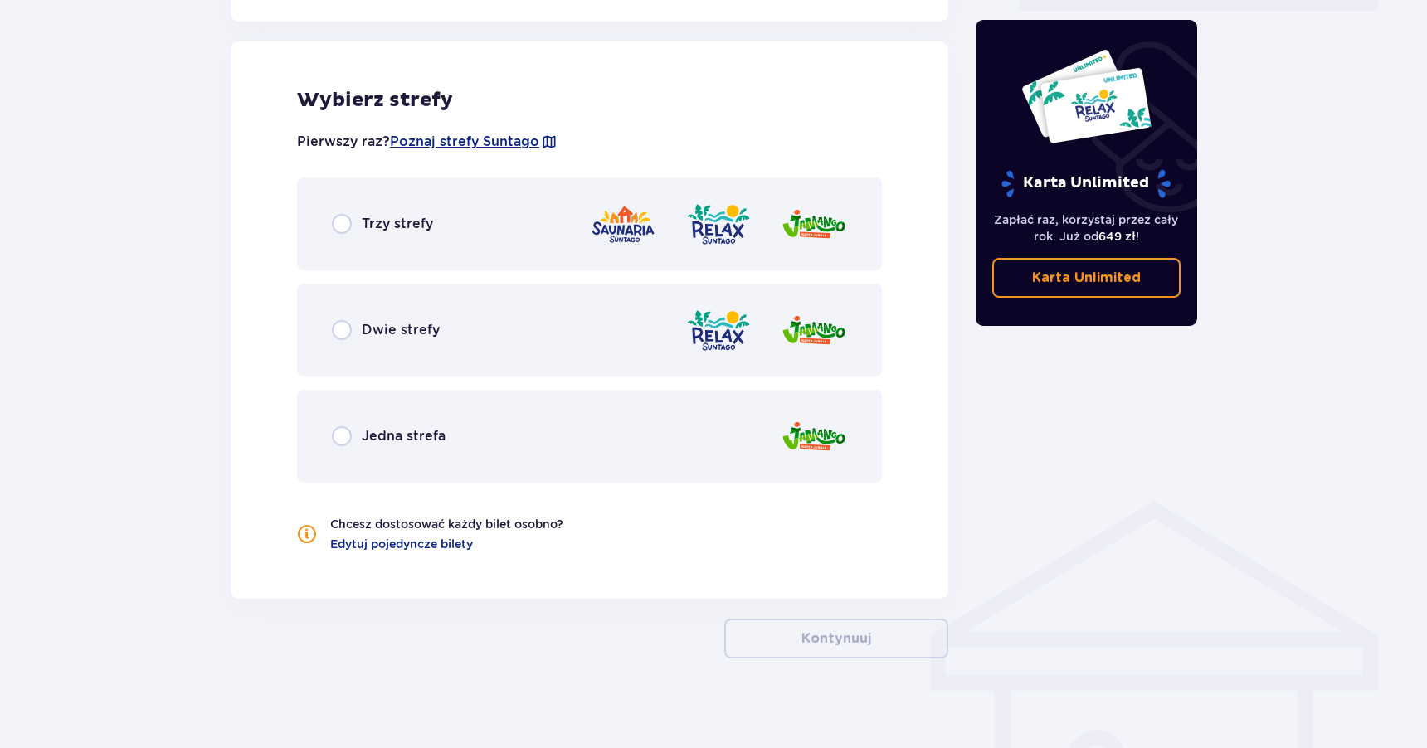
scroll to position [848, 0]
click at [421, 332] on span "Dwie strefy" at bounding box center [401, 328] width 78 height 18
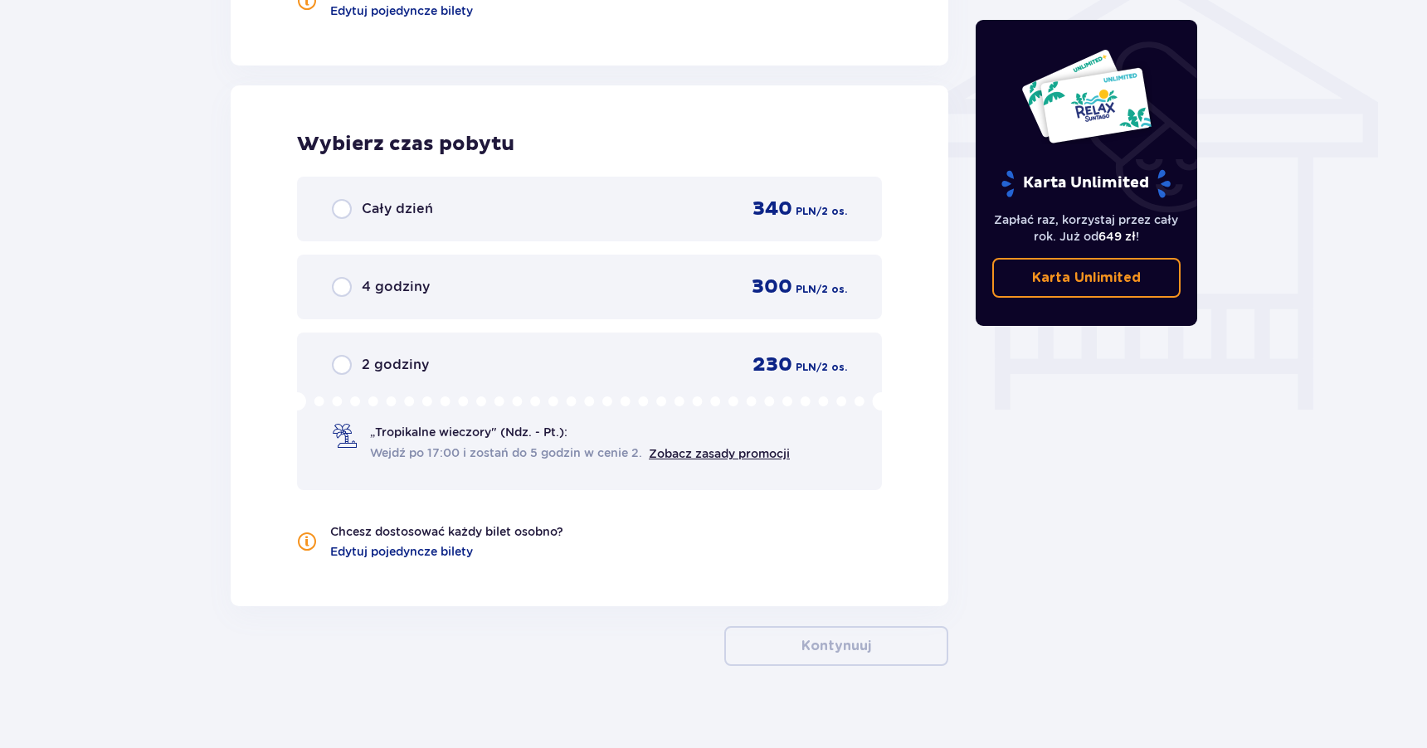
scroll to position [1397, 0]
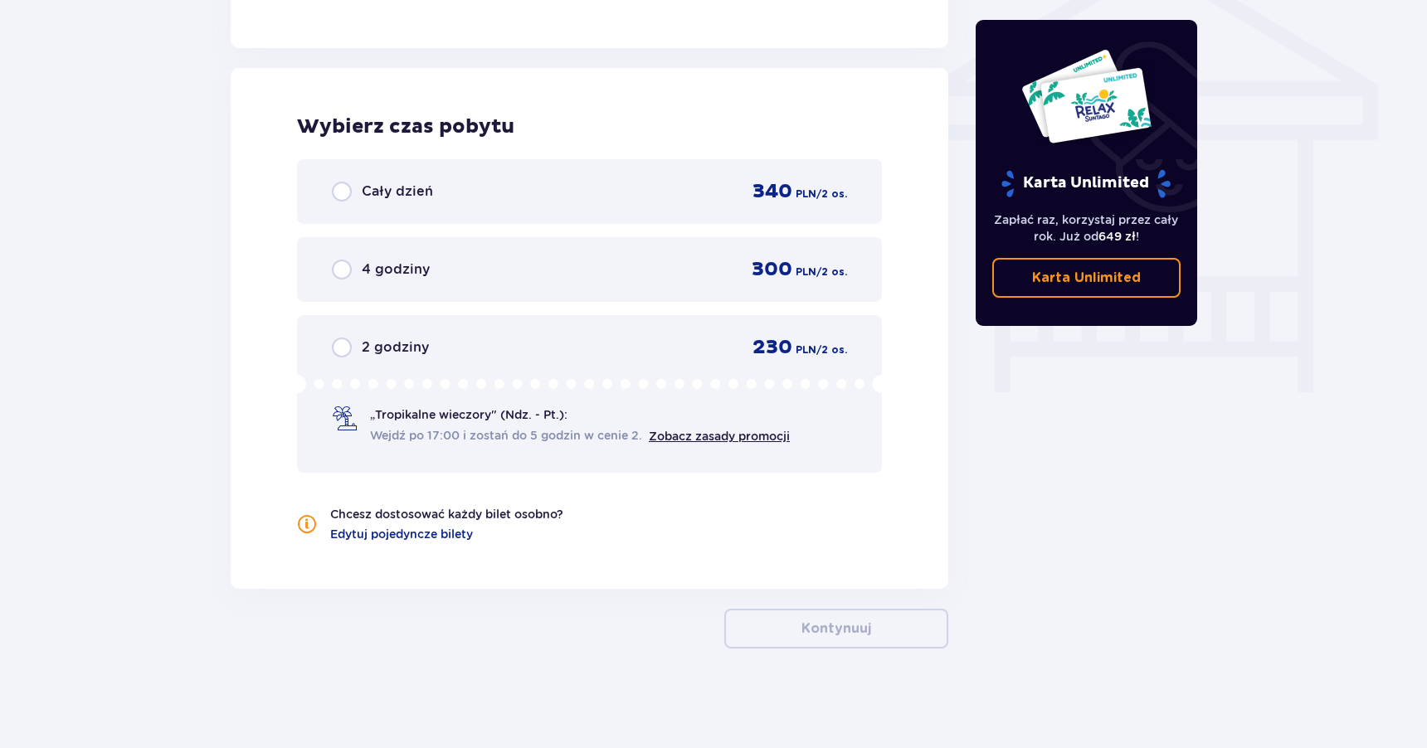
click at [455, 280] on div "4 godziny 300 PLN / 2 os." at bounding box center [589, 269] width 515 height 25
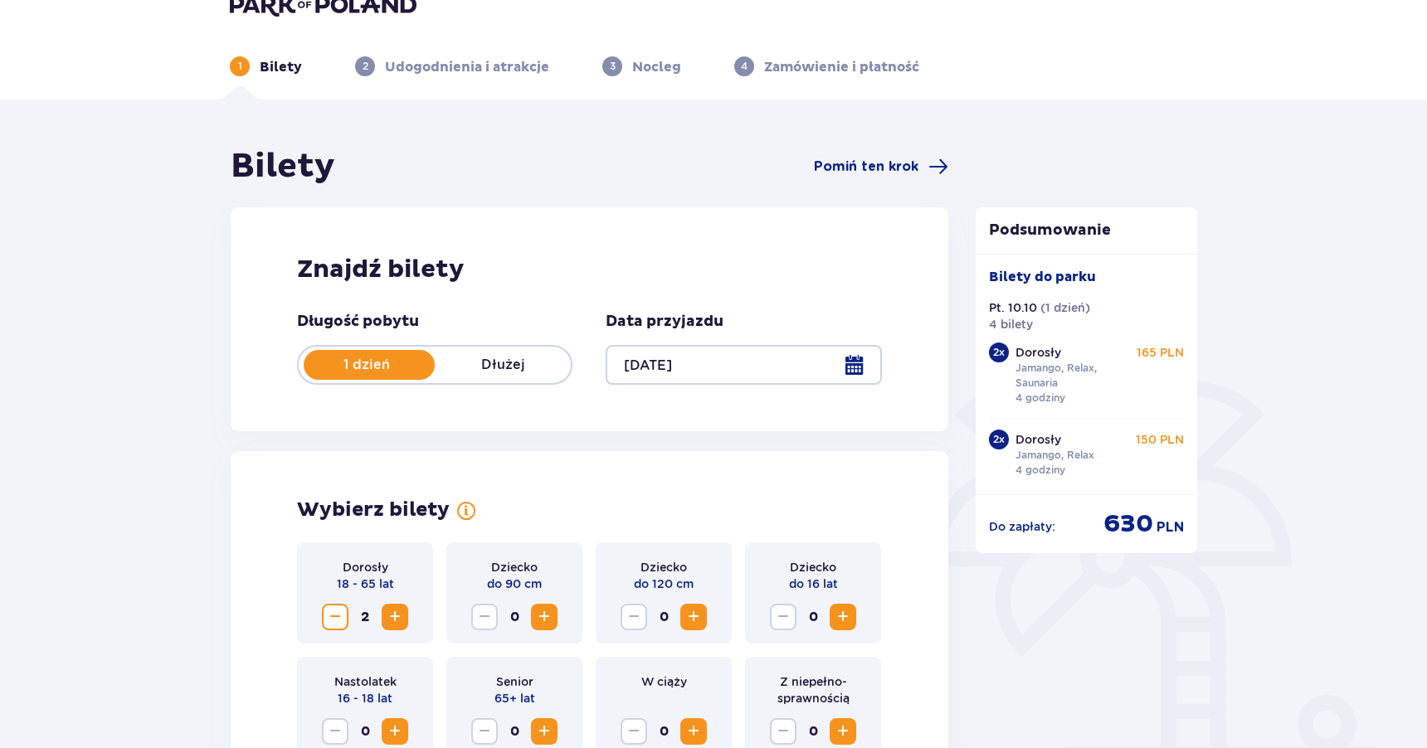
scroll to position [0, 0]
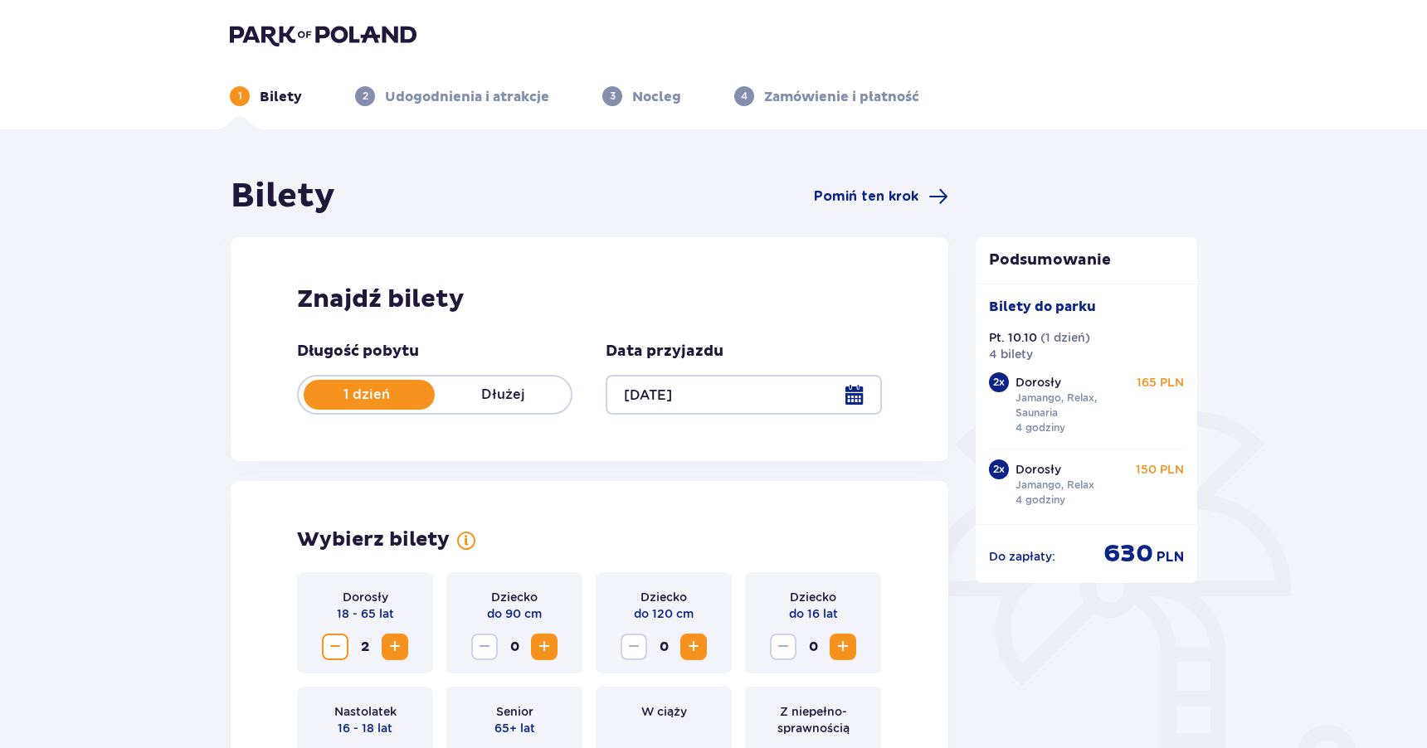
click at [995, 372] on div "Bilety do parku Pt. 10.10 ( 1 dzień ) 4 bilety 2 x Dorosły Jamango, Relax, Saun…" at bounding box center [1087, 404] width 196 height 213
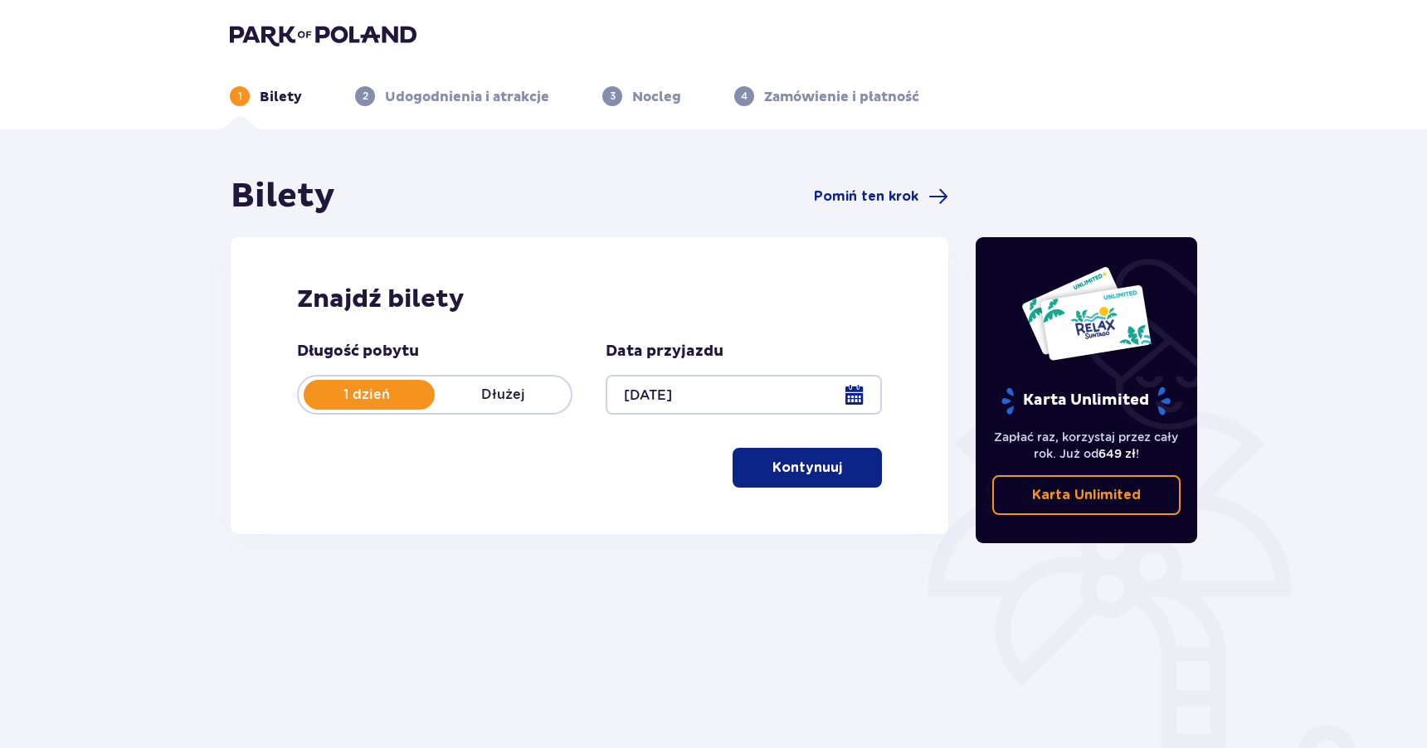
click at [785, 464] on p "Kontynuuj" at bounding box center [807, 468] width 70 height 18
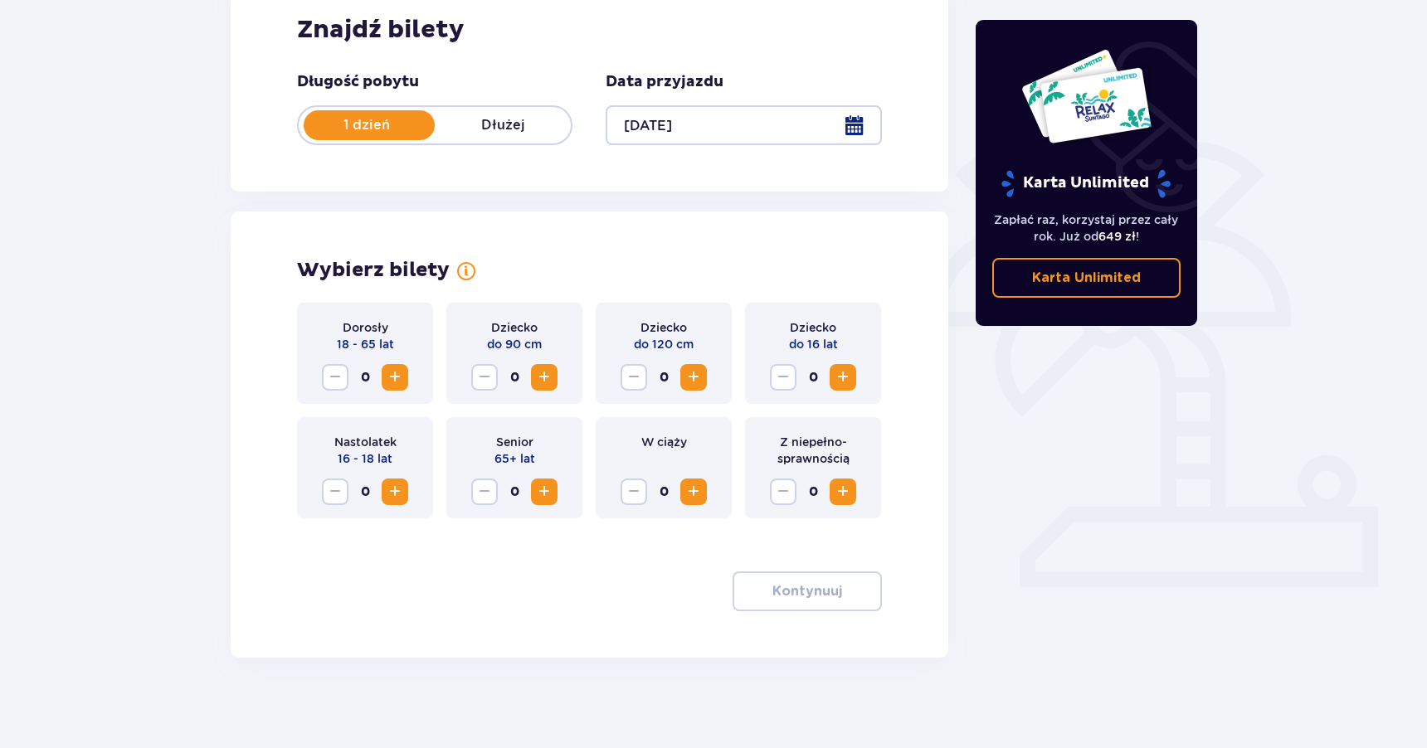
scroll to position [279, 0]
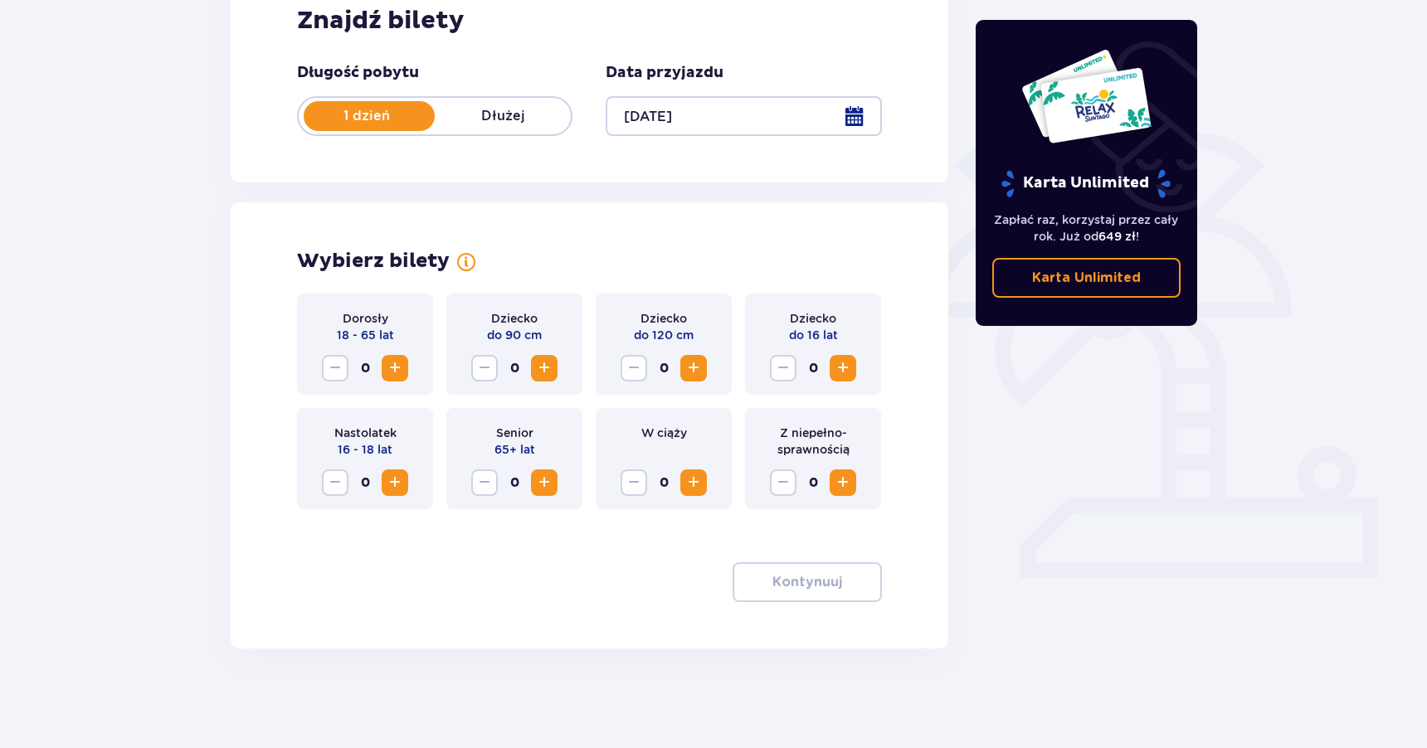
click at [400, 368] on span "Zwiększ" at bounding box center [395, 368] width 20 height 20
click at [803, 590] on p "Kontynuuj" at bounding box center [807, 582] width 70 height 18
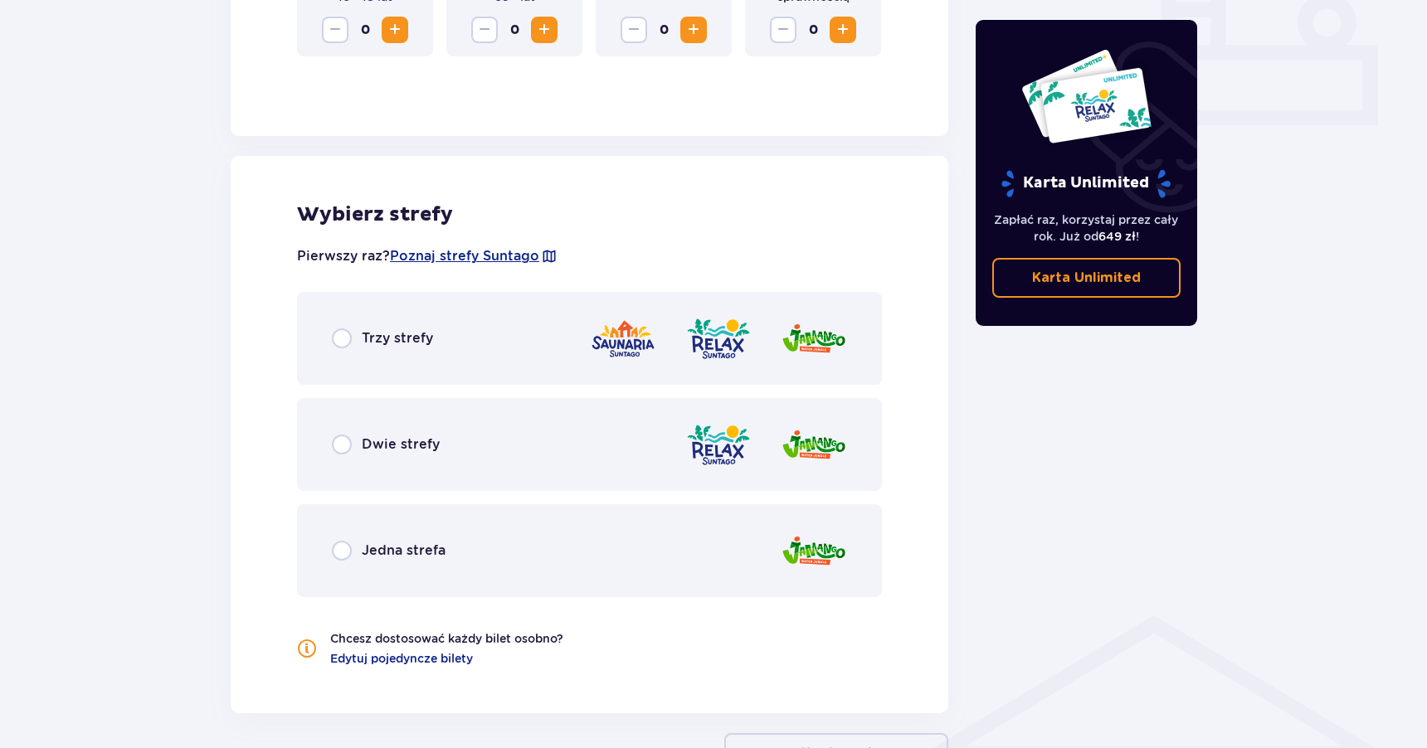
scroll to position [770, 0]
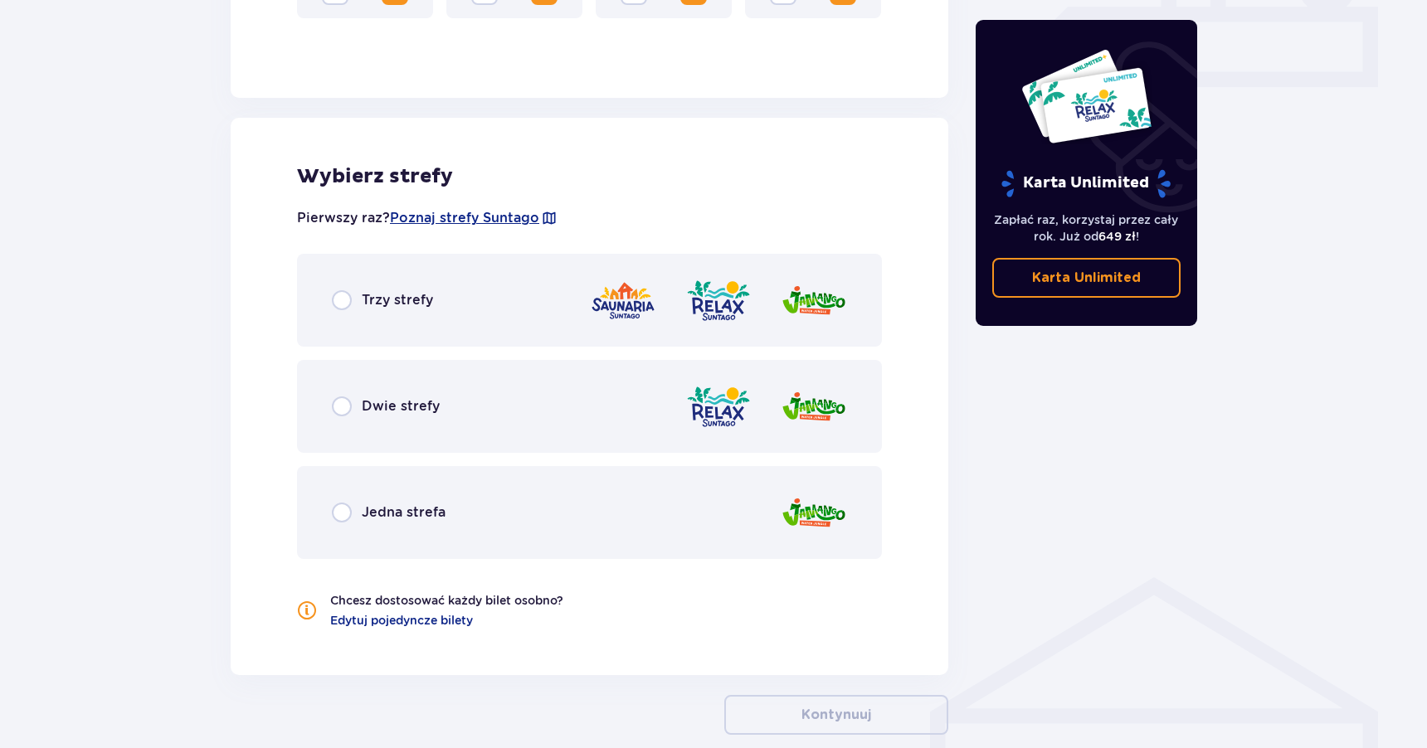
click at [460, 296] on div "Trzy strefy" at bounding box center [589, 300] width 585 height 93
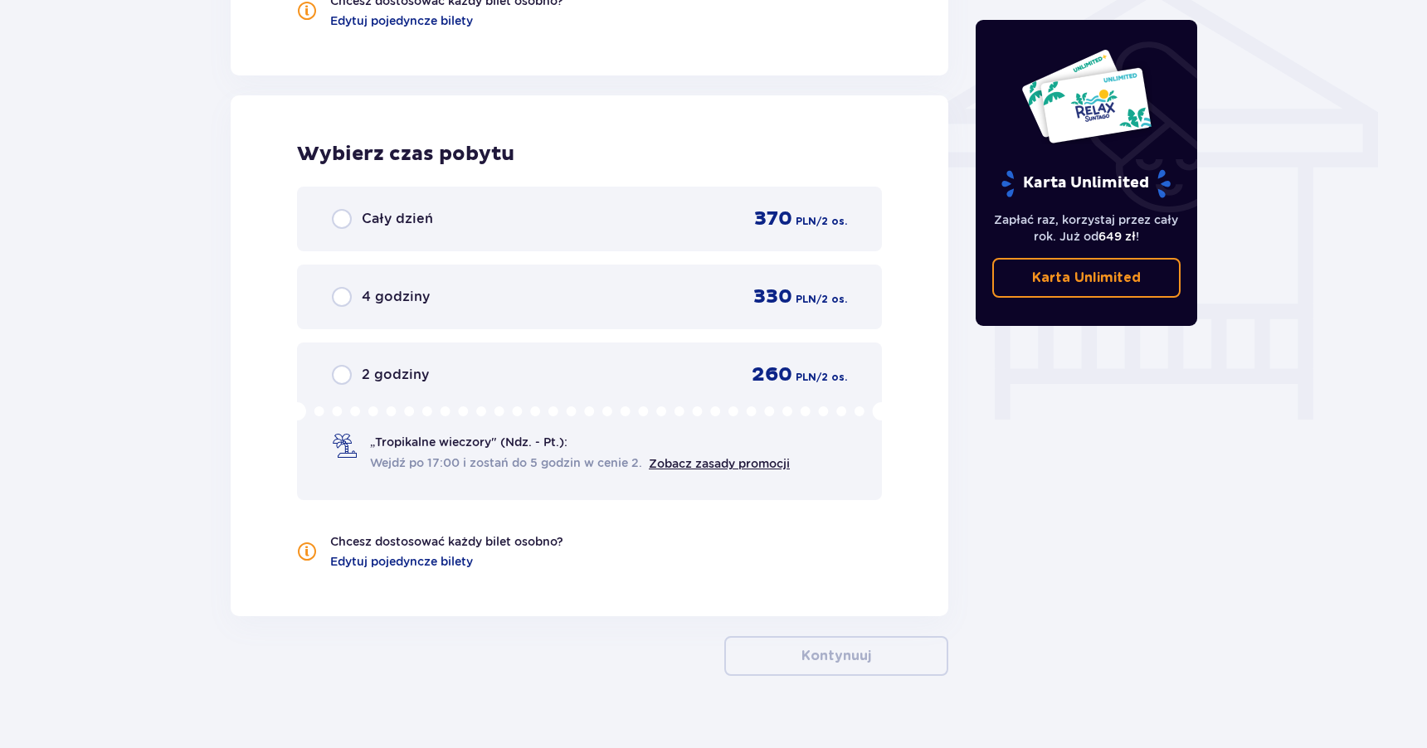
scroll to position [1397, 0]
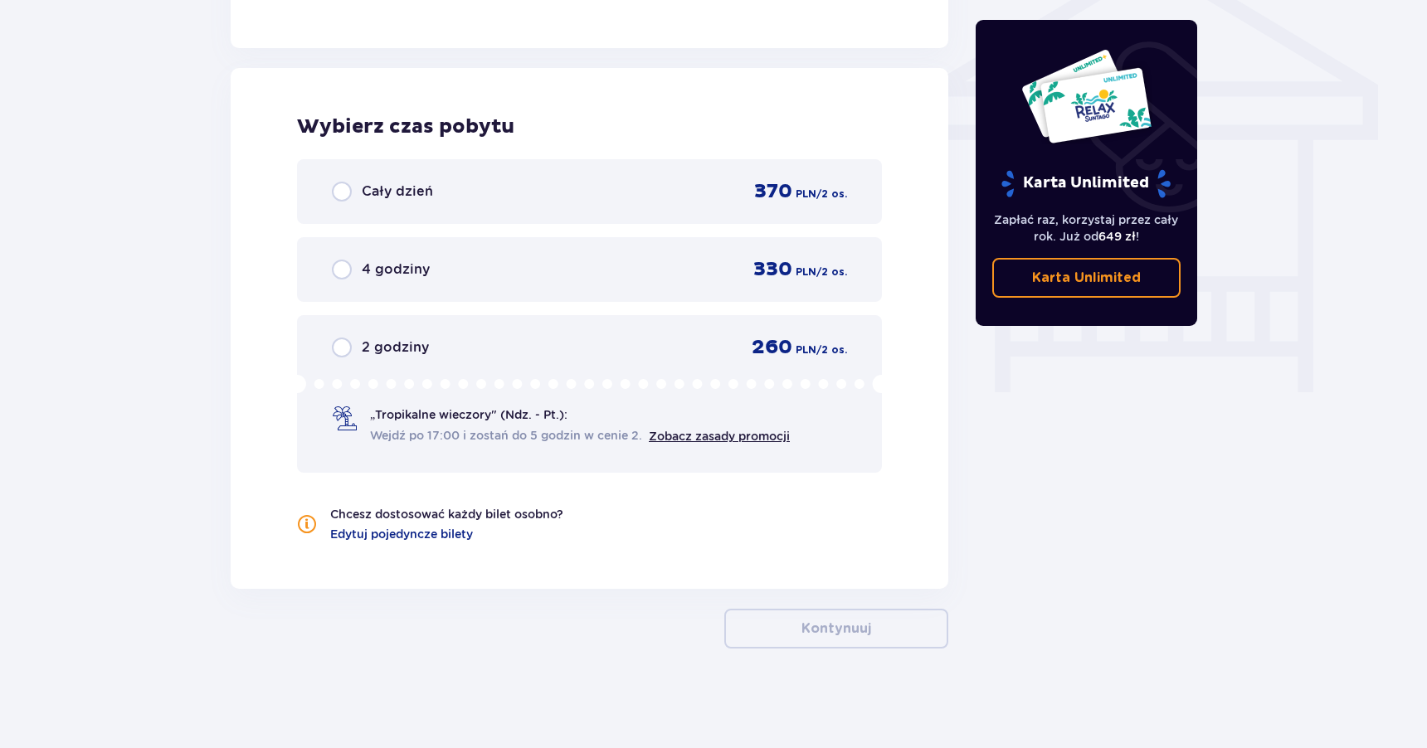
click at [425, 269] on span "4 godziny" at bounding box center [396, 269] width 68 height 18
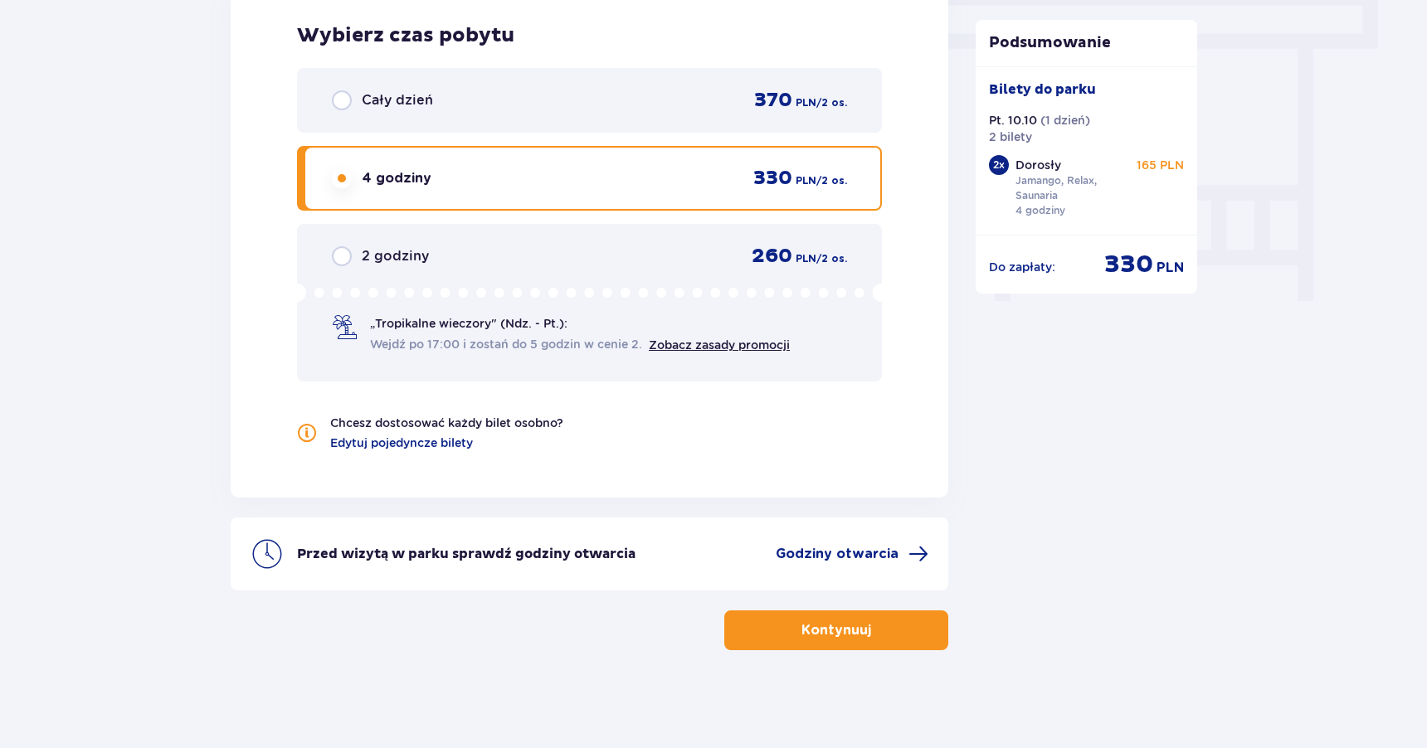
scroll to position [1490, 0]
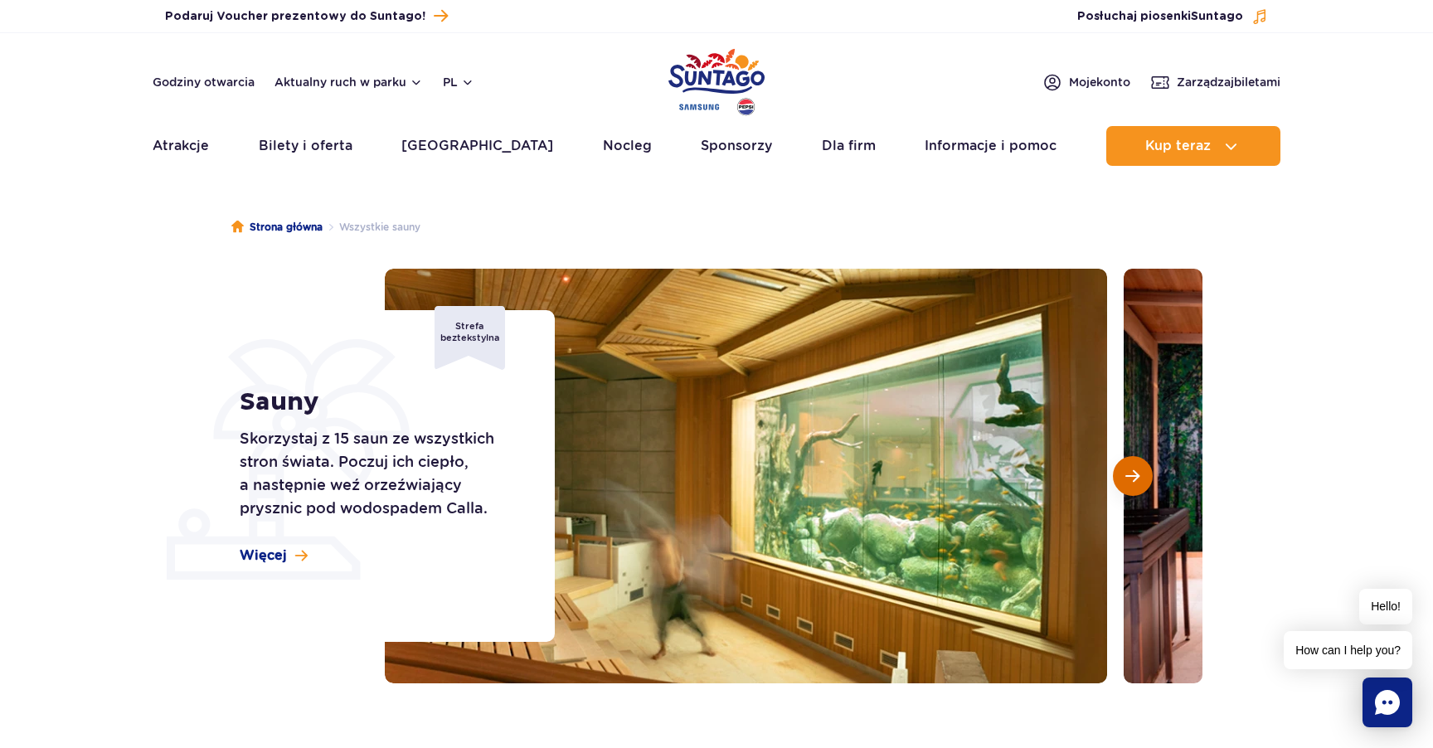
click at [1131, 464] on button "Następny slajd" at bounding box center [1133, 476] width 40 height 40
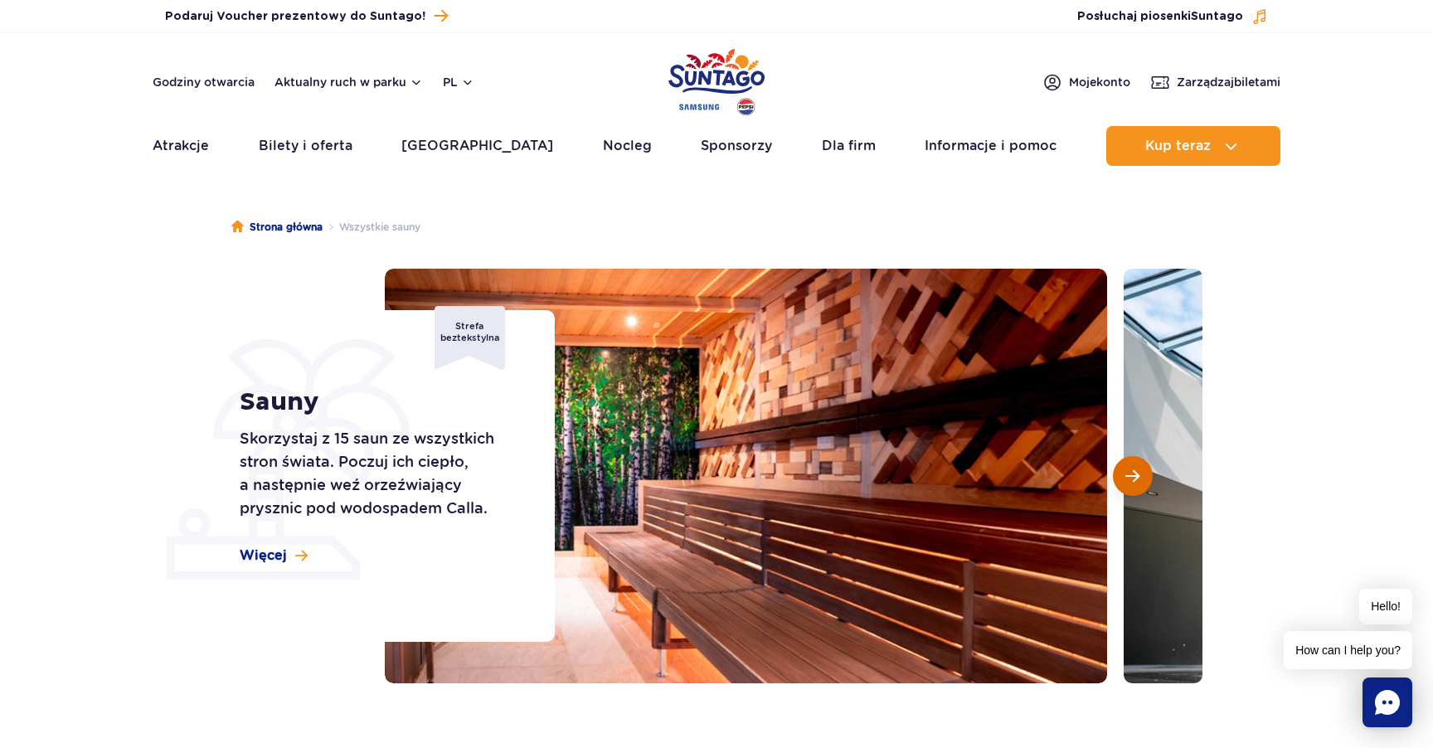
click at [1131, 464] on button "Następny slajd" at bounding box center [1133, 476] width 40 height 40
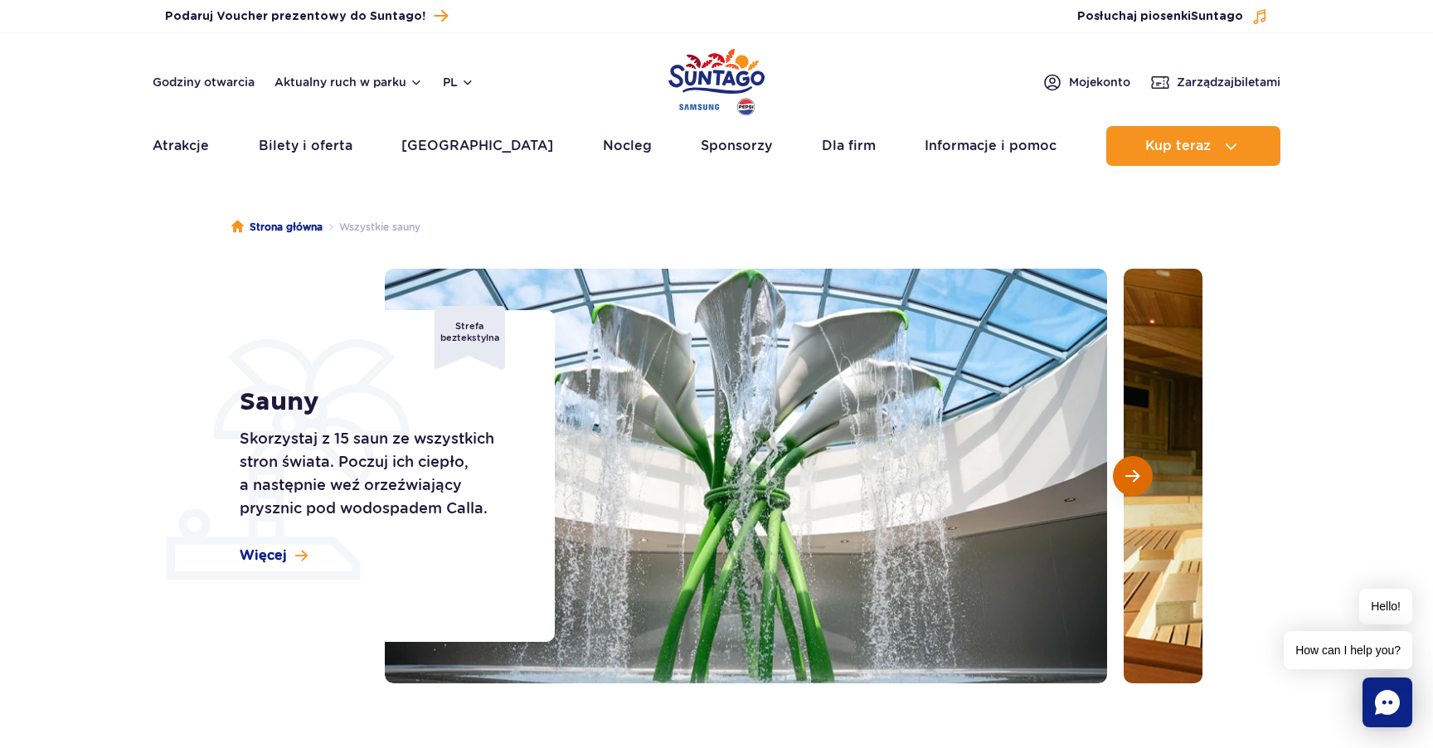
click at [1131, 464] on button "Następny slajd" at bounding box center [1133, 476] width 40 height 40
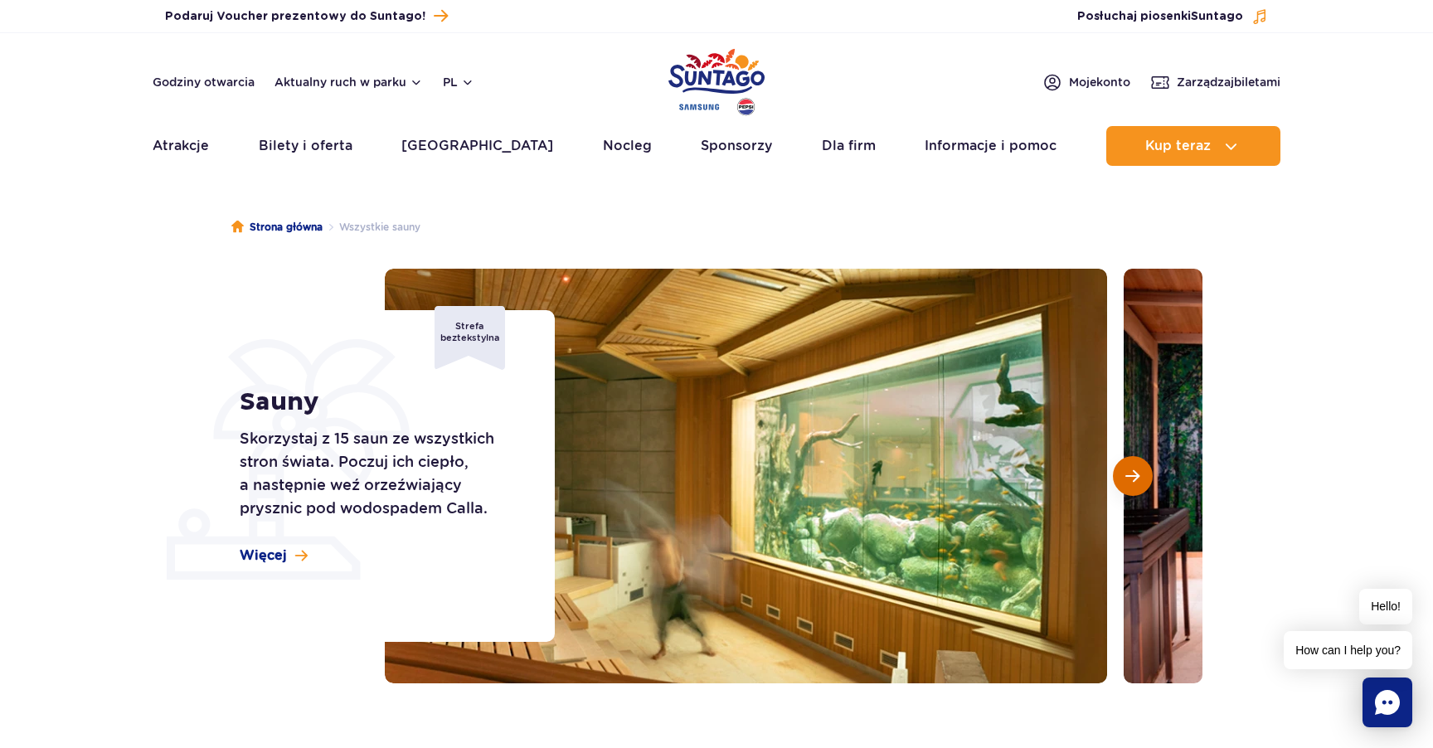
click at [1131, 464] on button "Następny slajd" at bounding box center [1133, 476] width 40 height 40
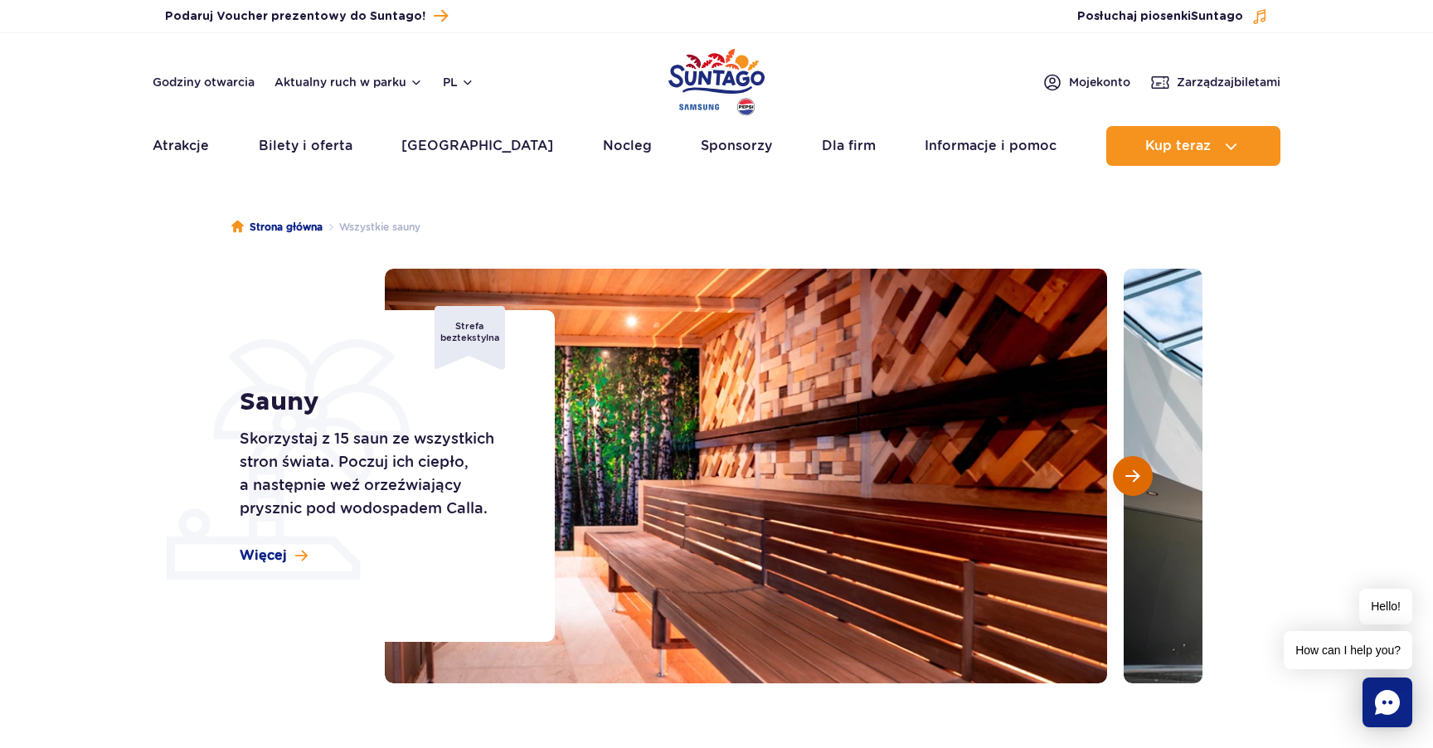
click at [1131, 464] on button "Następny slajd" at bounding box center [1133, 476] width 40 height 40
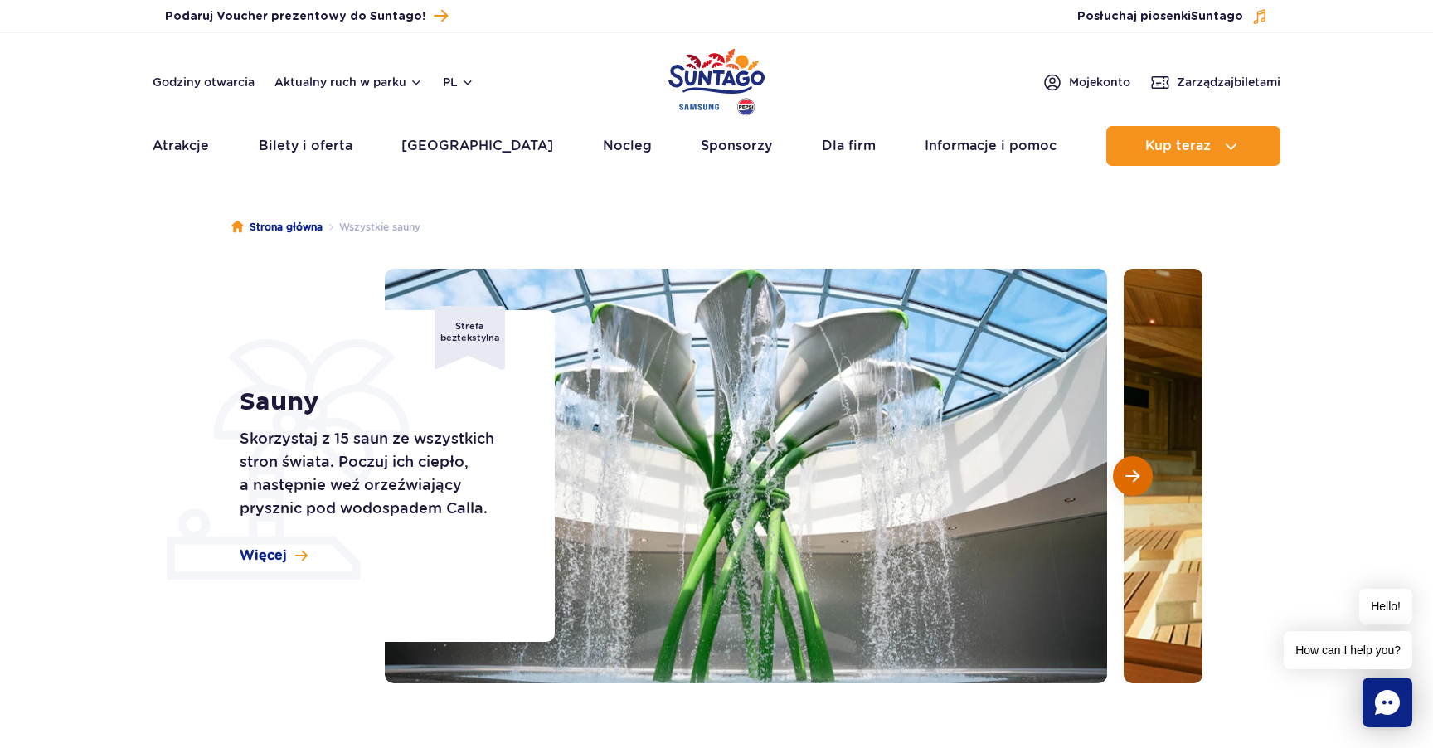
click at [1131, 464] on button "Następny slajd" at bounding box center [1133, 476] width 40 height 40
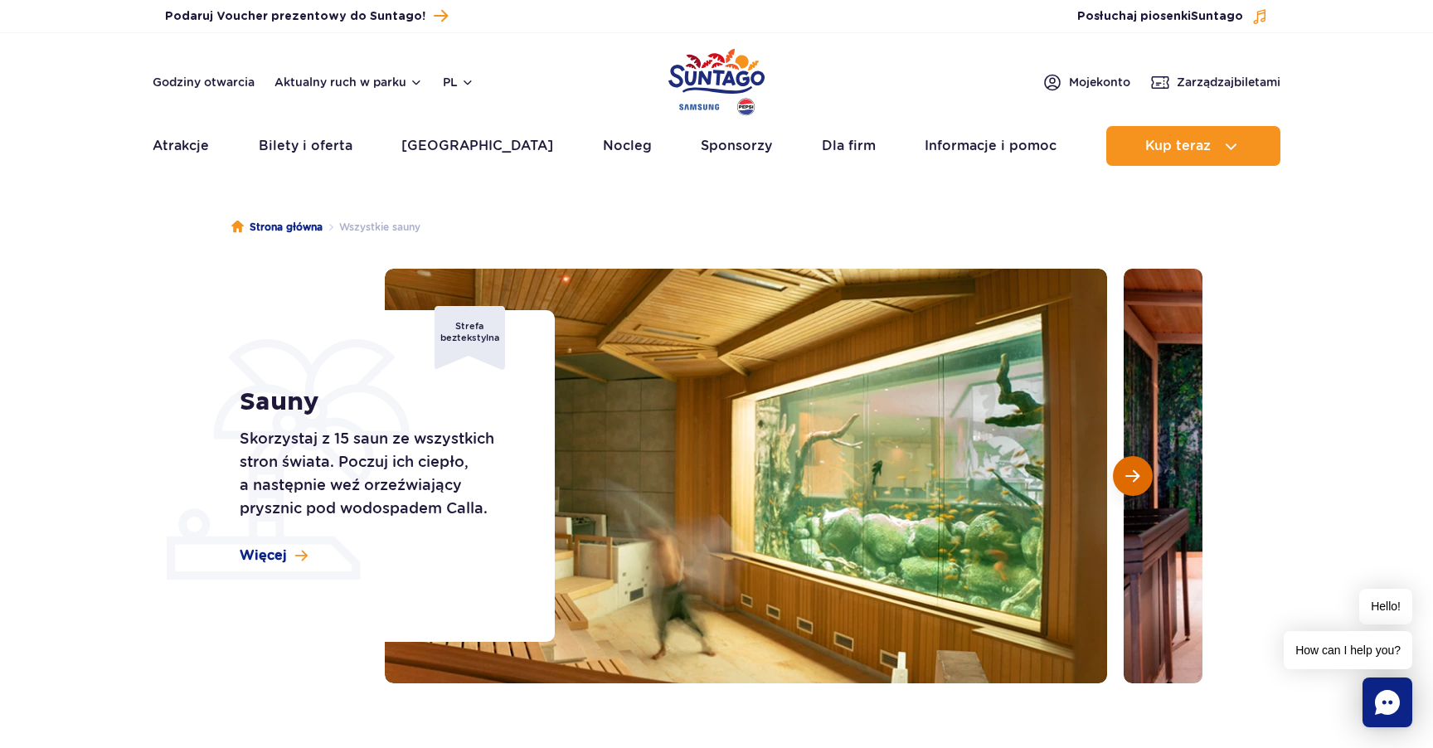
click at [1131, 464] on button "Następny slajd" at bounding box center [1133, 476] width 40 height 40
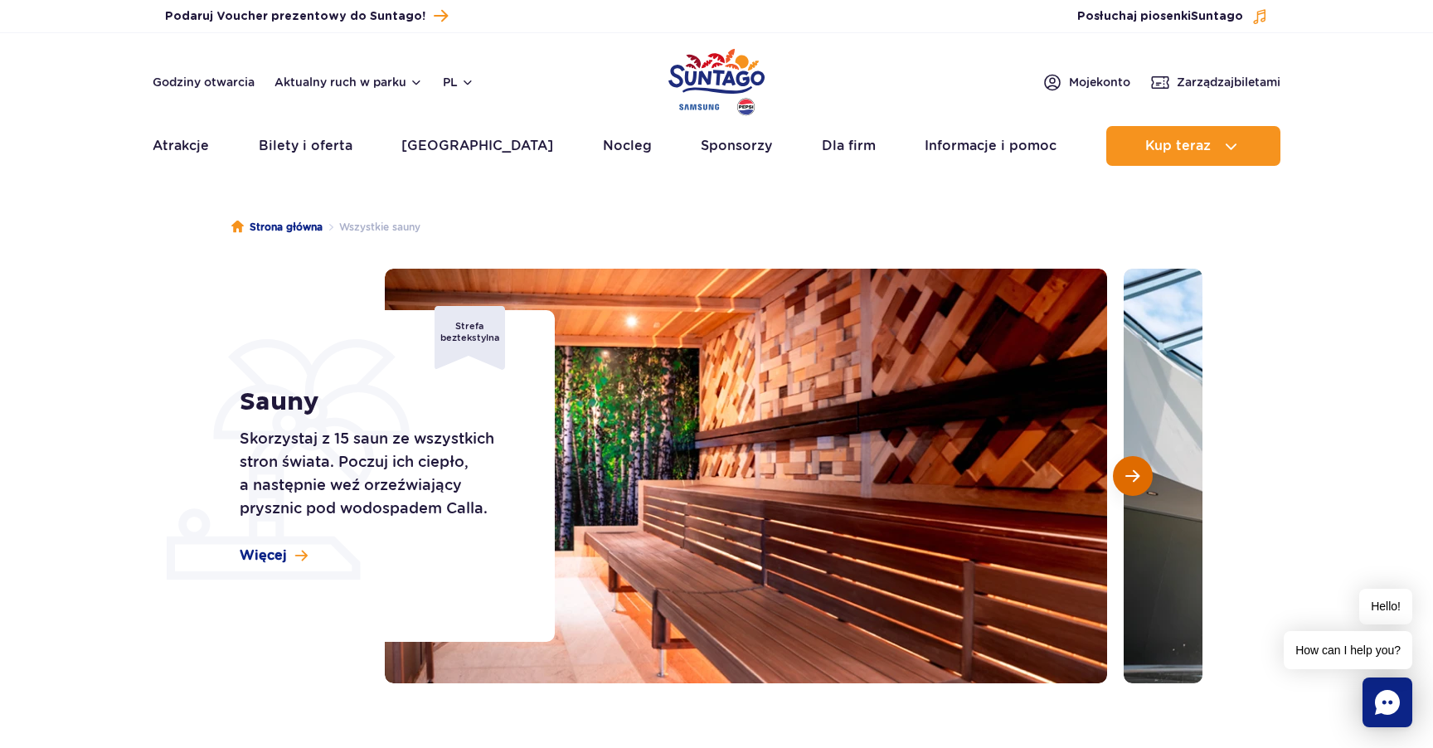
click at [1131, 464] on button "Następny slajd" at bounding box center [1133, 476] width 40 height 40
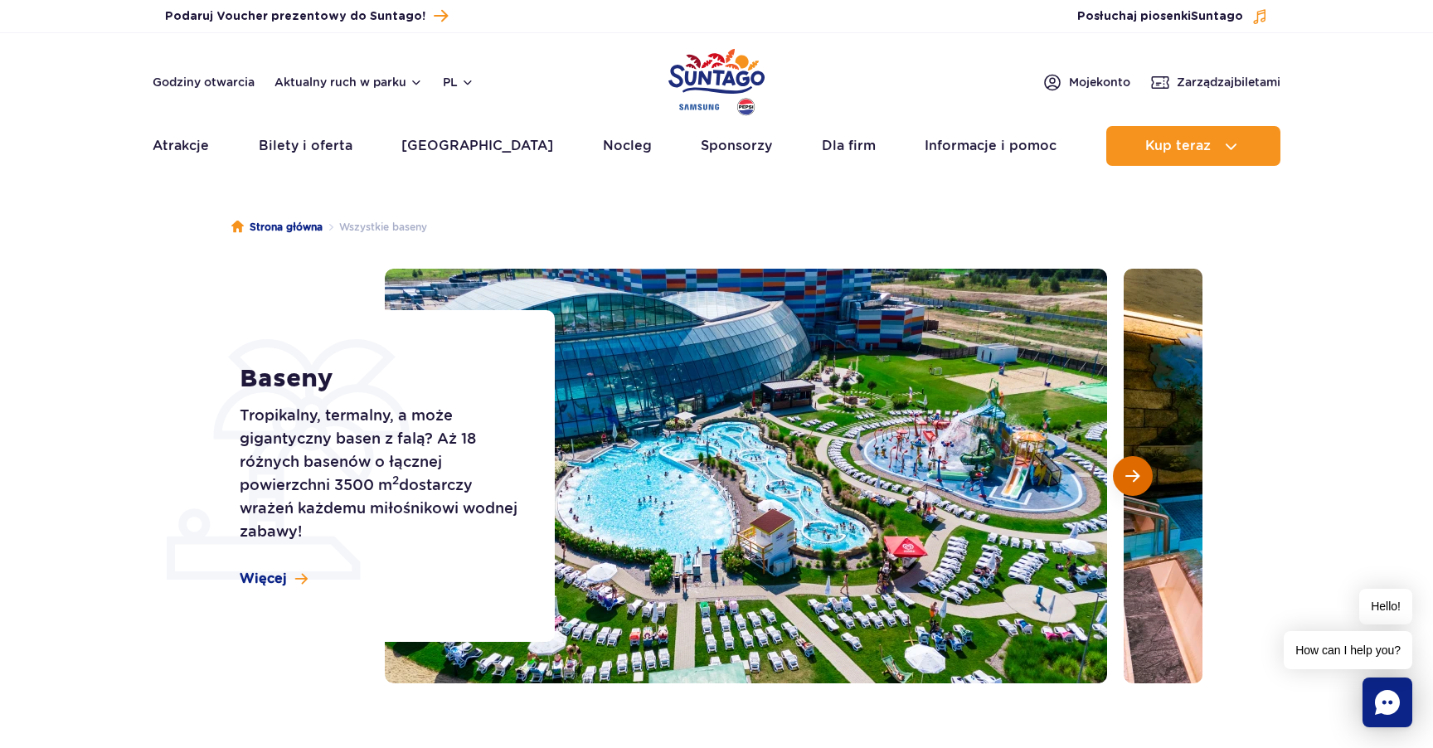
click at [1126, 467] on button "Następny slajd" at bounding box center [1133, 476] width 40 height 40
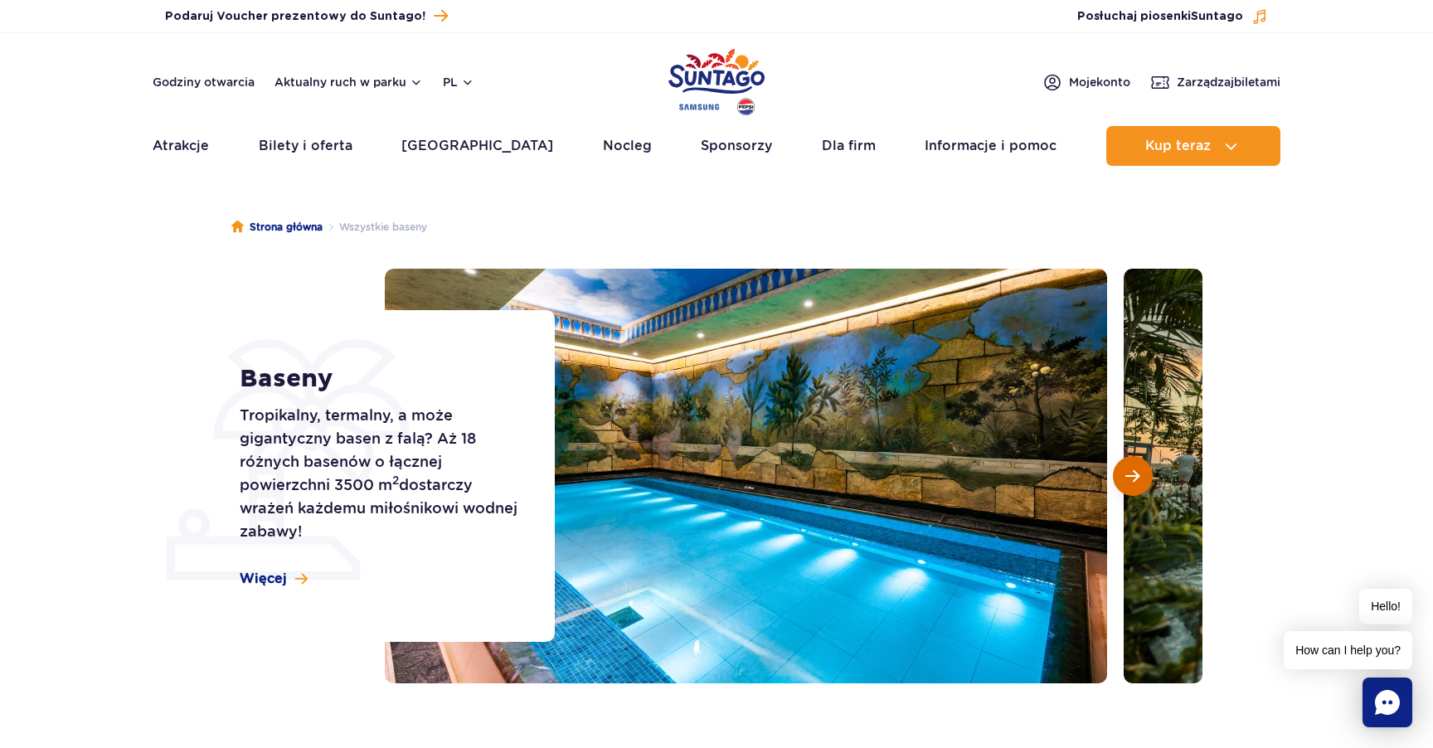
click at [1126, 467] on button "Następny slajd" at bounding box center [1133, 476] width 40 height 40
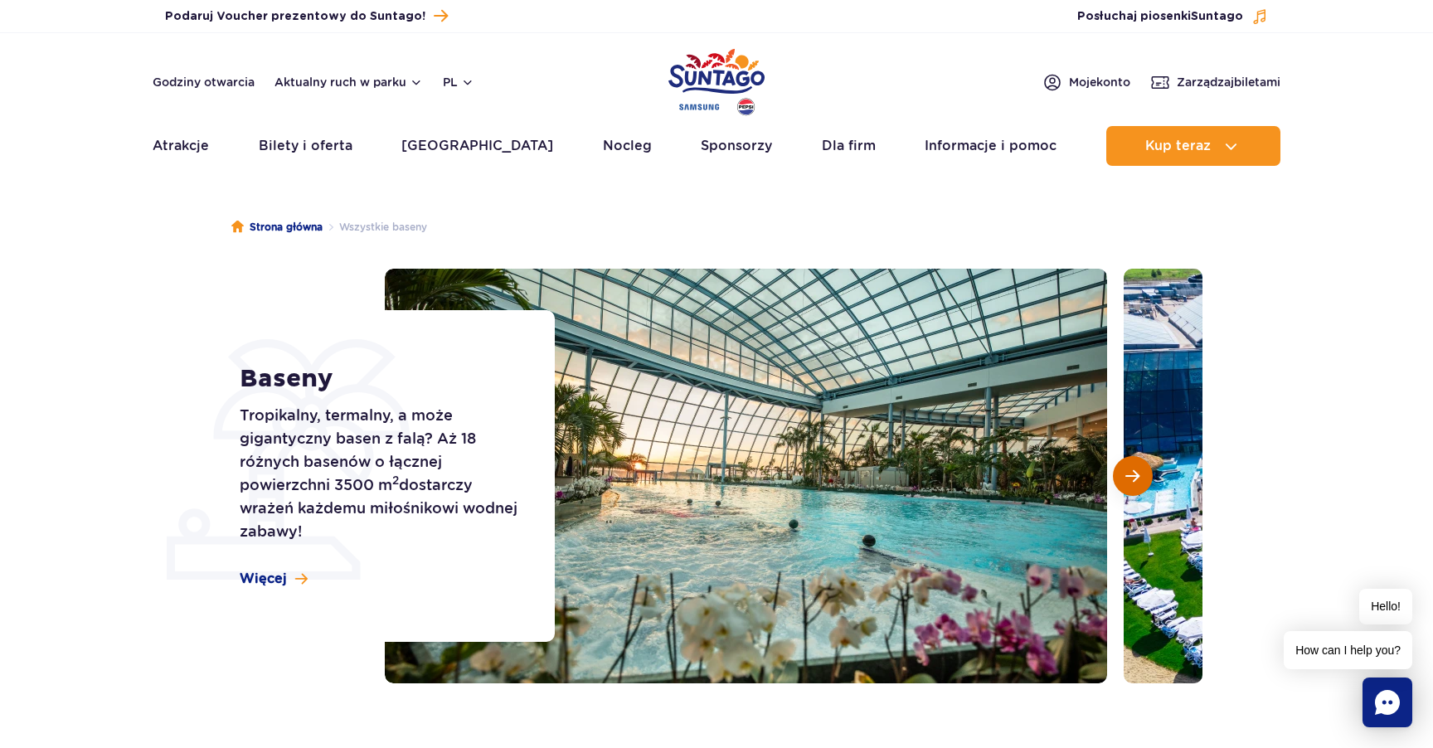
click at [1126, 468] on button "Następny slajd" at bounding box center [1133, 476] width 40 height 40
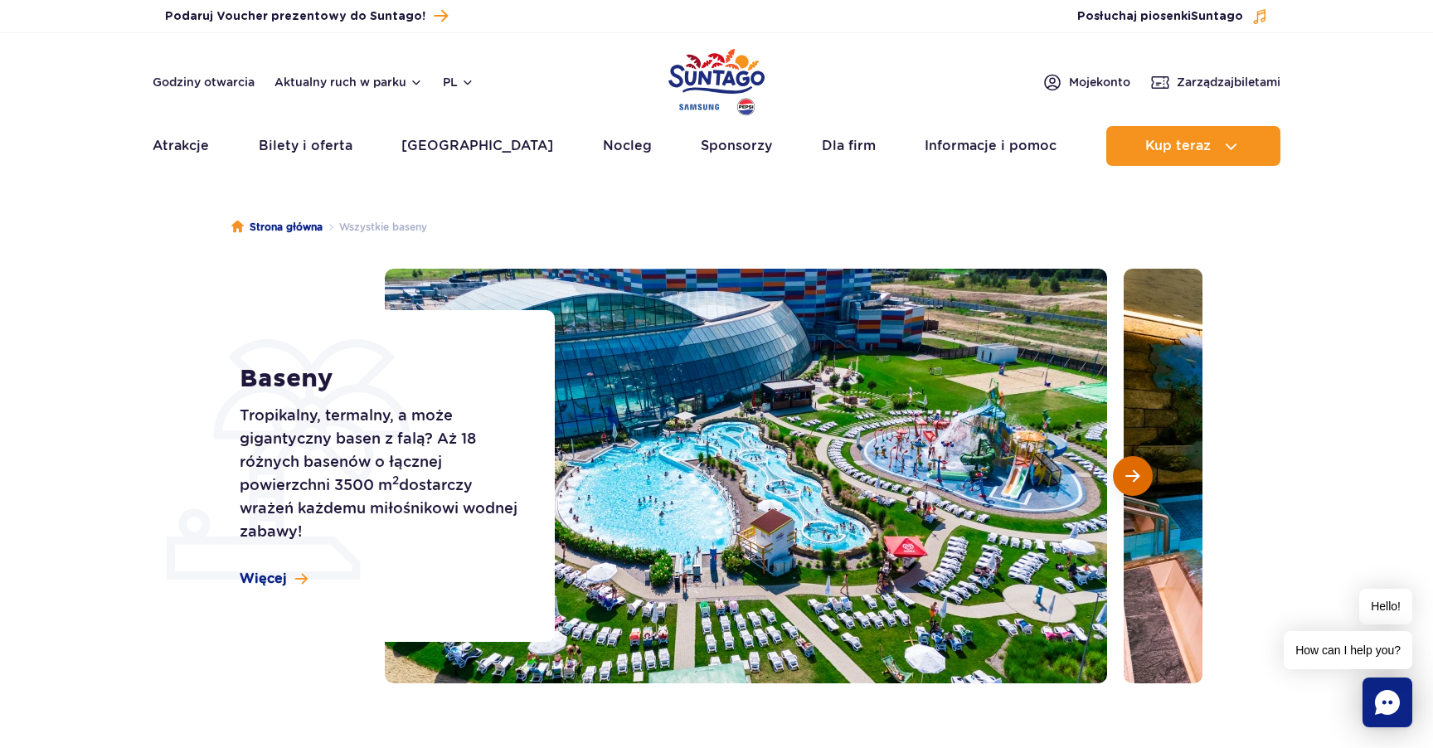
click at [1126, 469] on span "Następny slajd" at bounding box center [1132, 476] width 14 height 15
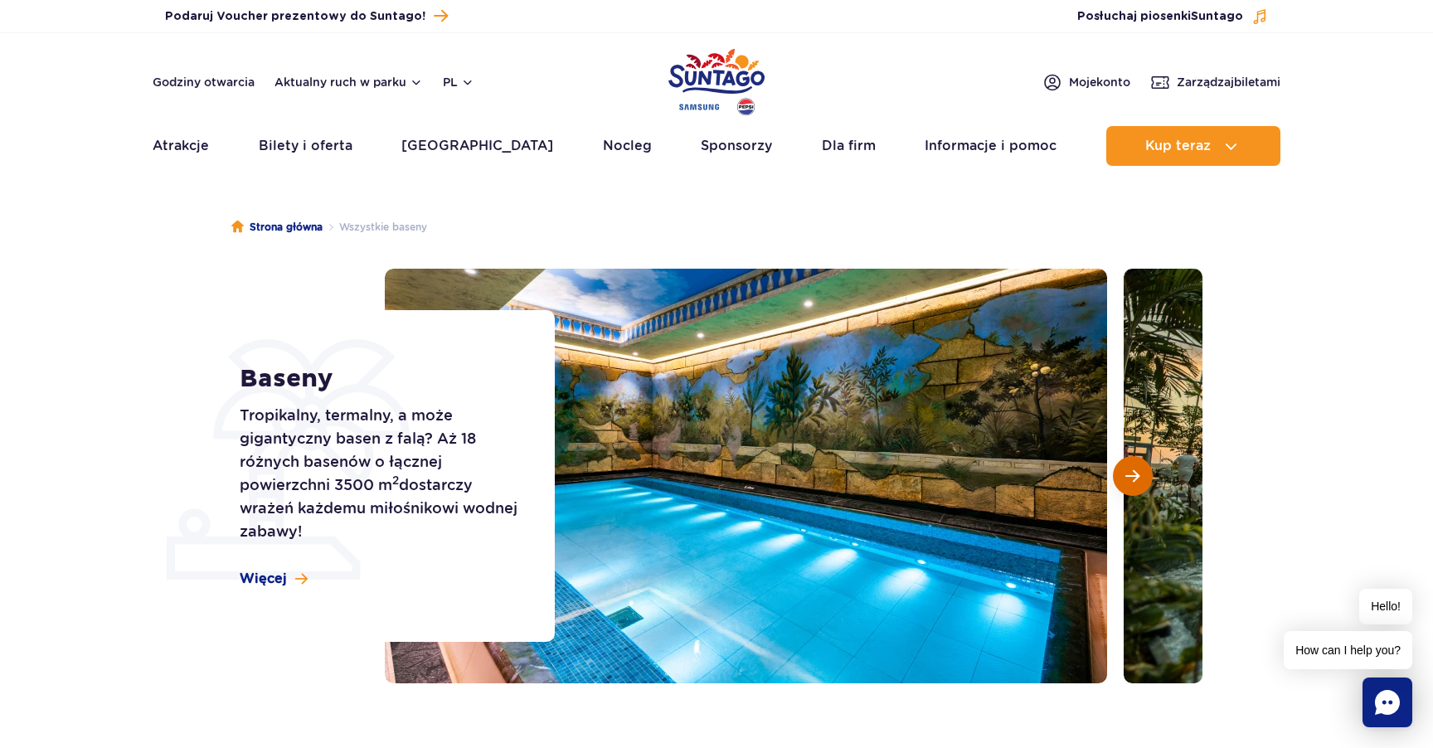
click at [1126, 469] on span "Następny slajd" at bounding box center [1132, 476] width 14 height 15
